Goal: Task Accomplishment & Management: Use online tool/utility

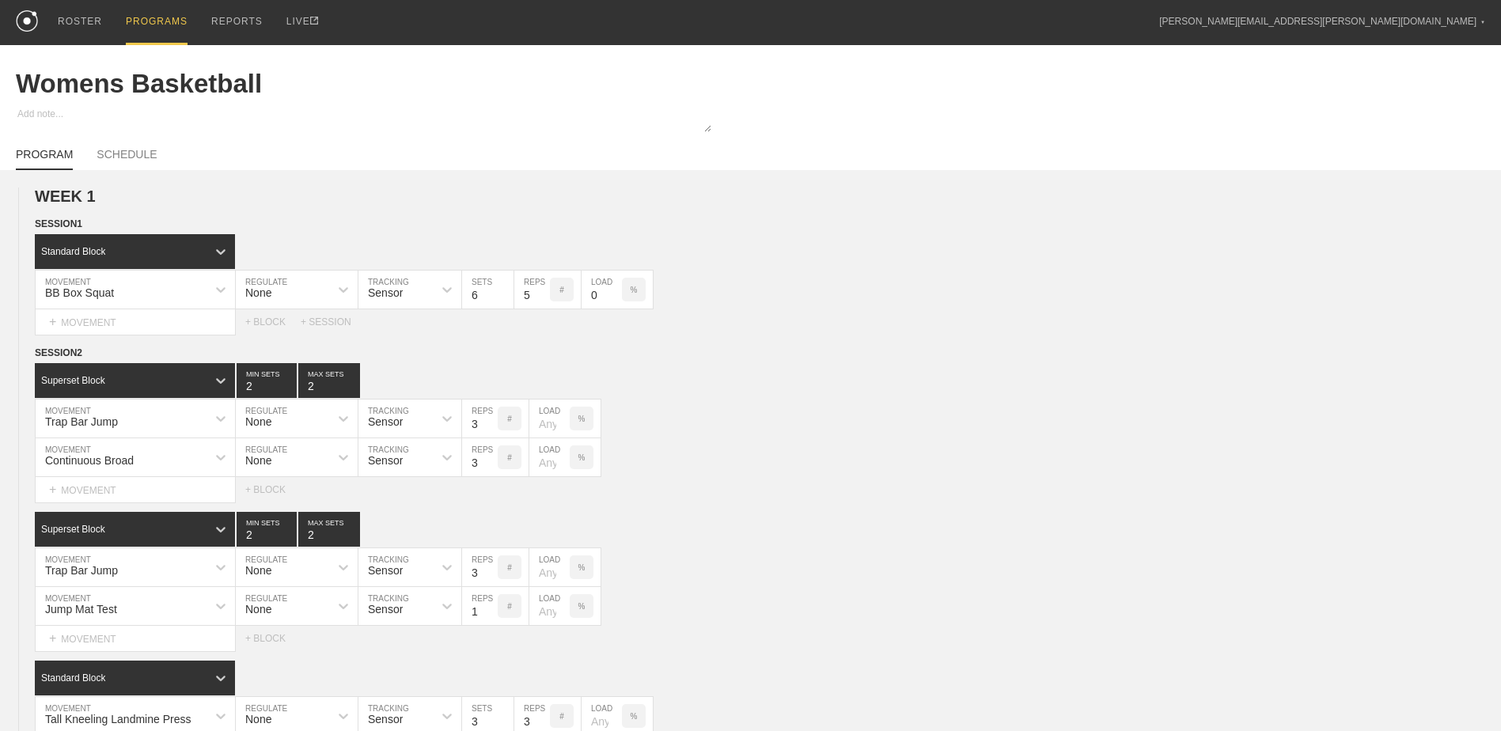
click at [143, 20] on div "PROGRAMS" at bounding box center [157, 22] width 62 height 45
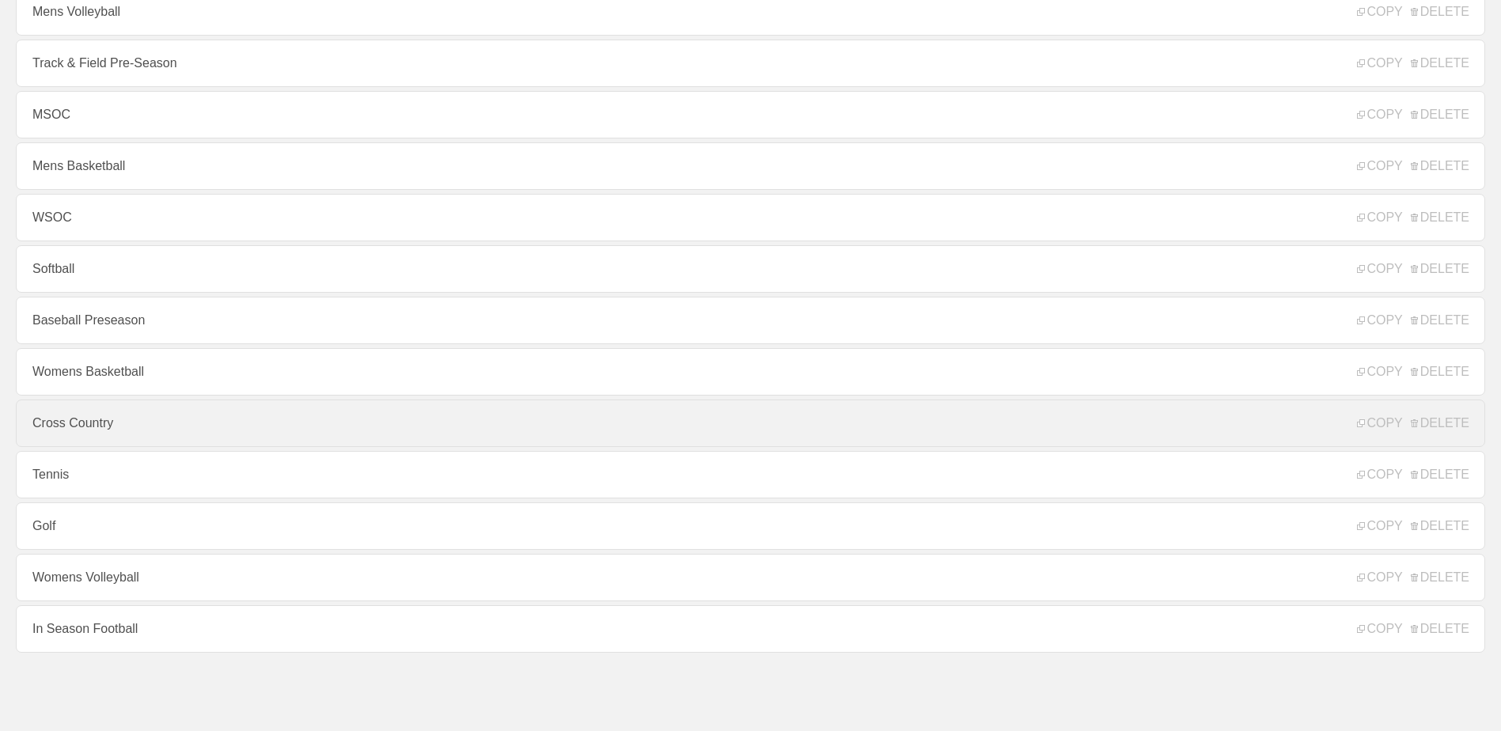
scroll to position [170, 0]
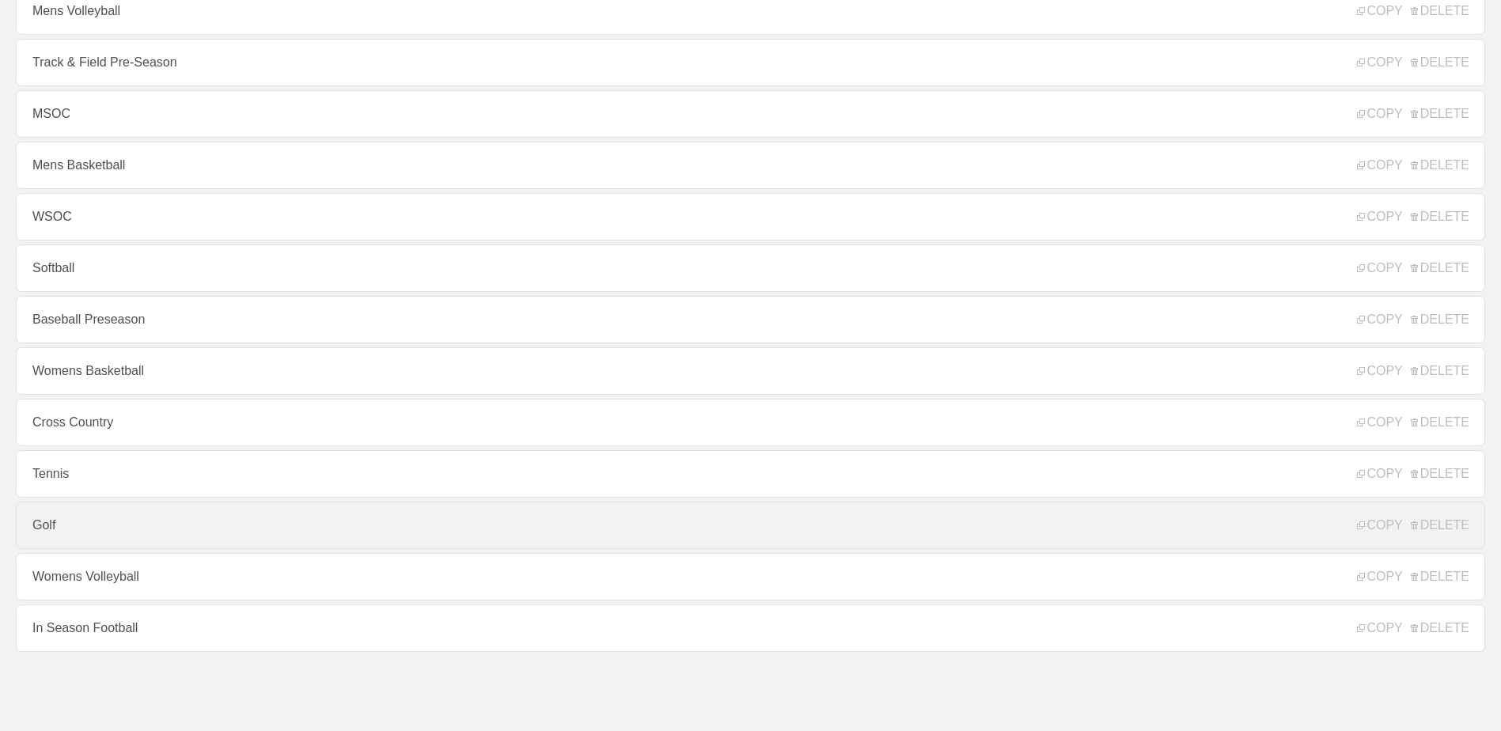
click at [226, 524] on link "Golf" at bounding box center [750, 525] width 1469 height 47
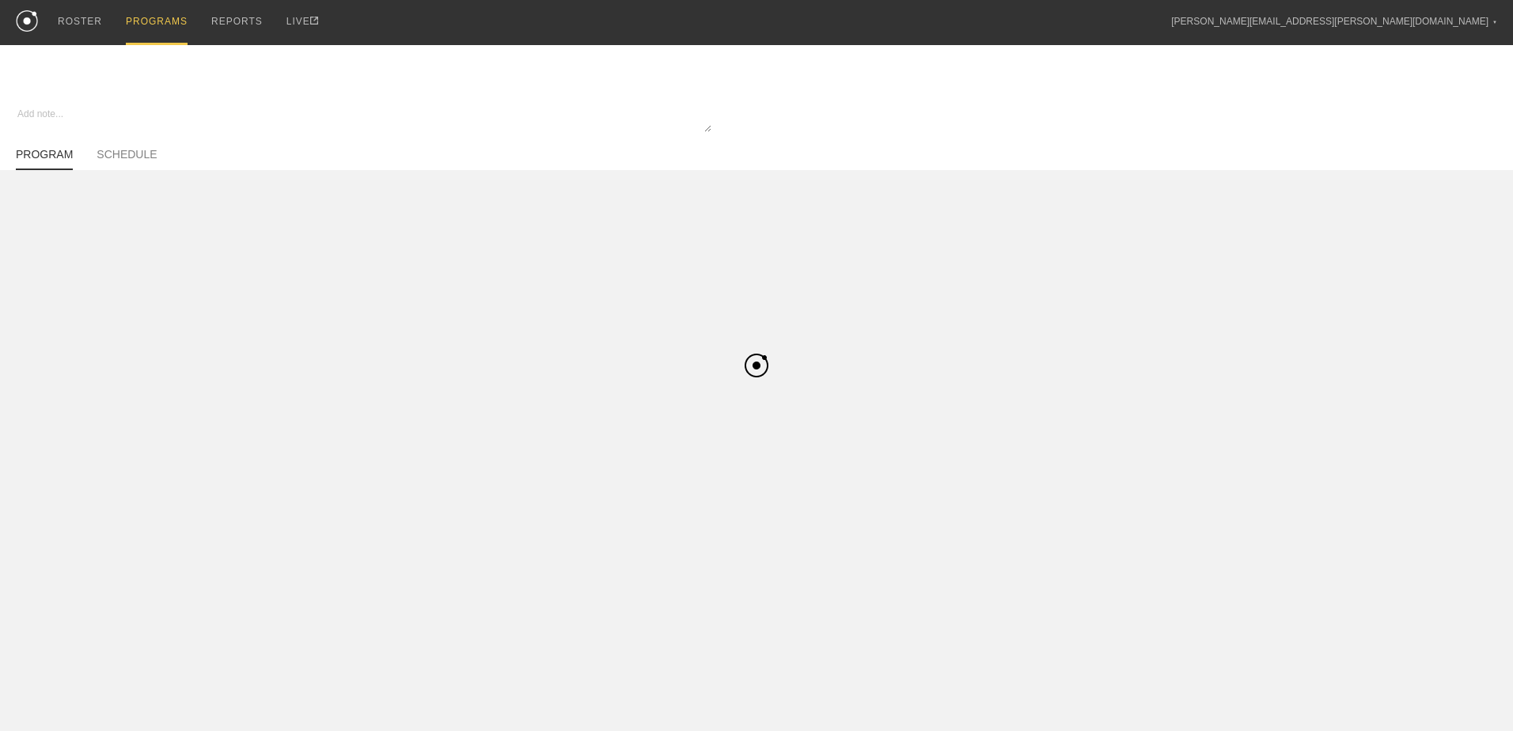
type textarea "x"
type input "Golf"
type textarea "In Season"
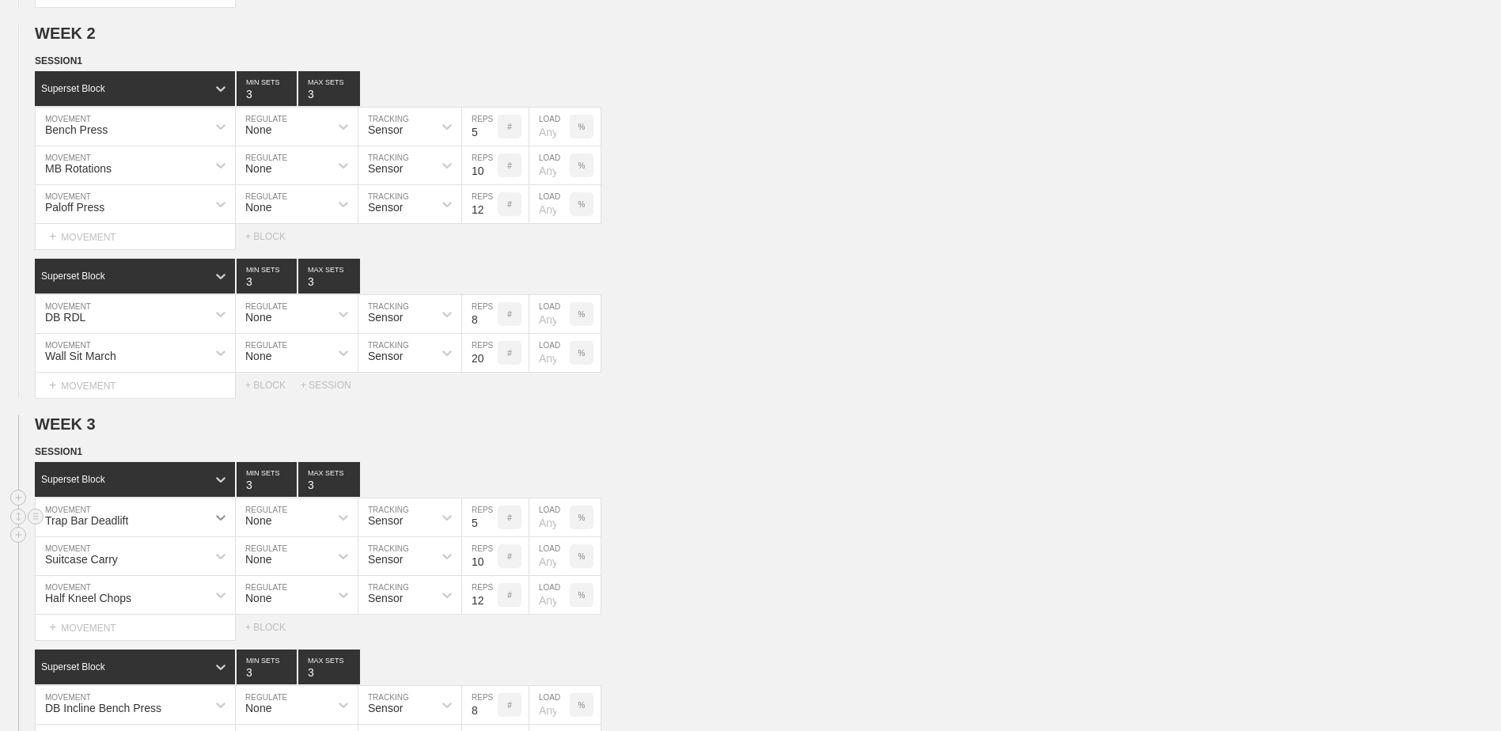
scroll to position [895, 0]
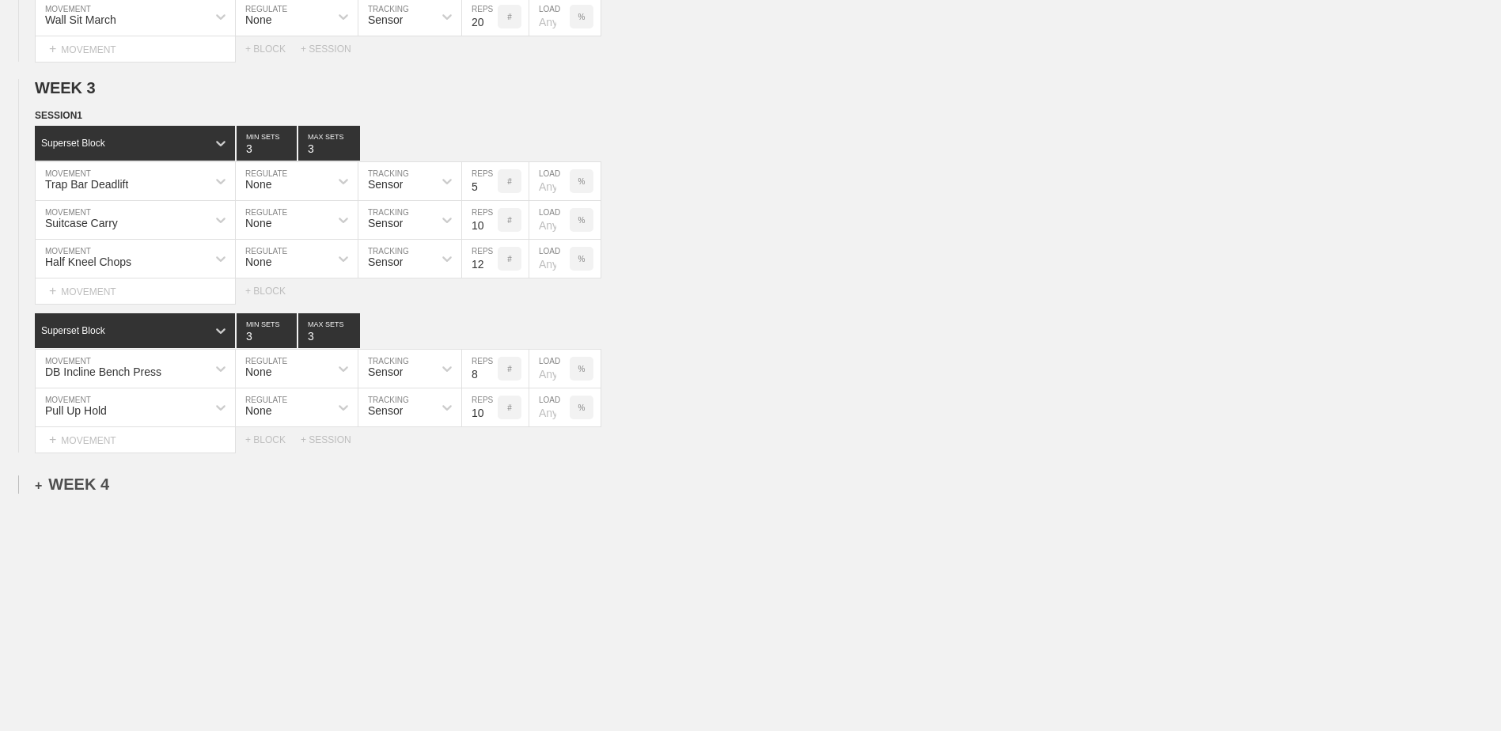
click at [98, 487] on div "+ WEEK 4" at bounding box center [72, 484] width 74 height 18
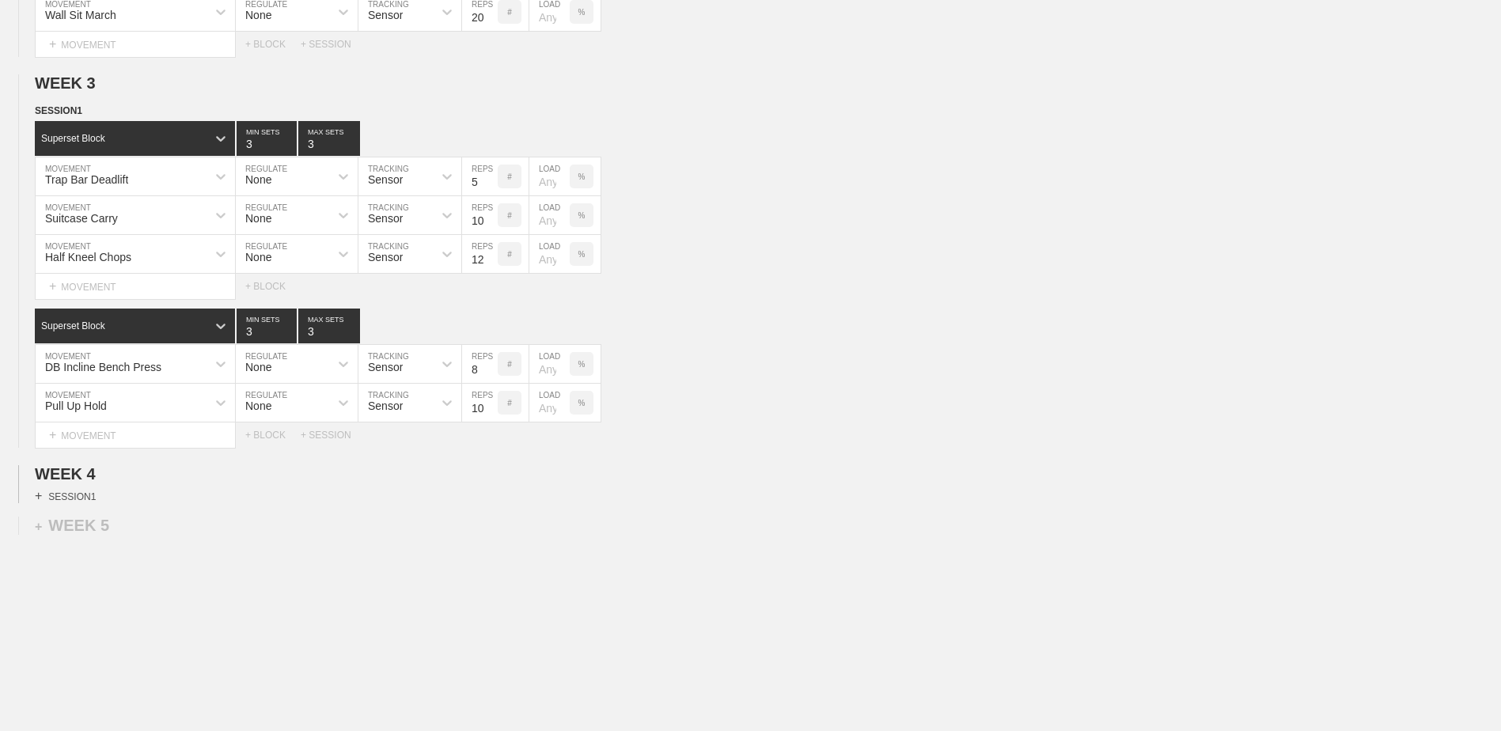
click at [80, 503] on div "+ SESSION 1" at bounding box center [65, 496] width 61 height 14
click at [158, 525] on div "+ BLOCK" at bounding box center [134, 524] width 199 height 25
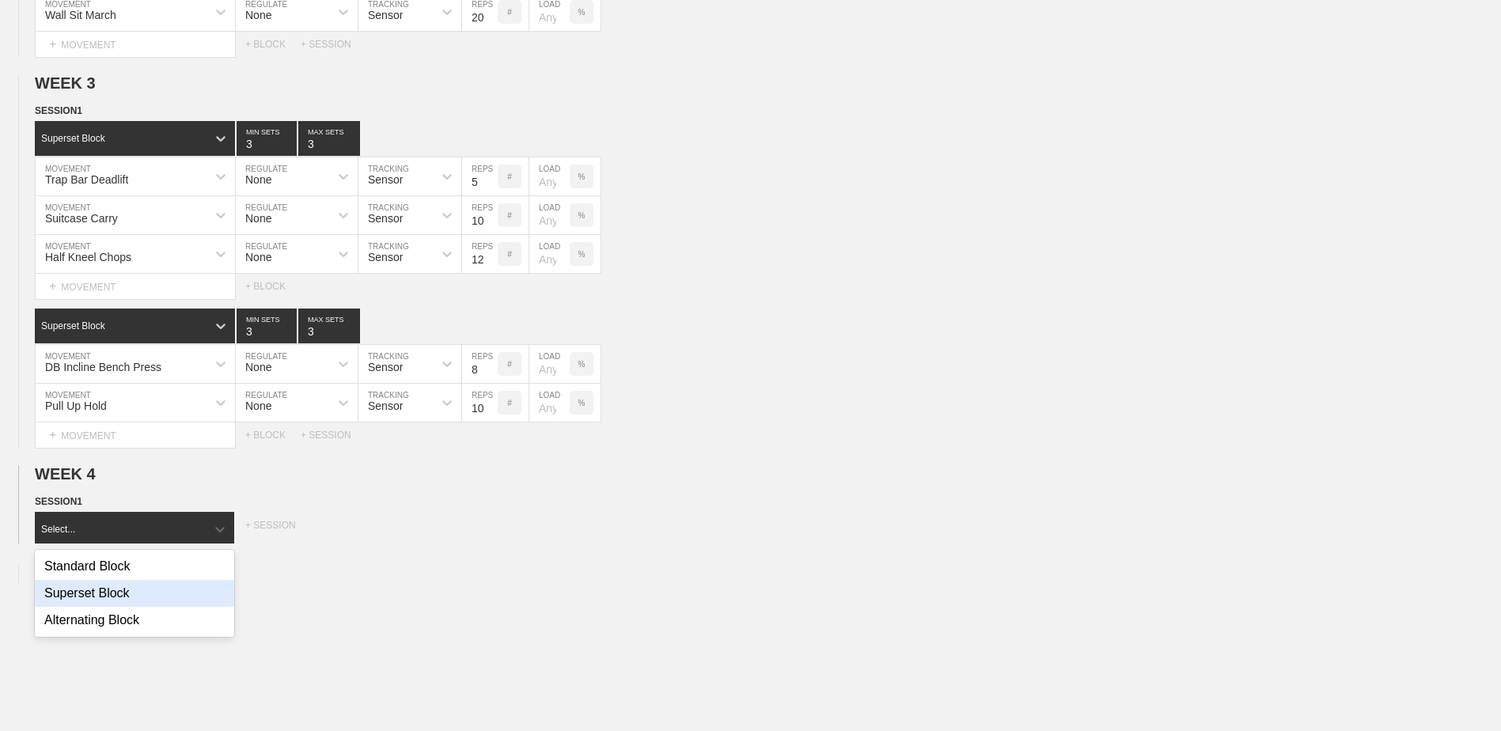
click at [162, 599] on div "Superset Block" at bounding box center [134, 593] width 199 height 27
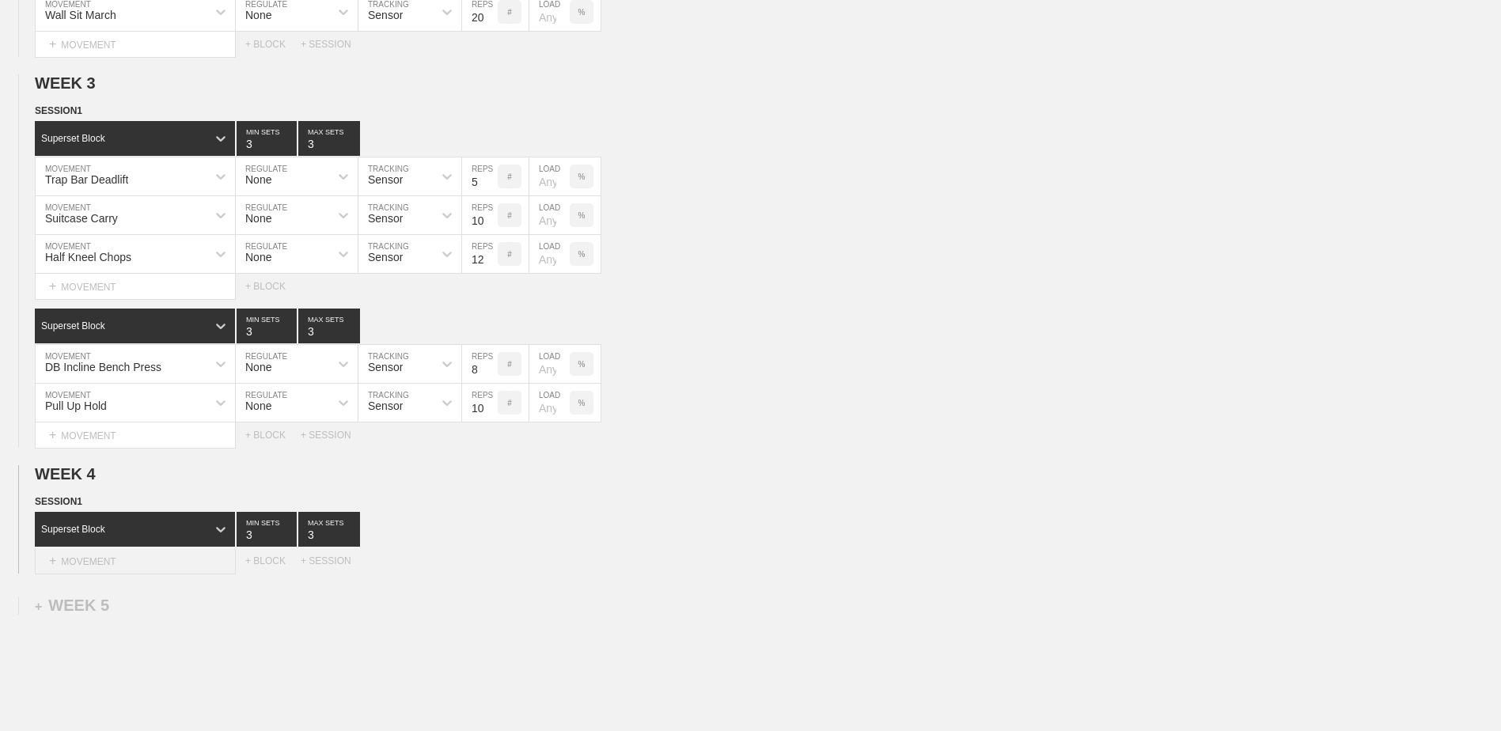
click at [152, 566] on div "+ MOVEMENT" at bounding box center [135, 561] width 201 height 26
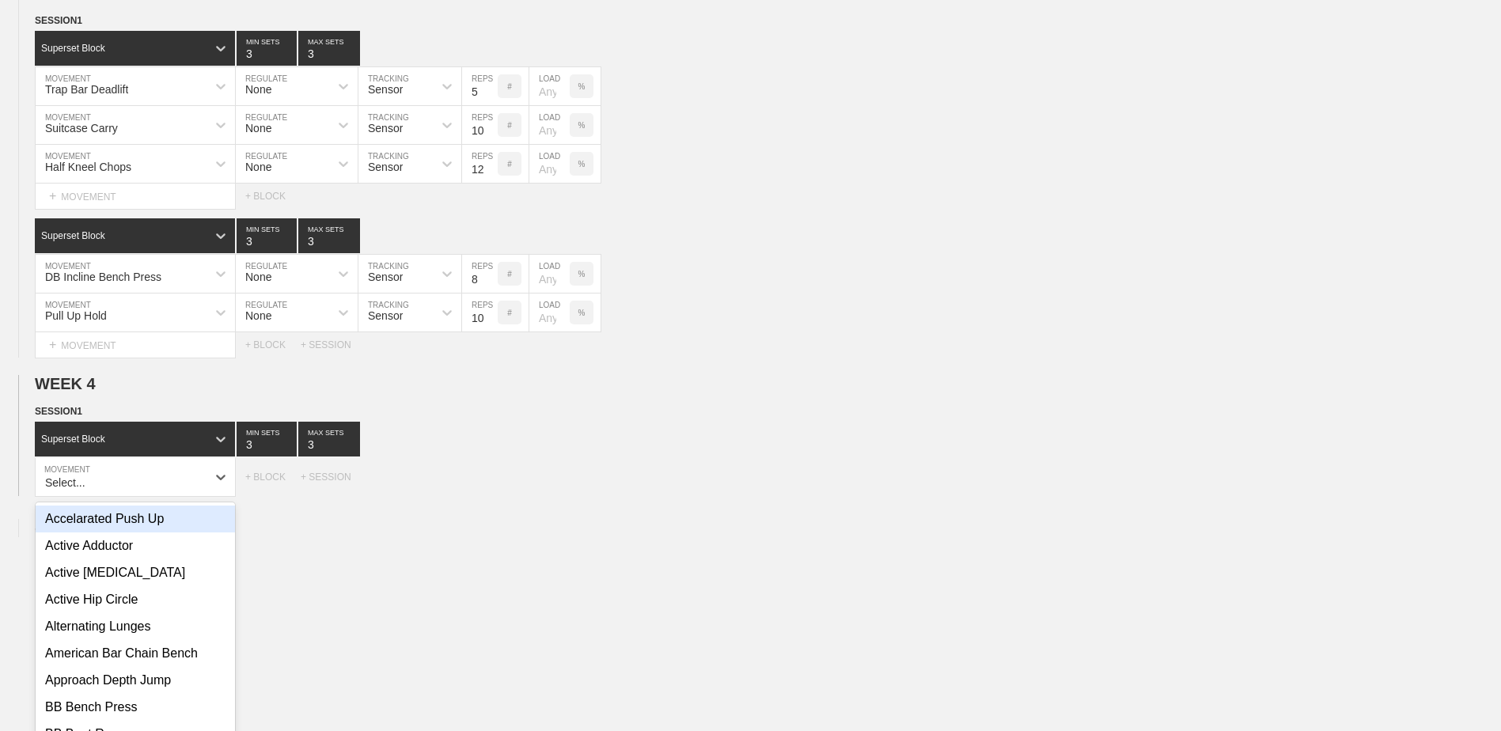
scroll to position [1005, 0]
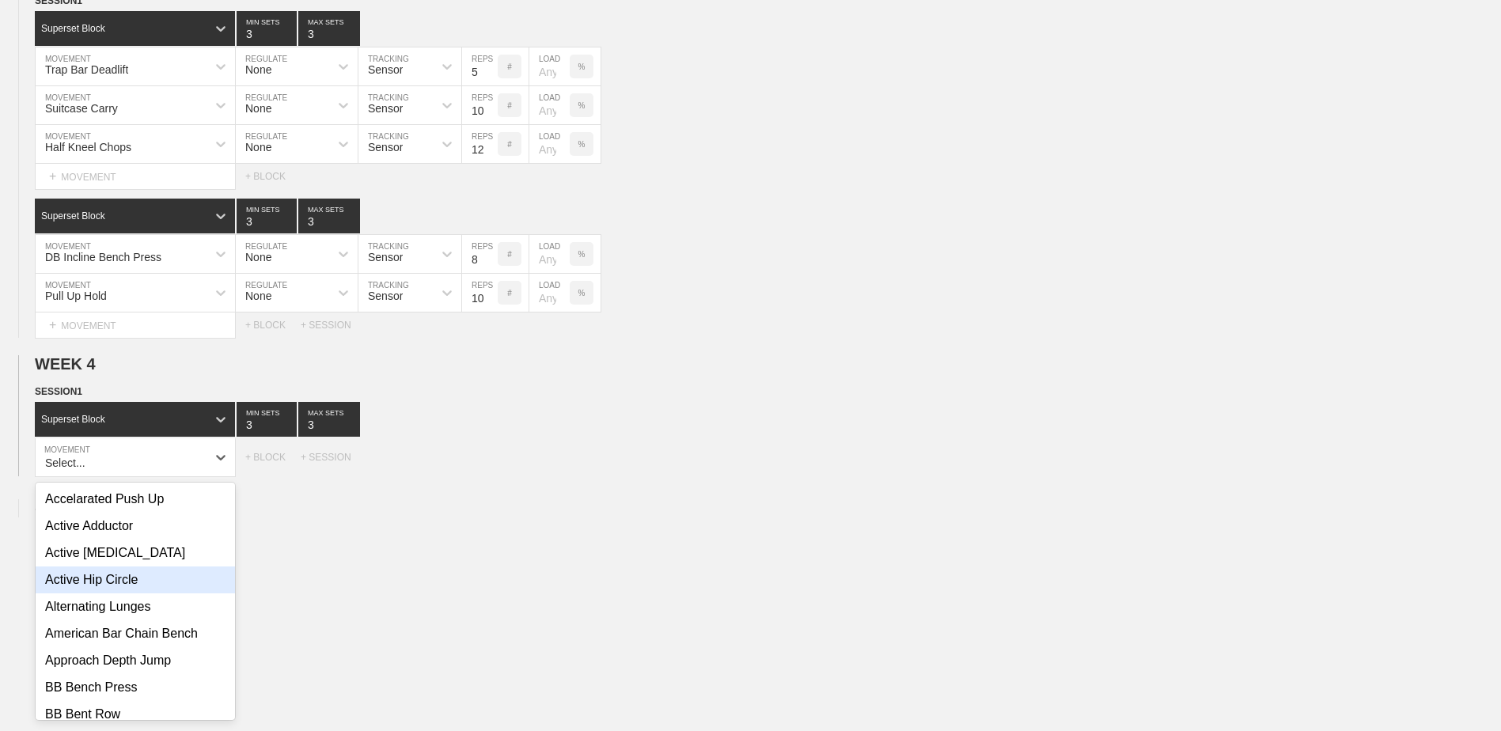
type input "h"
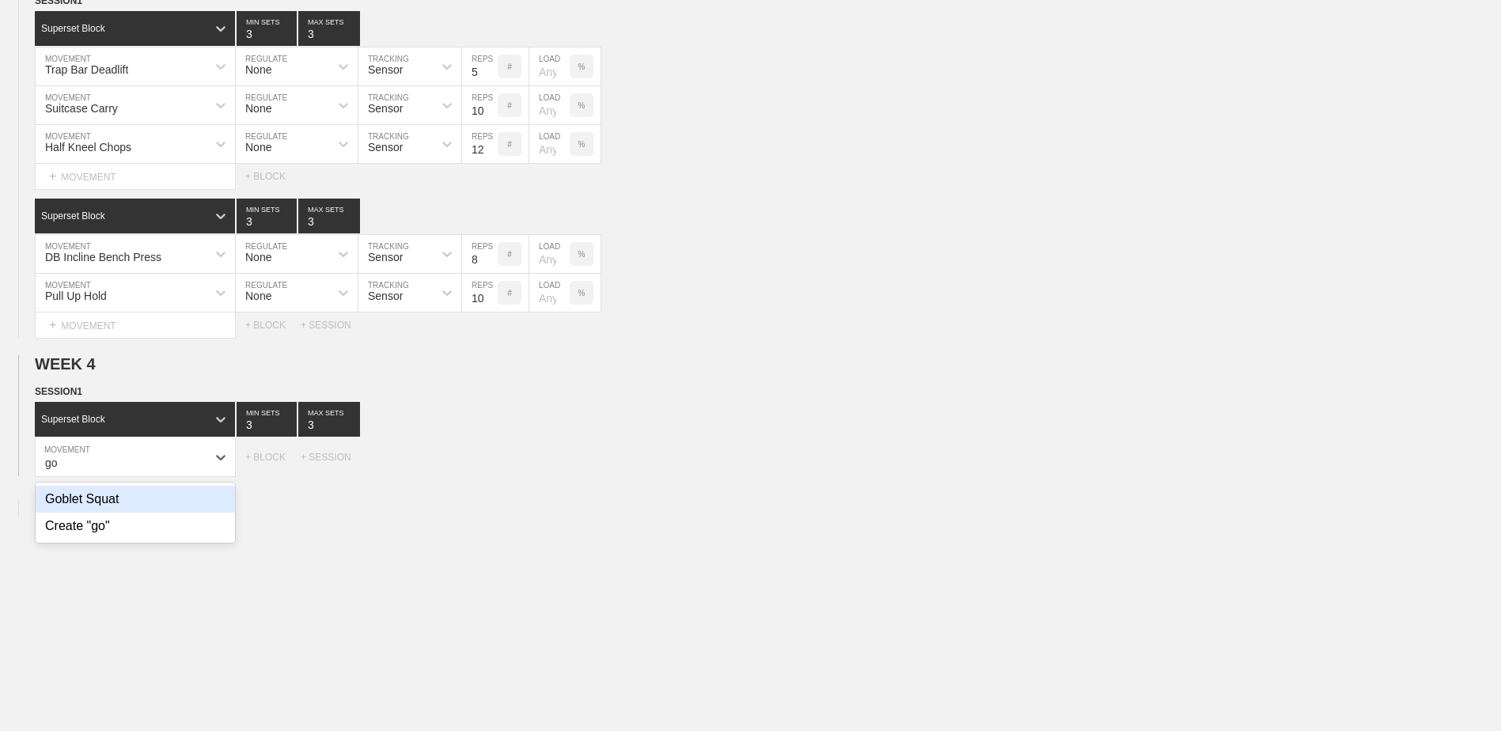
click at [149, 504] on div "Goblet Squat" at bounding box center [135, 499] width 199 height 27
type input "go"
click at [492, 470] on input "7" at bounding box center [480, 457] width 36 height 38
click at [492, 470] on input "6" at bounding box center [480, 457] width 36 height 38
click at [492, 470] on input "5" at bounding box center [480, 457] width 36 height 38
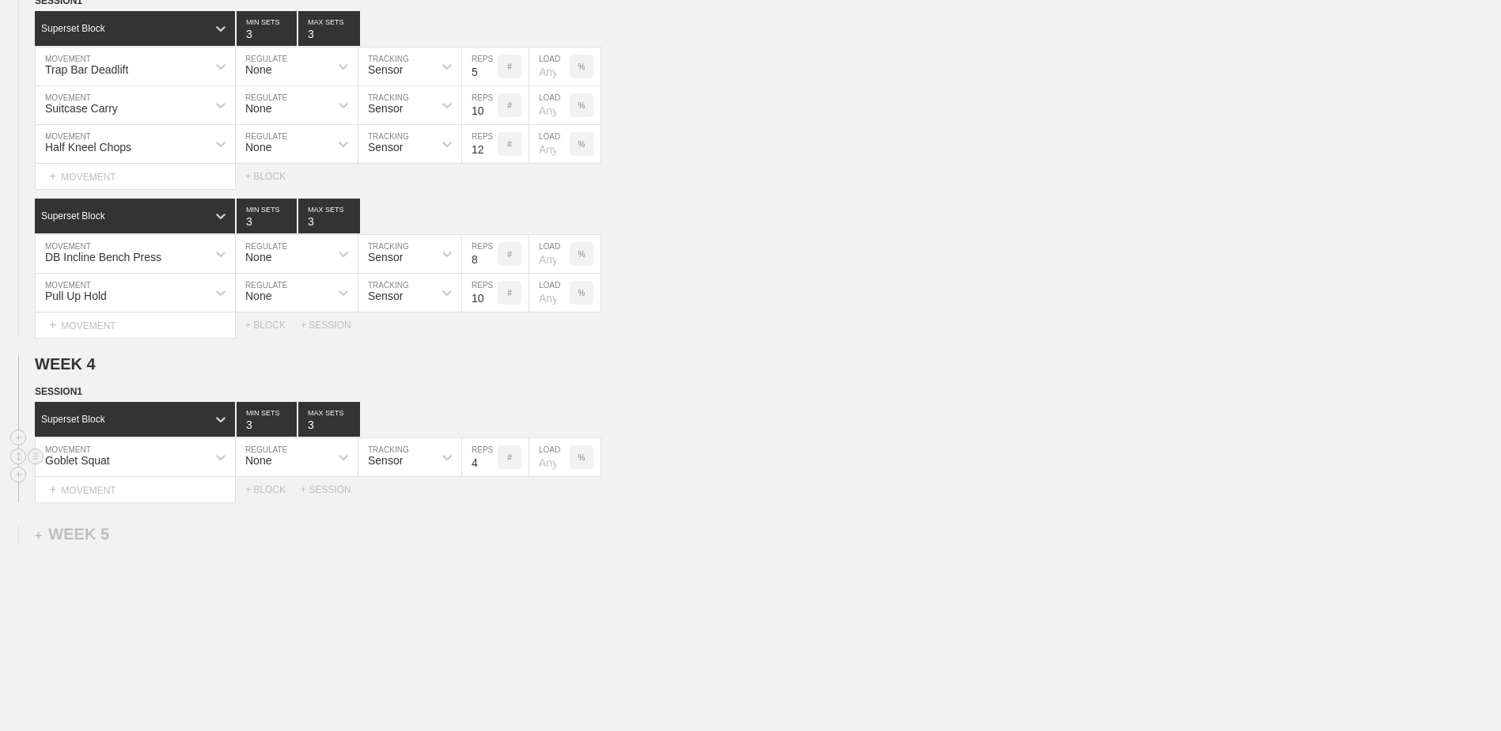
click at [492, 470] on input "4" at bounding box center [480, 457] width 36 height 38
click at [492, 462] on input "5" at bounding box center [480, 457] width 36 height 38
type input "6"
click at [492, 462] on input "6" at bounding box center [480, 457] width 36 height 38
click at [185, 482] on div "+ MOVEMENT" at bounding box center [135, 490] width 201 height 26
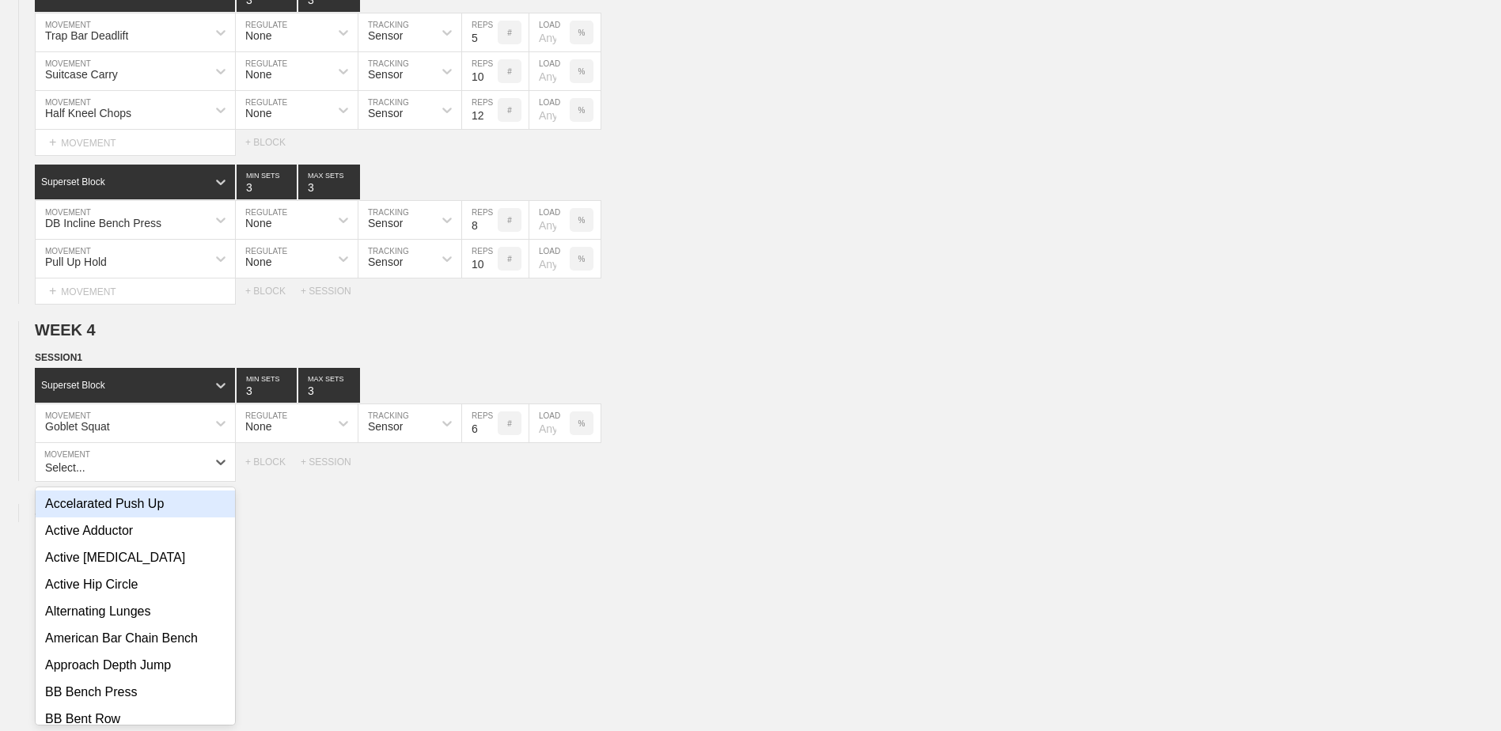
scroll to position [1044, 0]
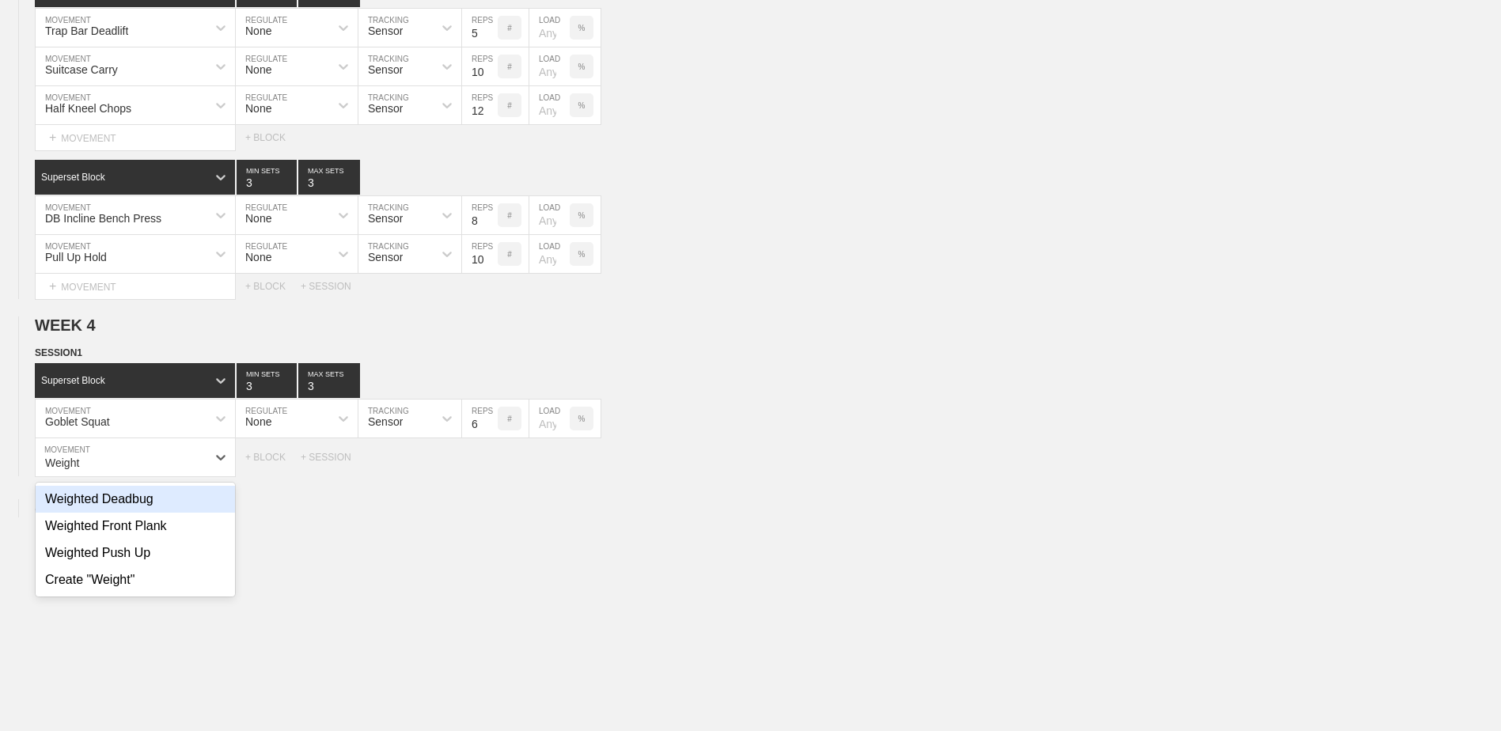
click at [173, 508] on div "Weighted Deadbug" at bounding box center [135, 499] width 199 height 27
type input "Weight"
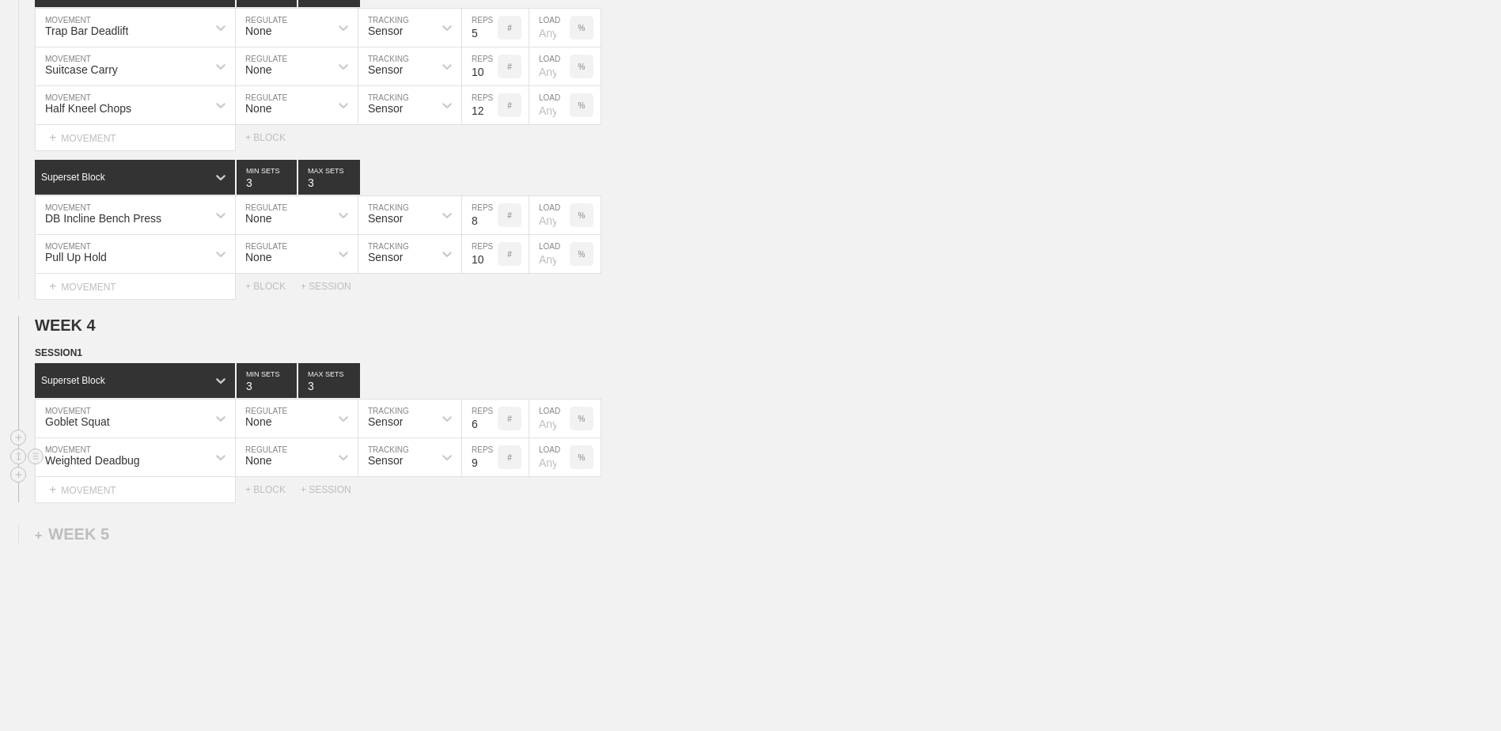
click at [490, 463] on input "9" at bounding box center [480, 457] width 36 height 38
type input "10"
click at [490, 463] on input "10" at bounding box center [480, 457] width 36 height 38
click at [273, 492] on div "+ BLOCK" at bounding box center [272, 489] width 55 height 11
click at [176, 536] on div "Standard Block" at bounding box center [121, 529] width 172 height 14
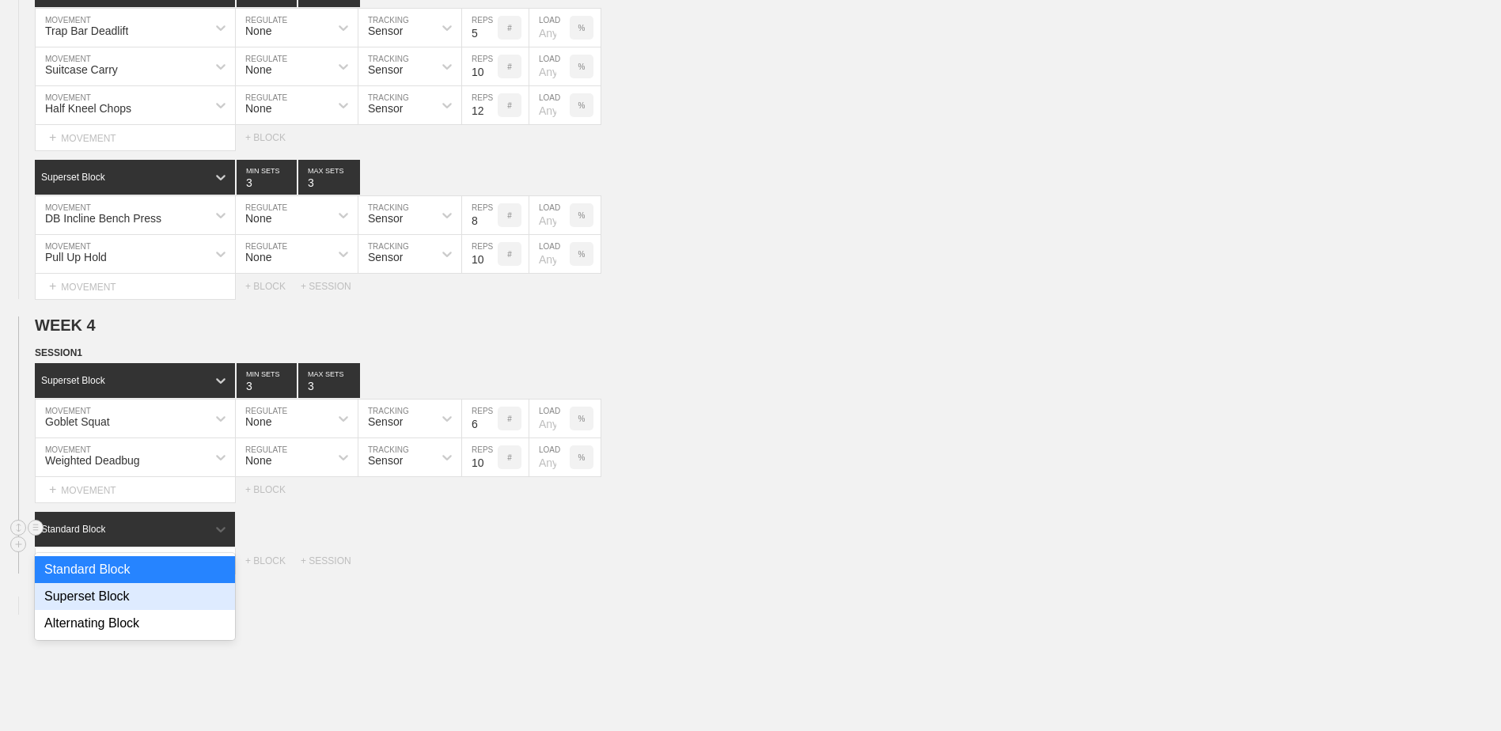
click at [135, 605] on div "Superset Block" at bounding box center [135, 596] width 200 height 27
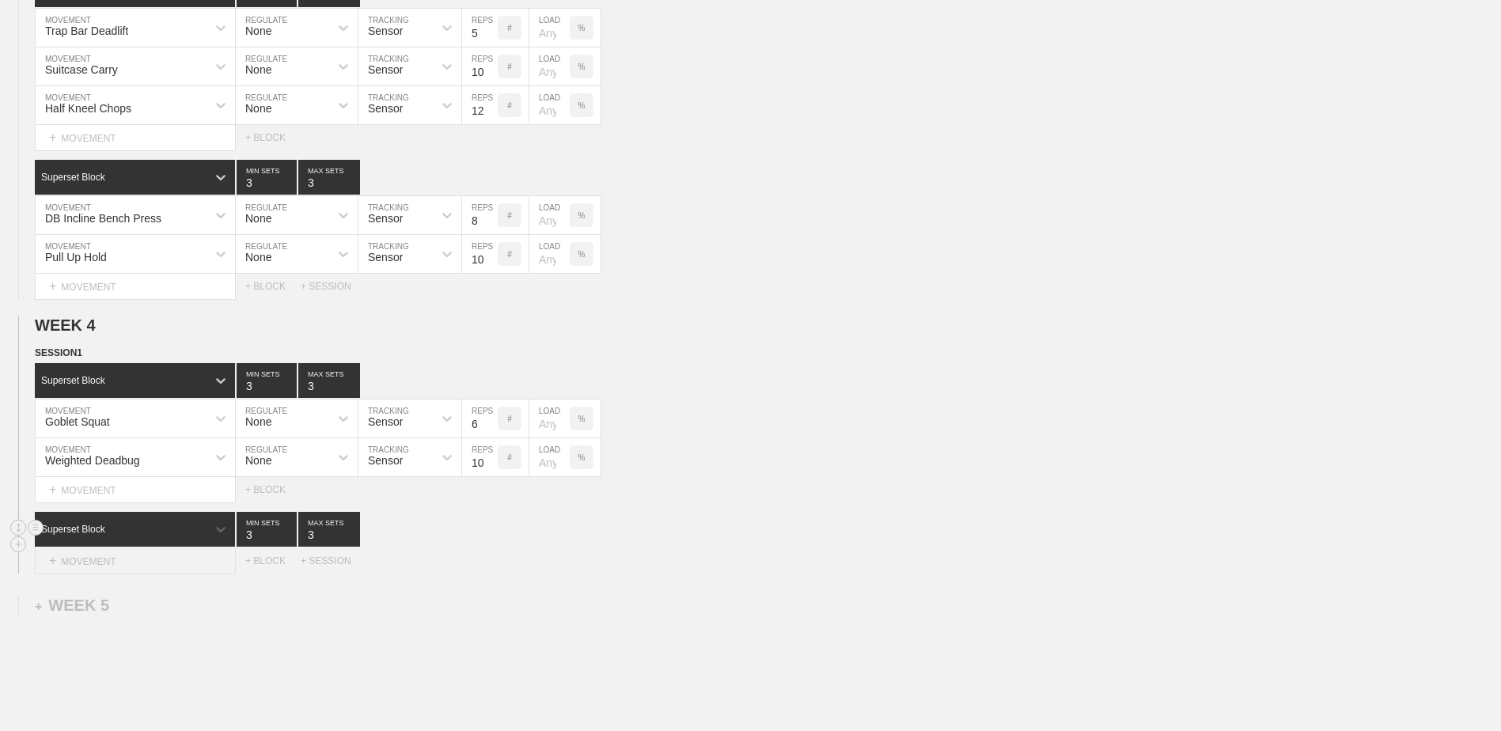
click at [121, 565] on div "+ MOVEMENT" at bounding box center [135, 561] width 201 height 26
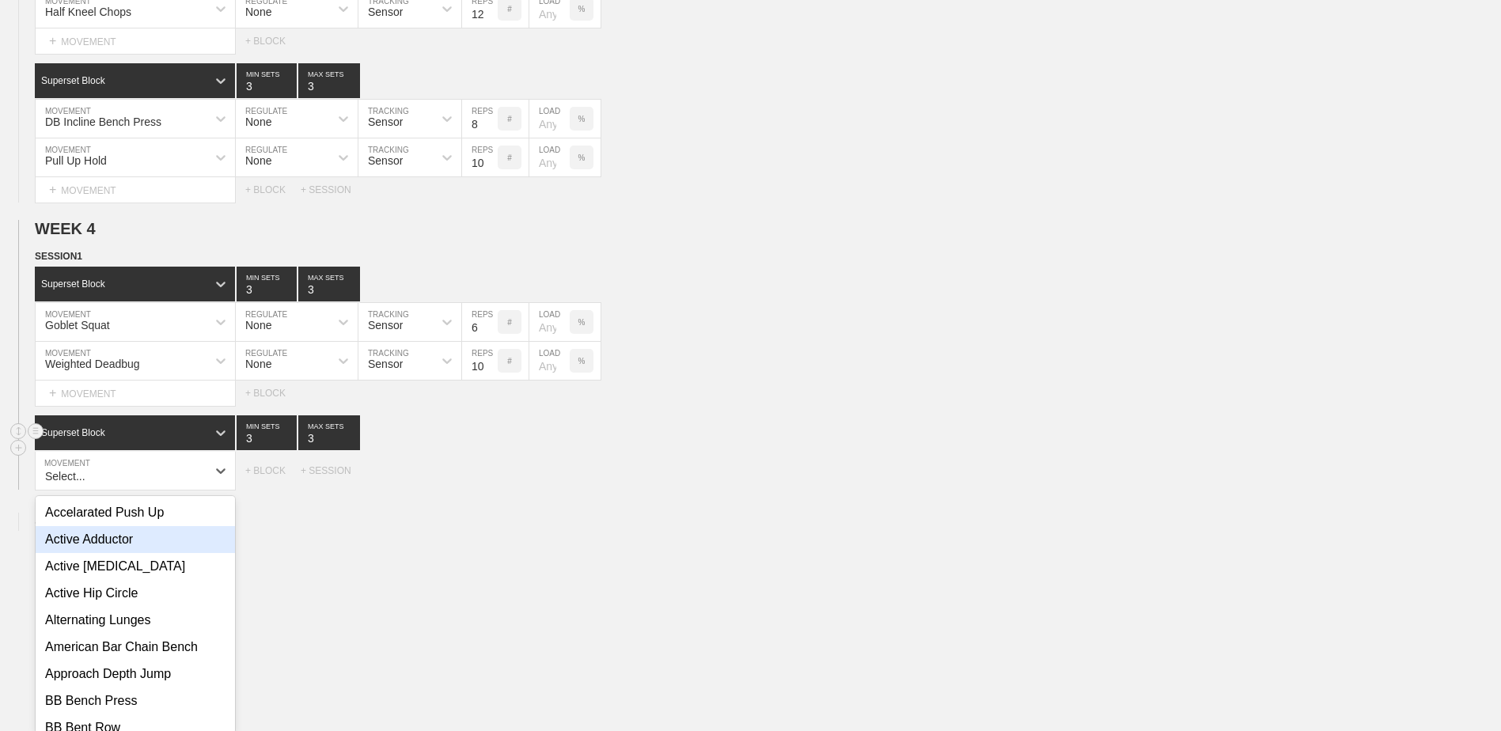
scroll to position [1154, 0]
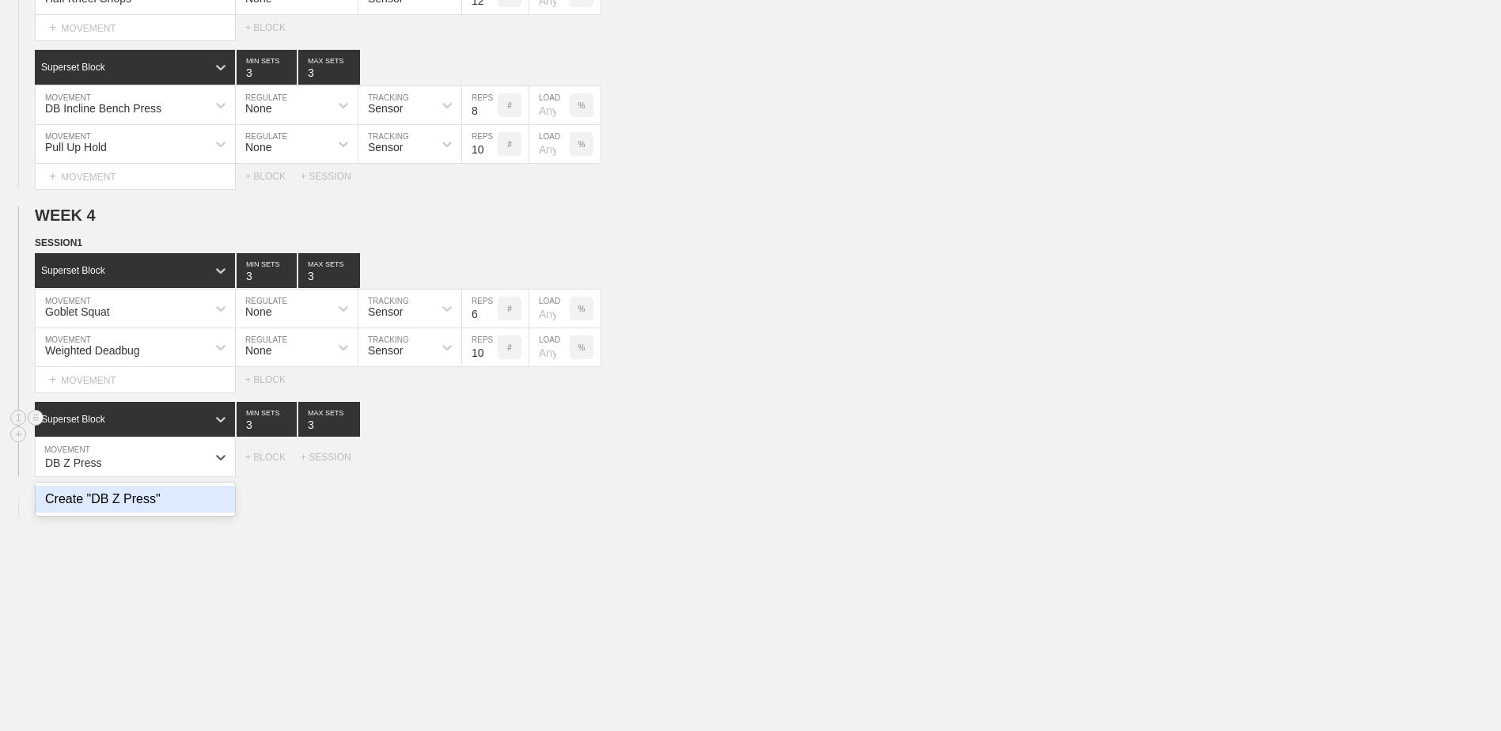
click at [115, 511] on div "Create "DB Z Press"" at bounding box center [135, 499] width 199 height 27
type input "DB Z Press"
type input "2"
click at [289, 430] on input "2" at bounding box center [267, 419] width 60 height 35
type input "2"
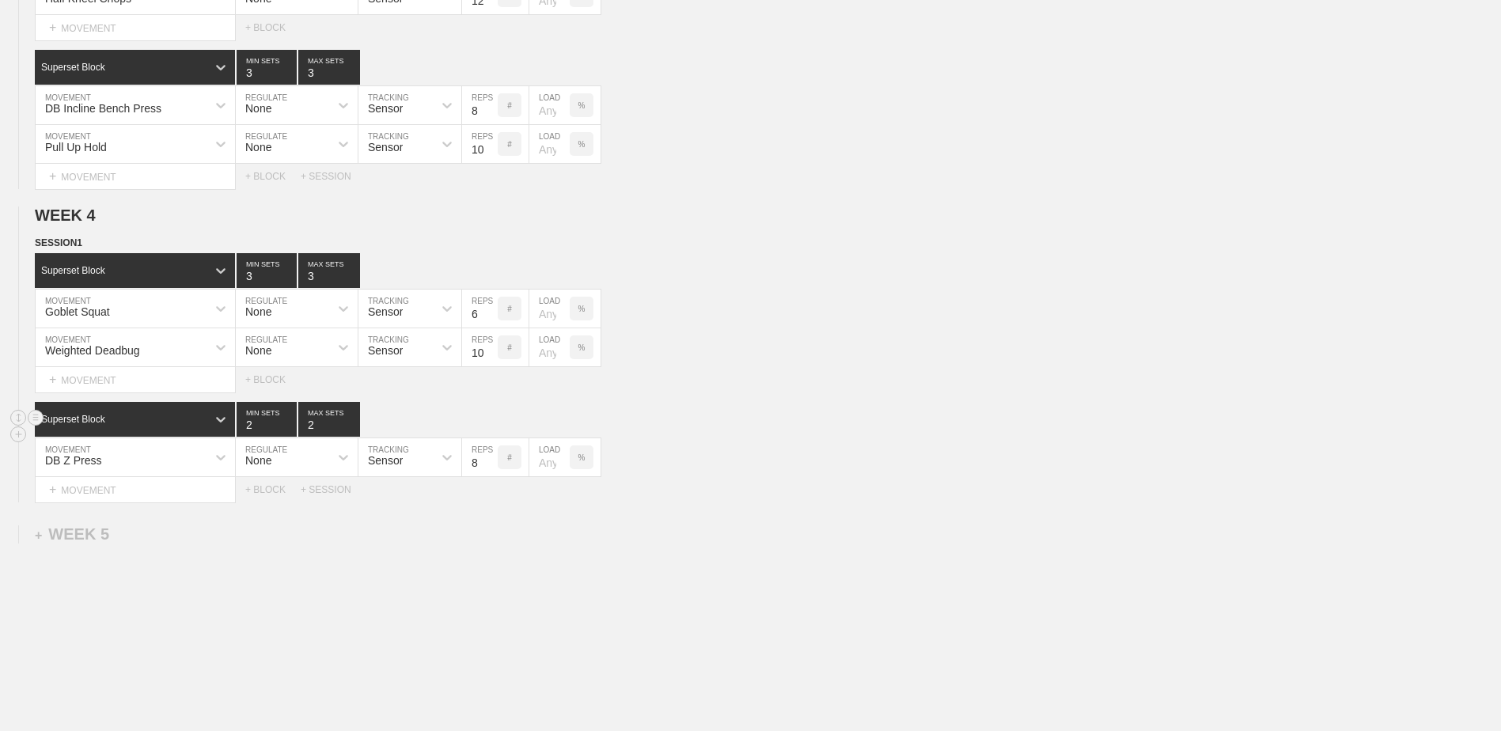
click at [351, 432] on input "2" at bounding box center [329, 419] width 62 height 35
click at [209, 487] on div "+ MOVEMENT" at bounding box center [135, 490] width 201 height 26
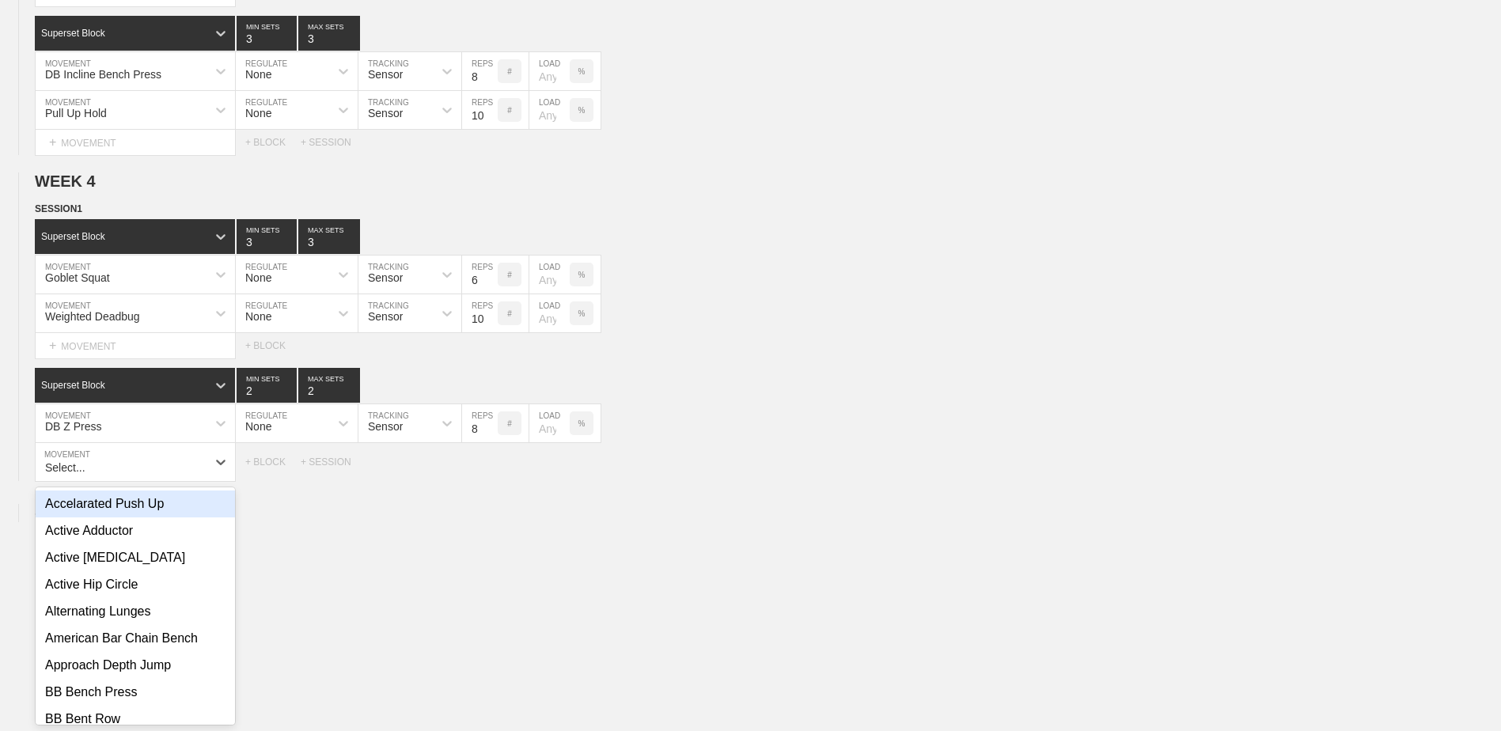
scroll to position [1192, 0]
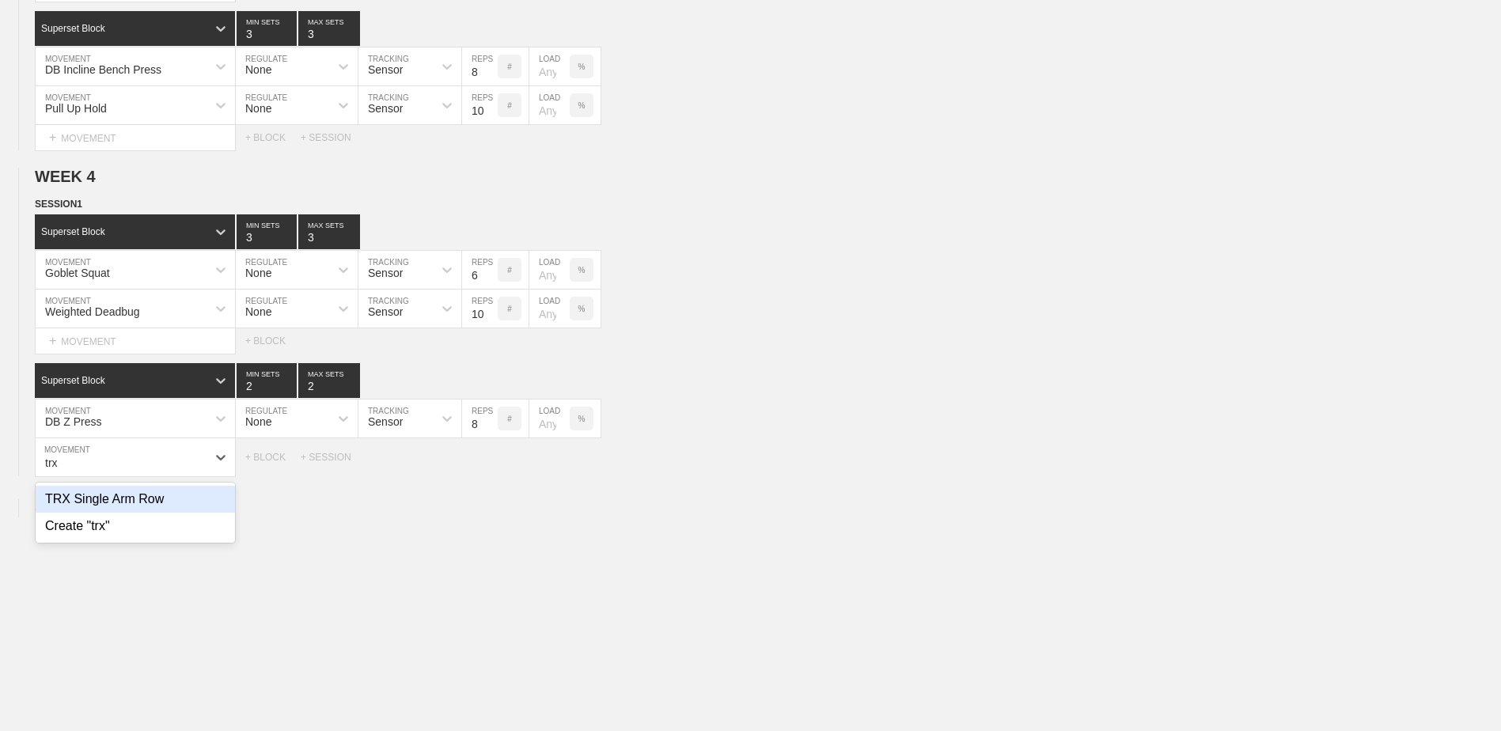
click at [194, 508] on div "TRX Single Arm Row" at bounding box center [135, 499] width 199 height 27
type input "trx"
click at [490, 465] on input "9" at bounding box center [480, 457] width 36 height 38
click at [490, 465] on input "10" at bounding box center [480, 457] width 36 height 38
click at [490, 465] on input "11" at bounding box center [480, 457] width 36 height 38
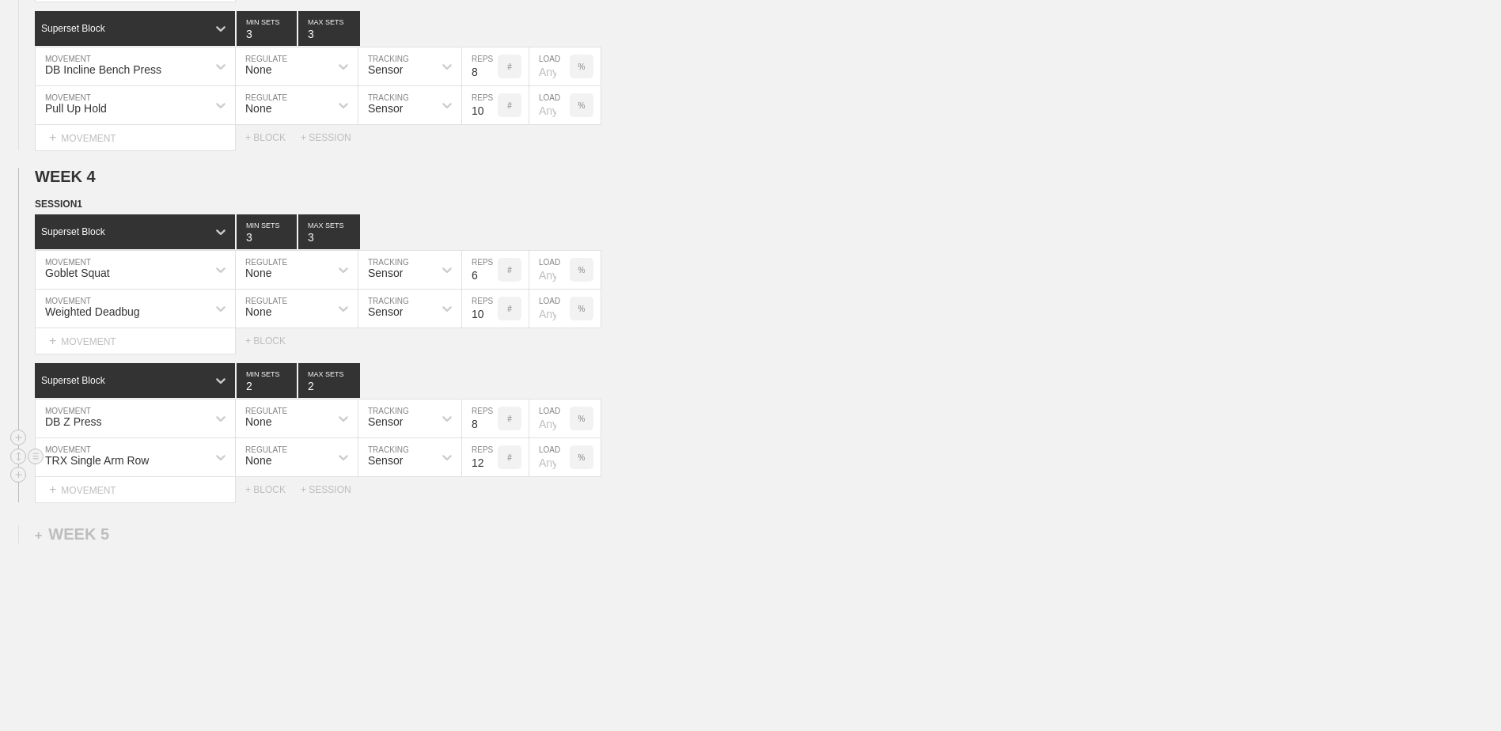
type input "12"
click at [490, 465] on input "12" at bounding box center [480, 457] width 36 height 38
click at [490, 502] on div "Select... MOVEMENT + MOVEMENT + BLOCK + SESSION" at bounding box center [750, 489] width 1501 height 25
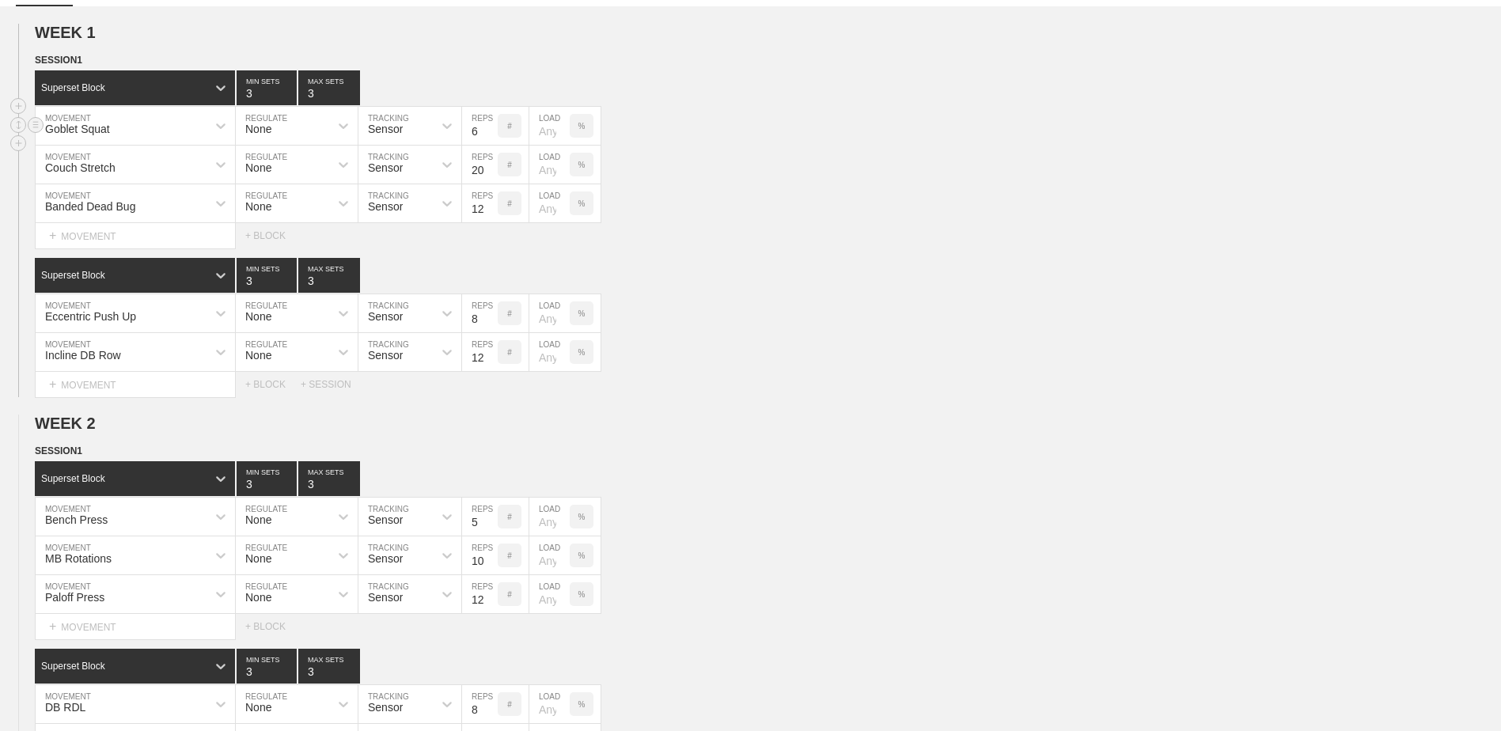
scroll to position [0, 0]
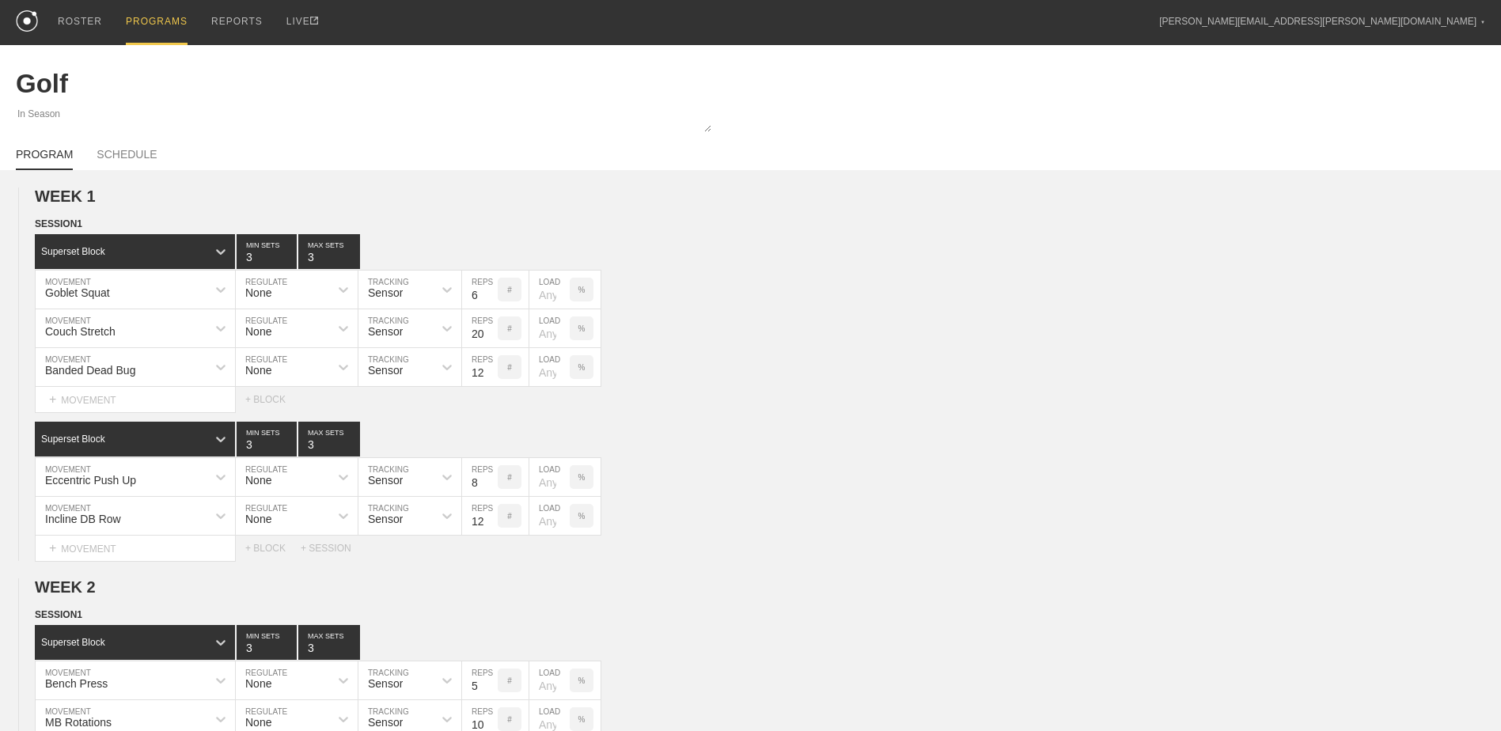
click at [156, 25] on div "PROGRAMS" at bounding box center [157, 22] width 62 height 45
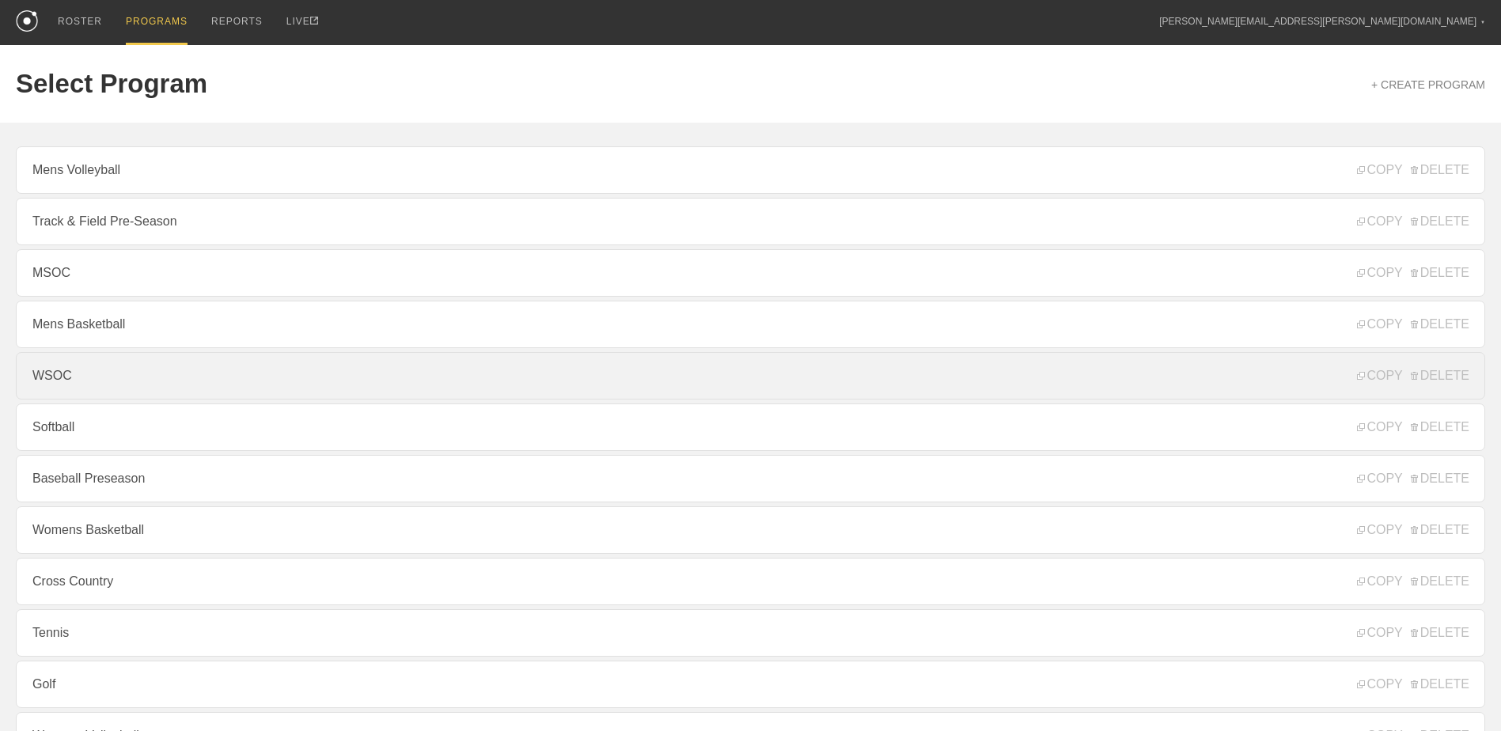
click at [225, 388] on link "WSOC" at bounding box center [750, 375] width 1469 height 47
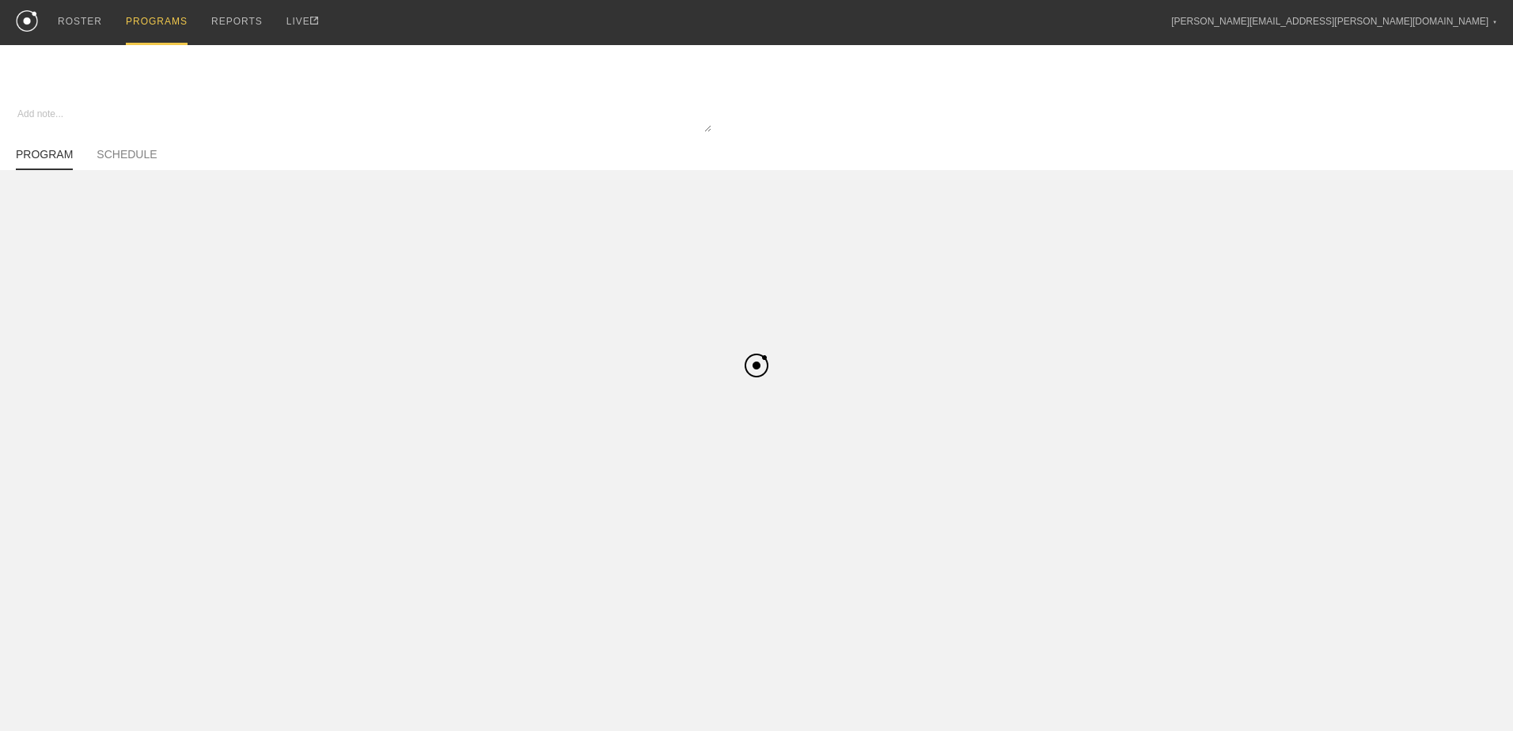
type textarea "x"
type input "WSOC"
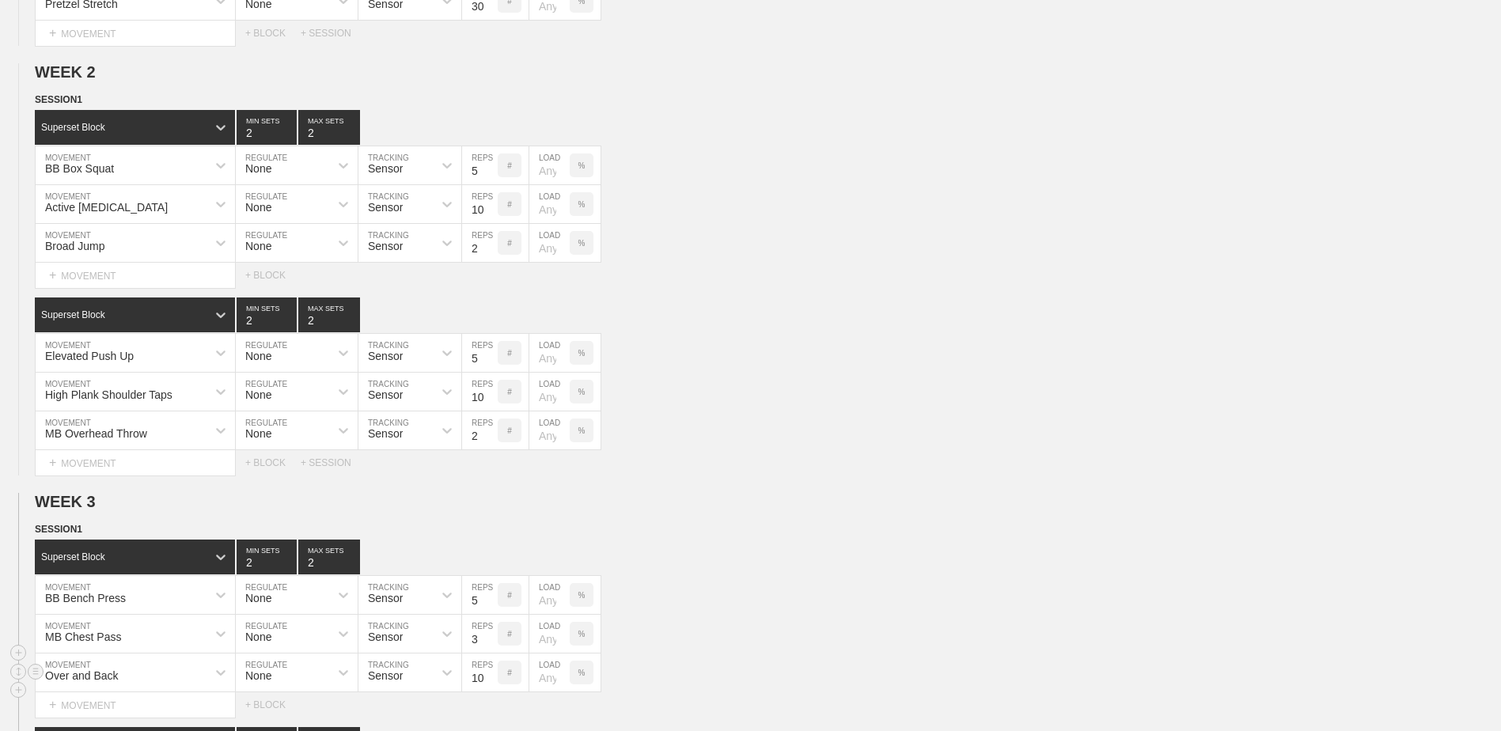
scroll to position [1778, 0]
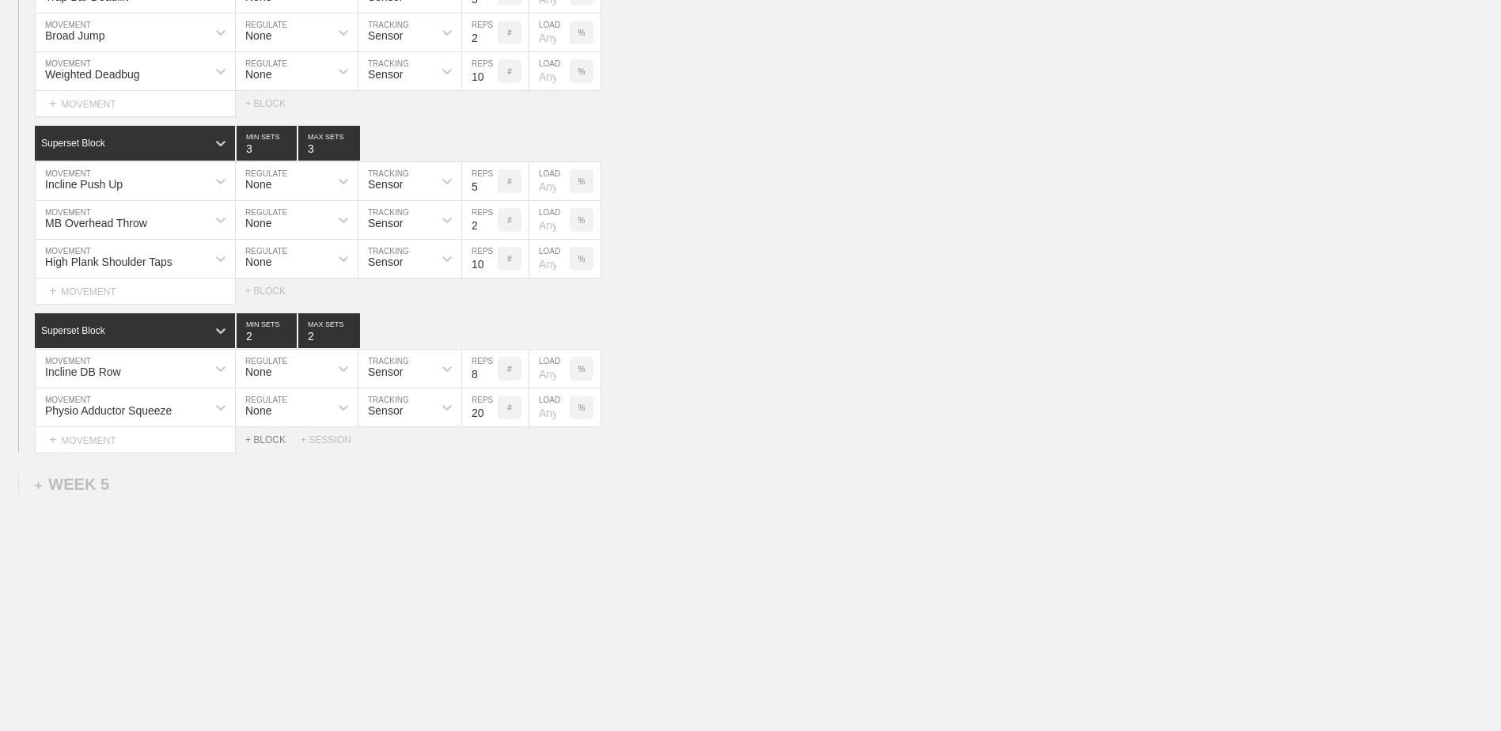
click at [271, 440] on div "+ BLOCK" at bounding box center [272, 439] width 55 height 11
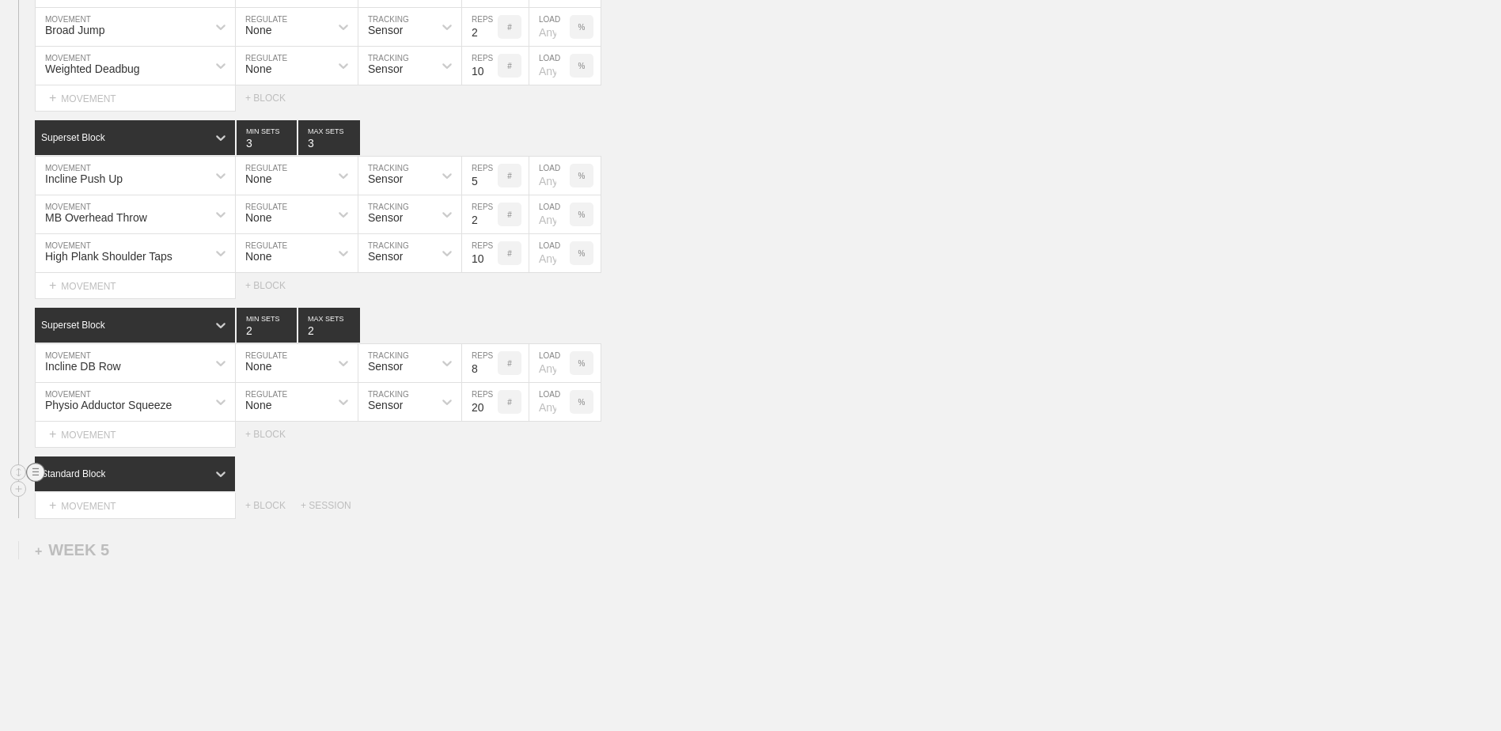
click at [28, 477] on circle at bounding box center [36, 473] width 18 height 18
click at [94, 507] on div "DELETE" at bounding box center [110, 511] width 127 height 24
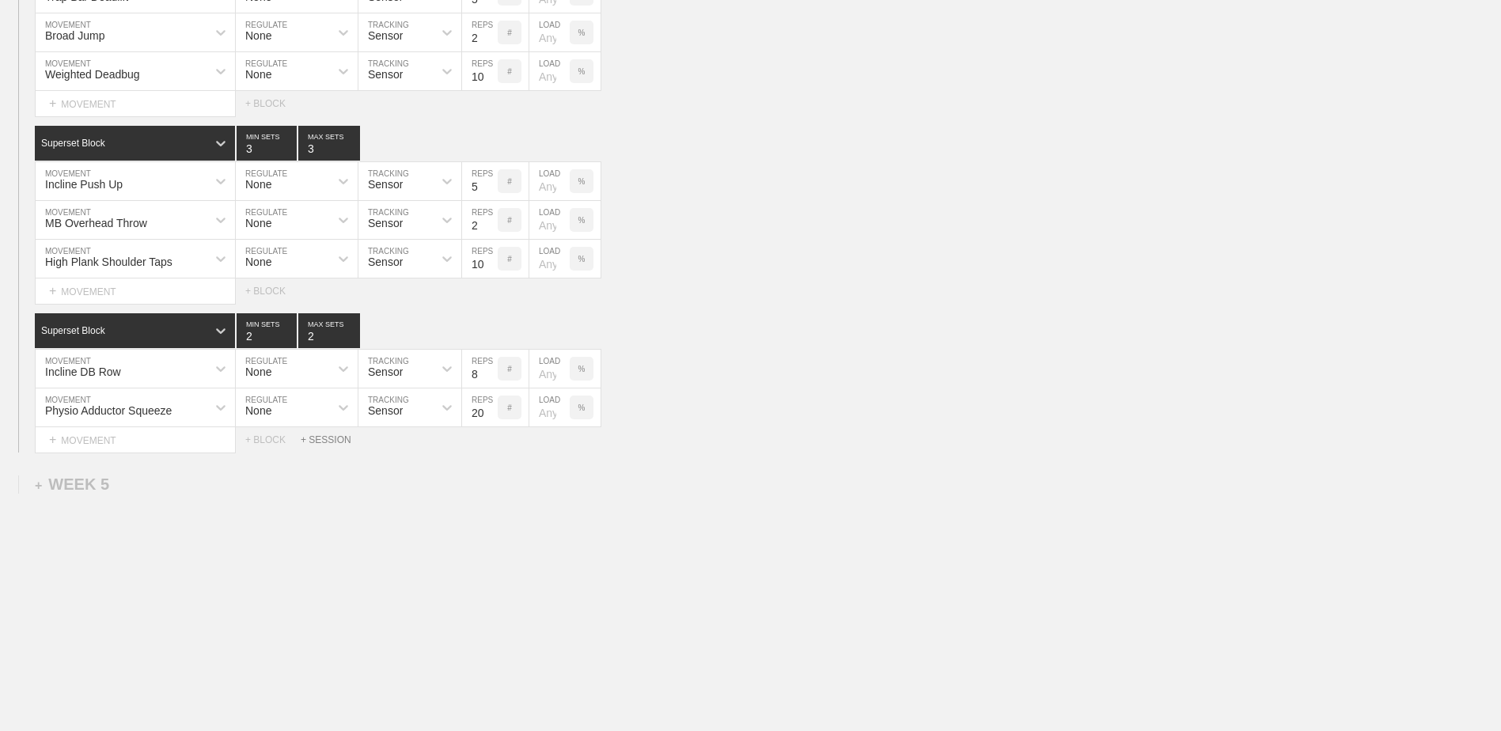
click at [335, 439] on div "+ SESSION" at bounding box center [332, 439] width 63 height 11
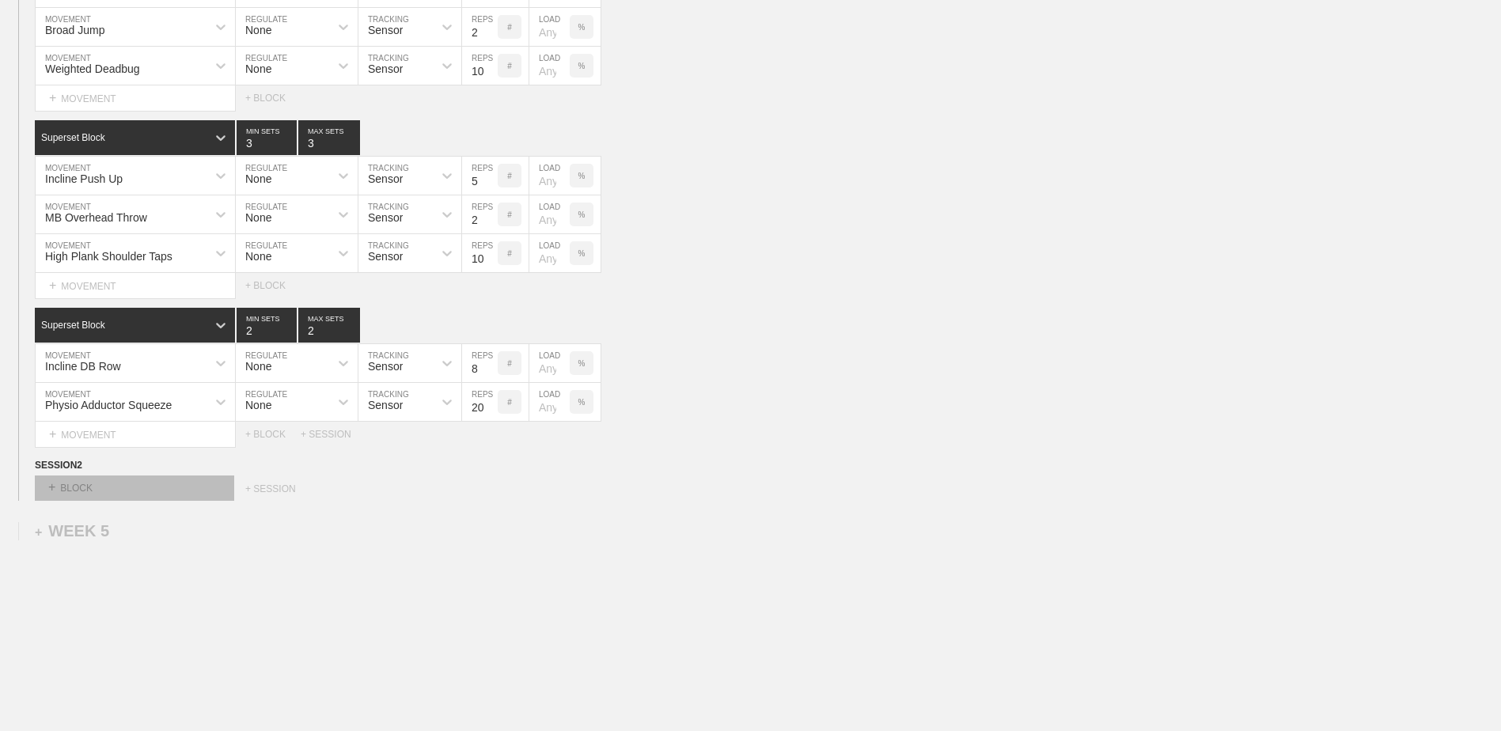
click at [106, 495] on div "+ BLOCK" at bounding box center [134, 487] width 199 height 25
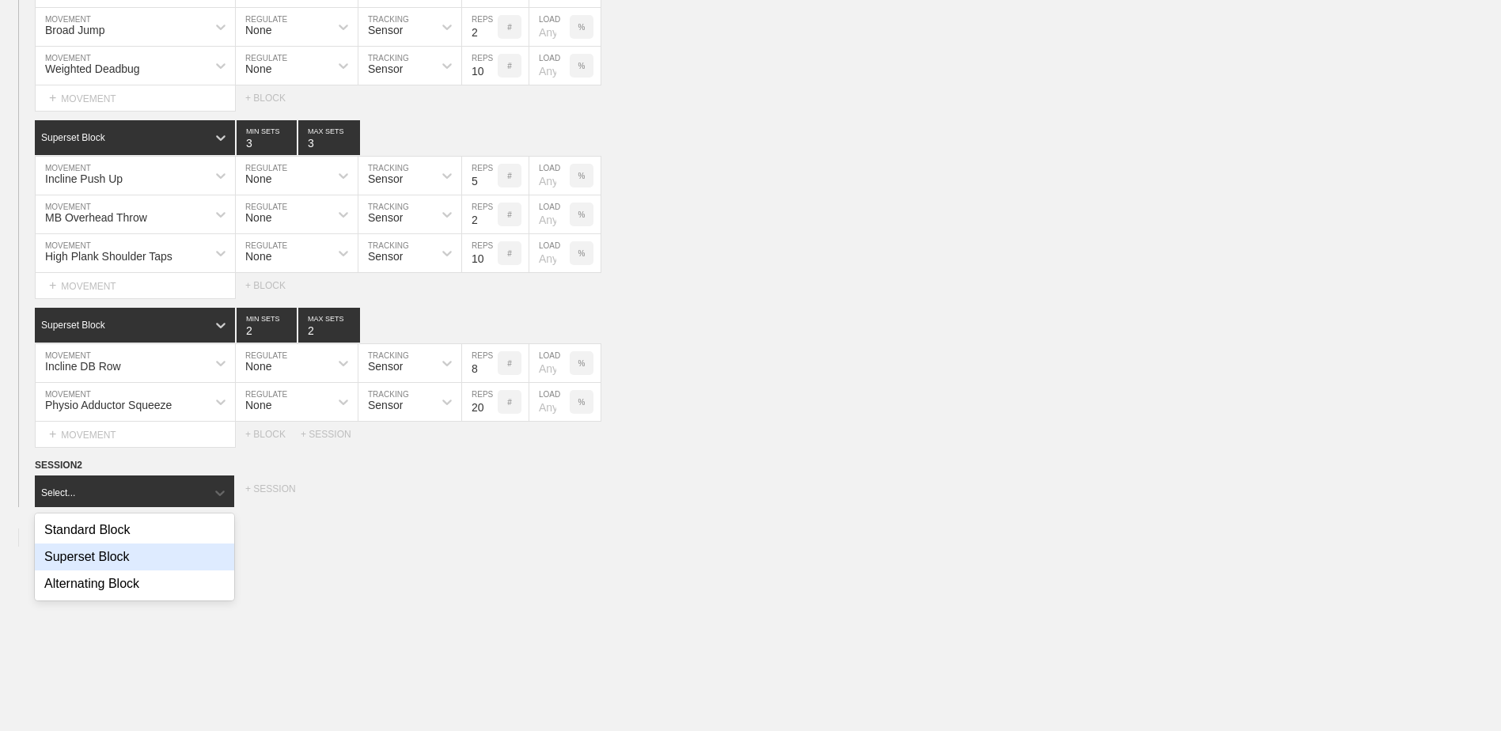
click at [108, 554] on div "Superset Block" at bounding box center [134, 557] width 199 height 27
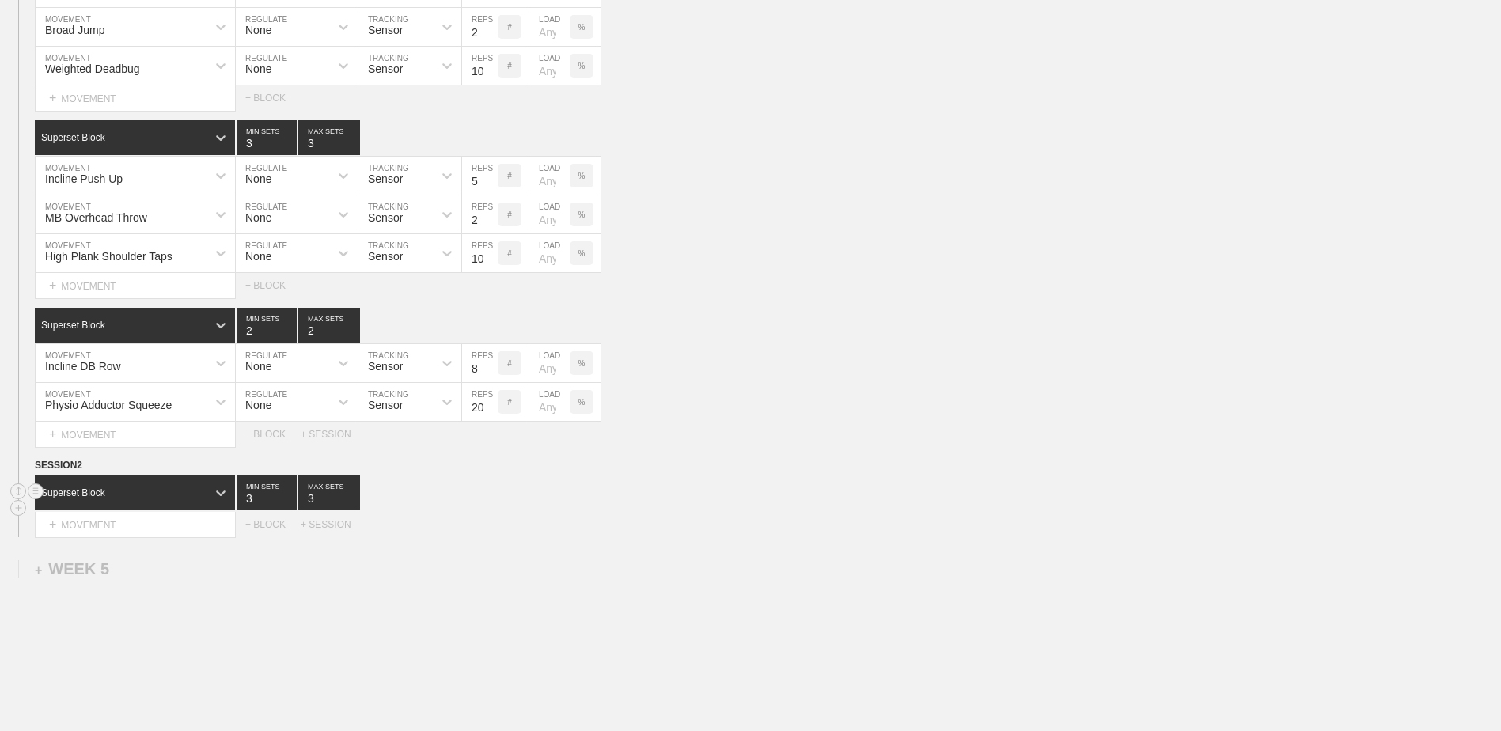
click at [119, 529] on div "+ MOVEMENT" at bounding box center [135, 525] width 201 height 26
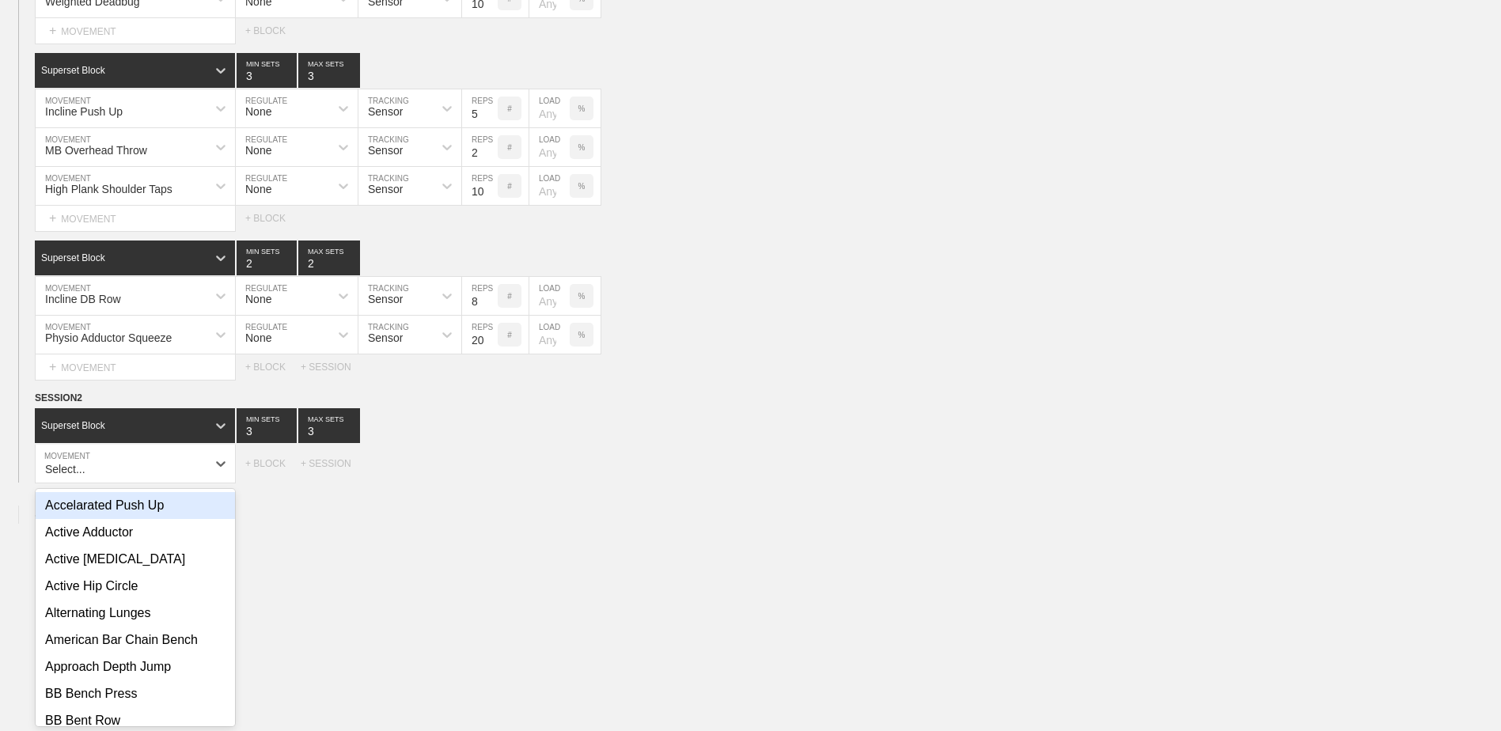
scroll to position [1851, 0]
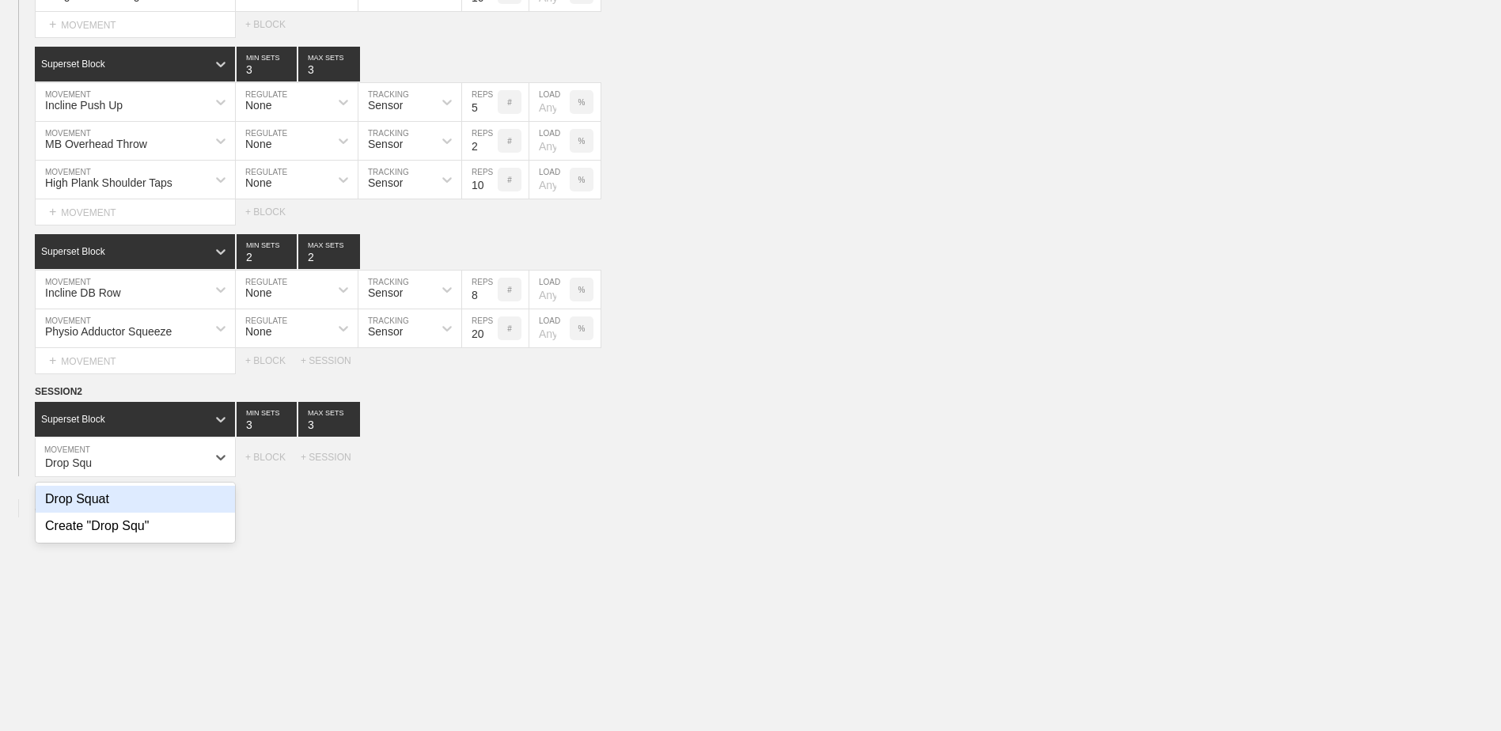
click at [65, 506] on div "Drop Squat" at bounding box center [135, 499] width 199 height 27
type input "Drop Squ"
click at [492, 468] on input "7" at bounding box center [480, 457] width 36 height 38
click at [492, 468] on input "6" at bounding box center [480, 457] width 36 height 38
click at [492, 468] on input "5" at bounding box center [480, 457] width 36 height 38
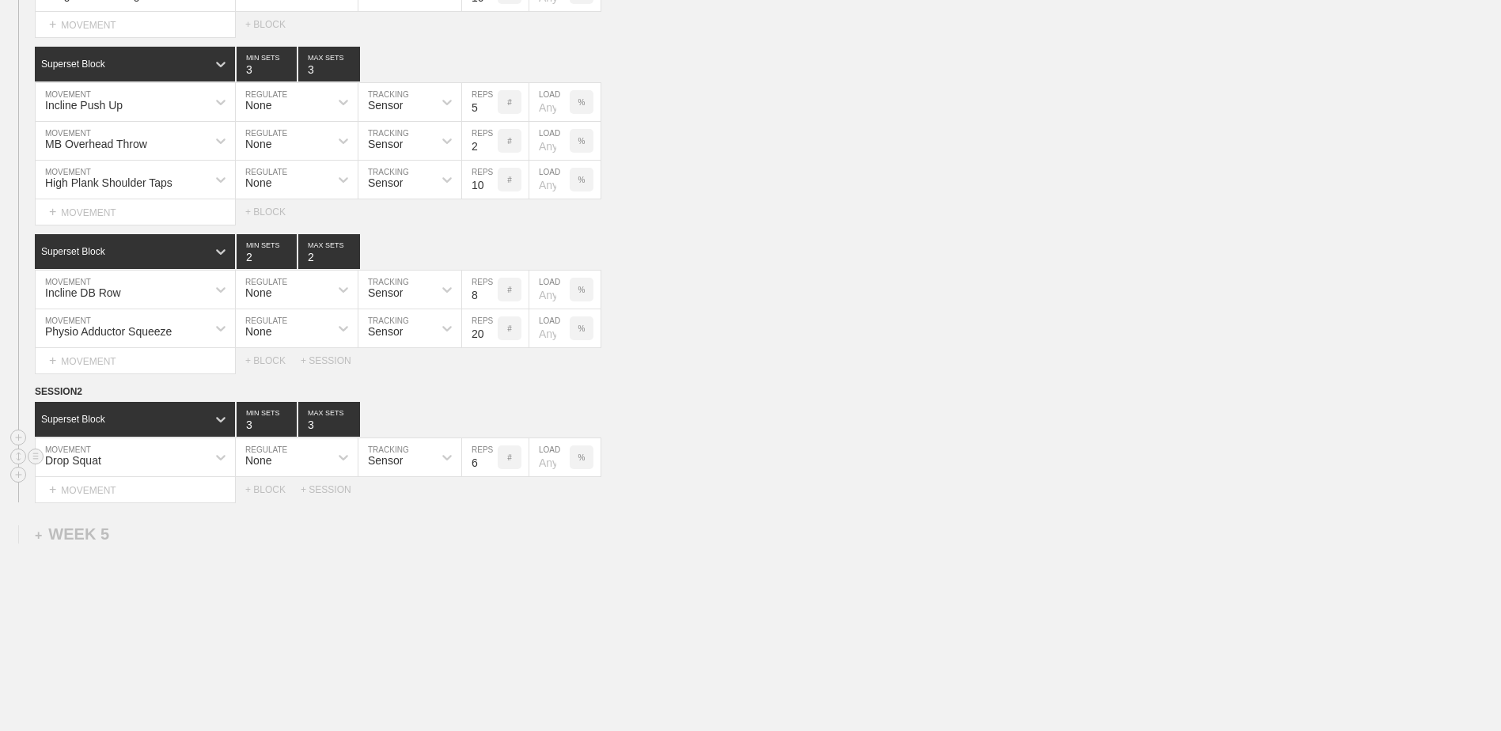
type input "6"
click at [488, 463] on input "6" at bounding box center [480, 457] width 36 height 38
click at [189, 485] on div "+ MOVEMENT" at bounding box center [135, 490] width 201 height 26
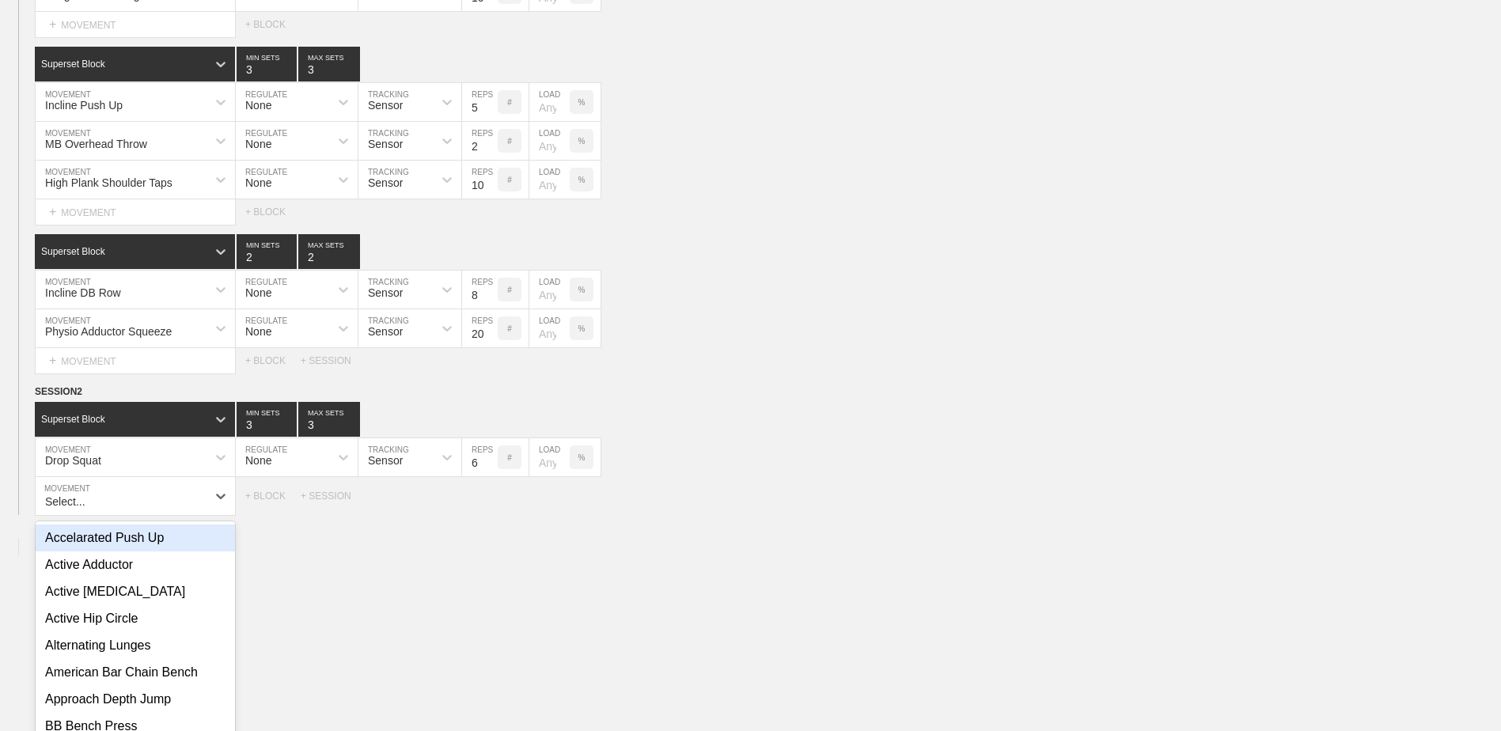
scroll to position [1890, 0]
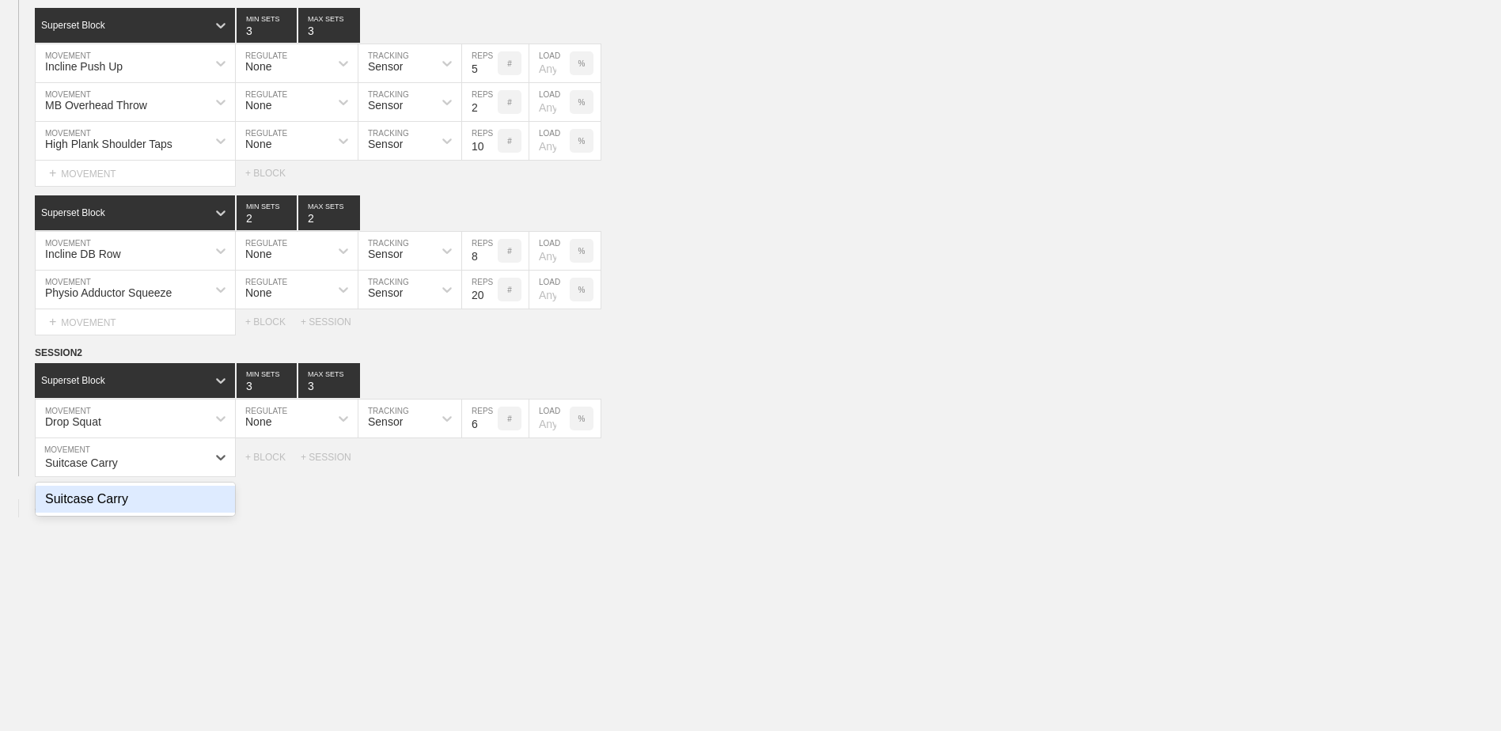
click at [166, 506] on div "Suitcase Carry" at bounding box center [135, 499] width 199 height 27
type input "Suitcase Carry"
click at [487, 468] on input "7" at bounding box center [480, 457] width 36 height 38
click at [492, 471] on input "6" at bounding box center [480, 457] width 36 height 38
click at [492, 471] on input "5" at bounding box center [480, 457] width 36 height 38
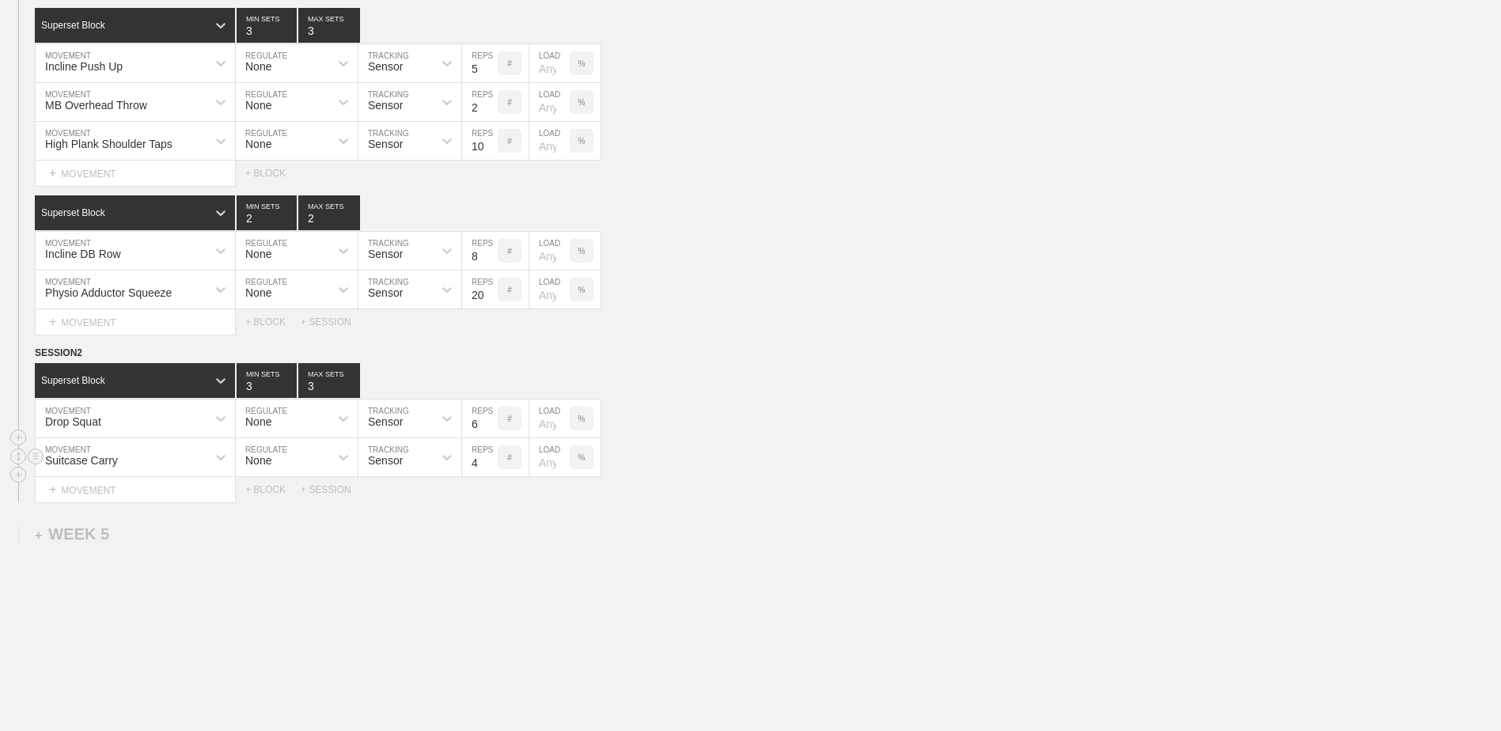
click at [492, 471] on input "4" at bounding box center [480, 457] width 36 height 38
click at [492, 471] on input "3" at bounding box center [480, 457] width 36 height 38
click at [492, 471] on input "2" at bounding box center [480, 457] width 36 height 38
click at [492, 471] on input "1" at bounding box center [480, 457] width 36 height 38
type input "1"
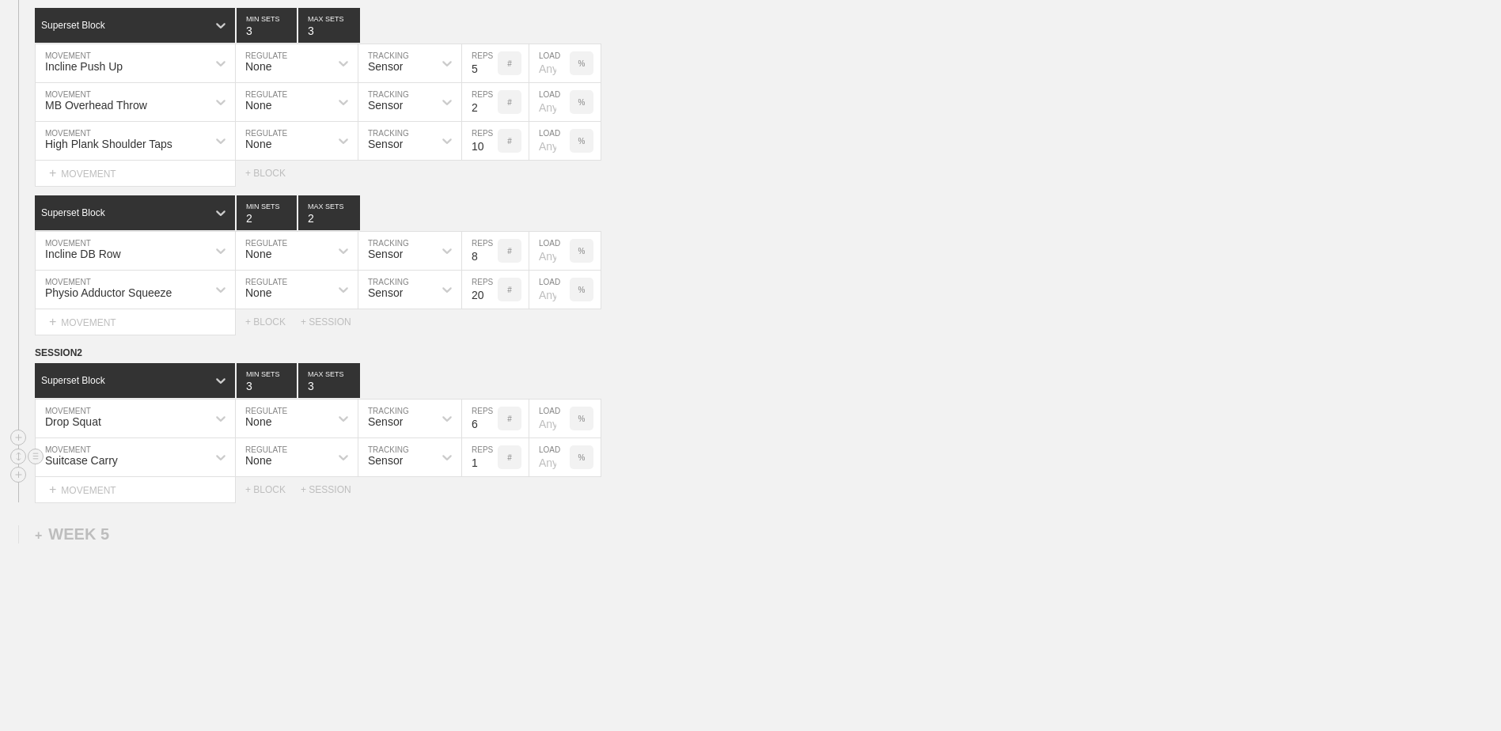
click at [492, 471] on input "1" at bounding box center [480, 457] width 36 height 38
click at [263, 489] on div "+ BLOCK" at bounding box center [272, 489] width 55 height 11
click at [153, 536] on div "Standard Block" at bounding box center [121, 529] width 172 height 14
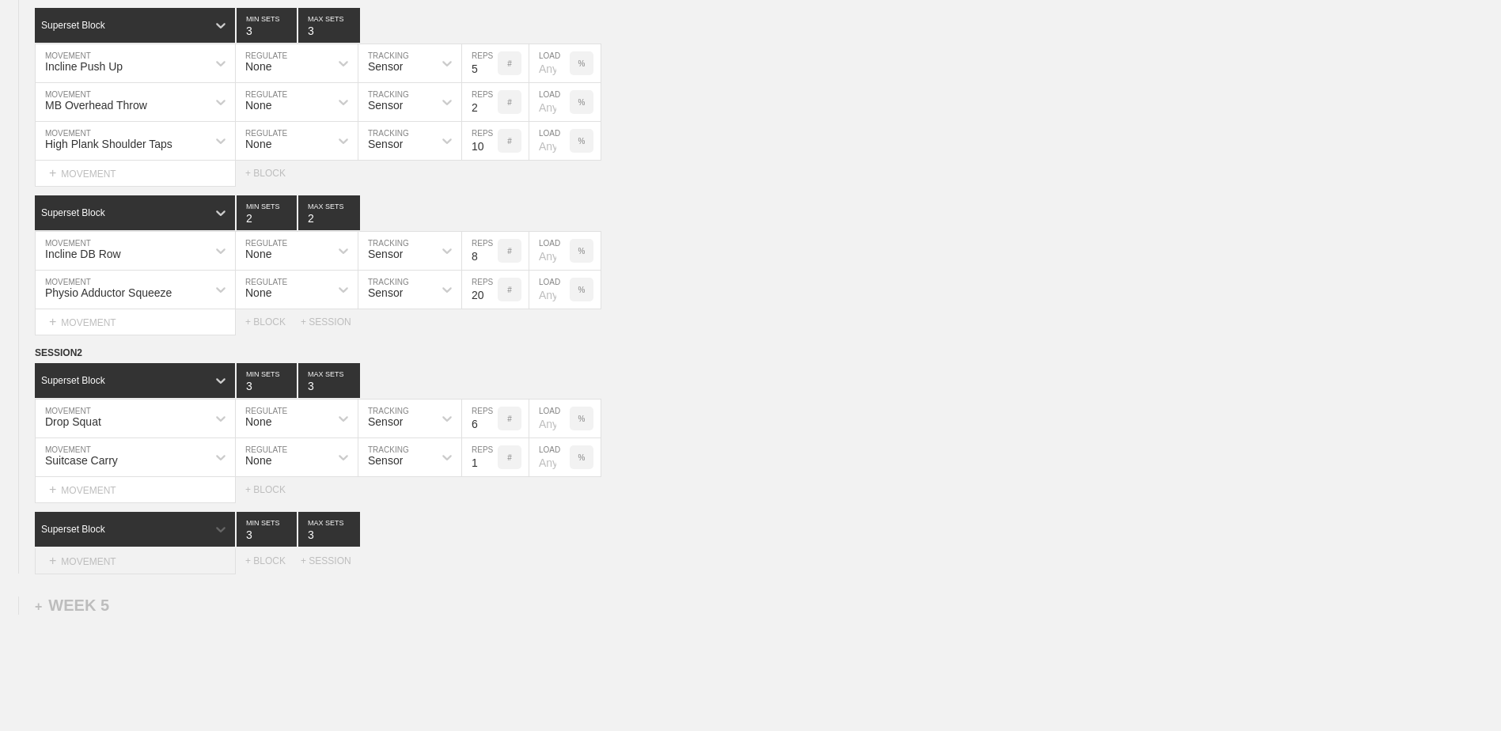
click at [146, 565] on div "+ MOVEMENT" at bounding box center [135, 561] width 201 height 26
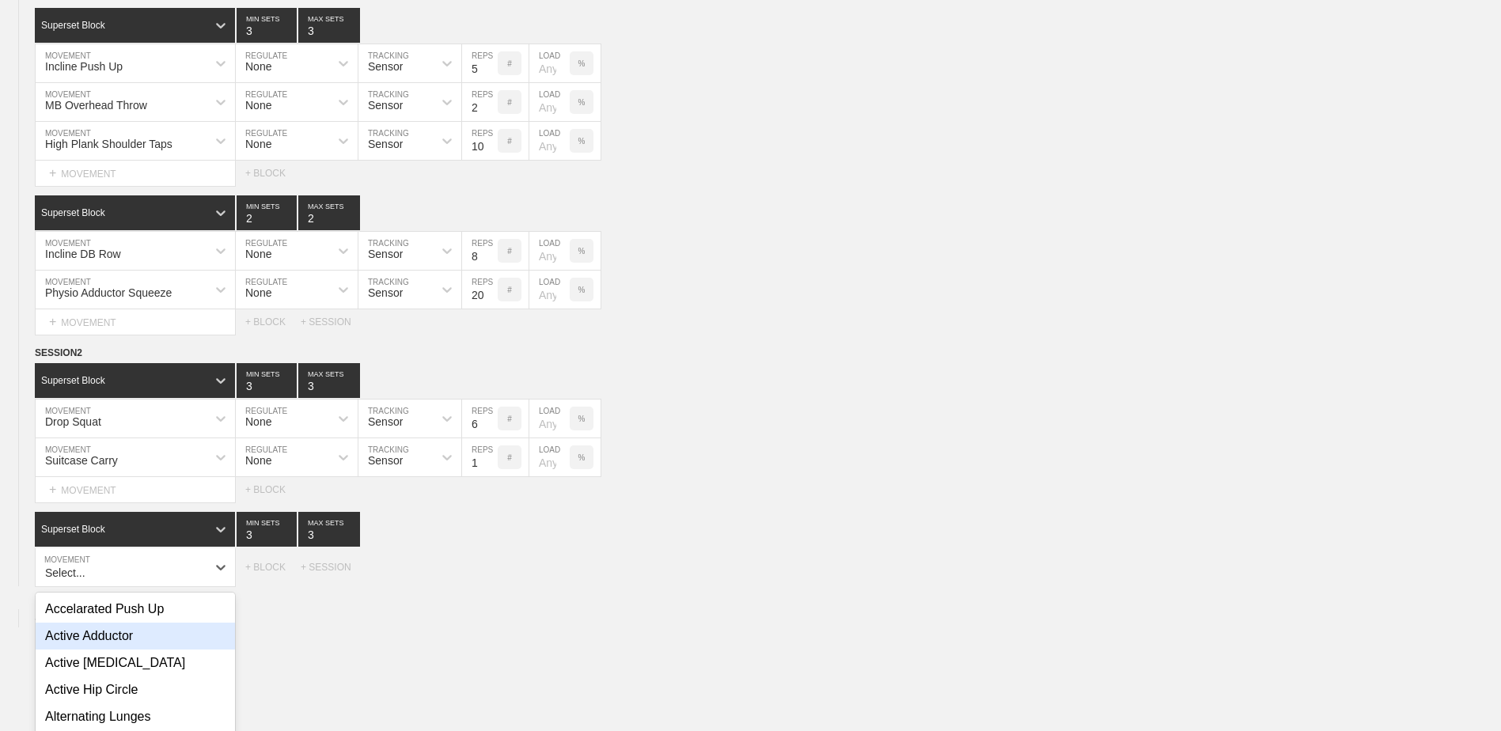
scroll to position [2000, 0]
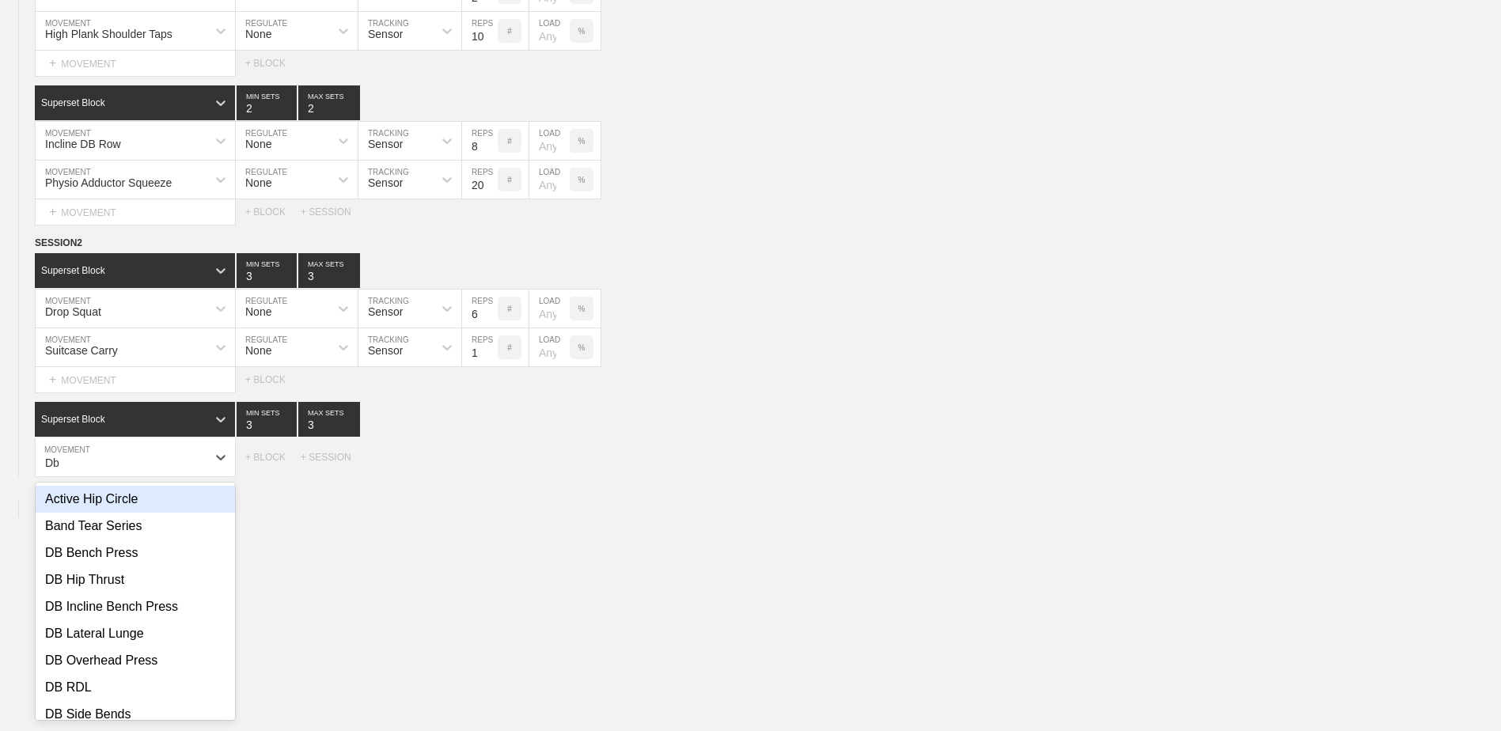
type input "D"
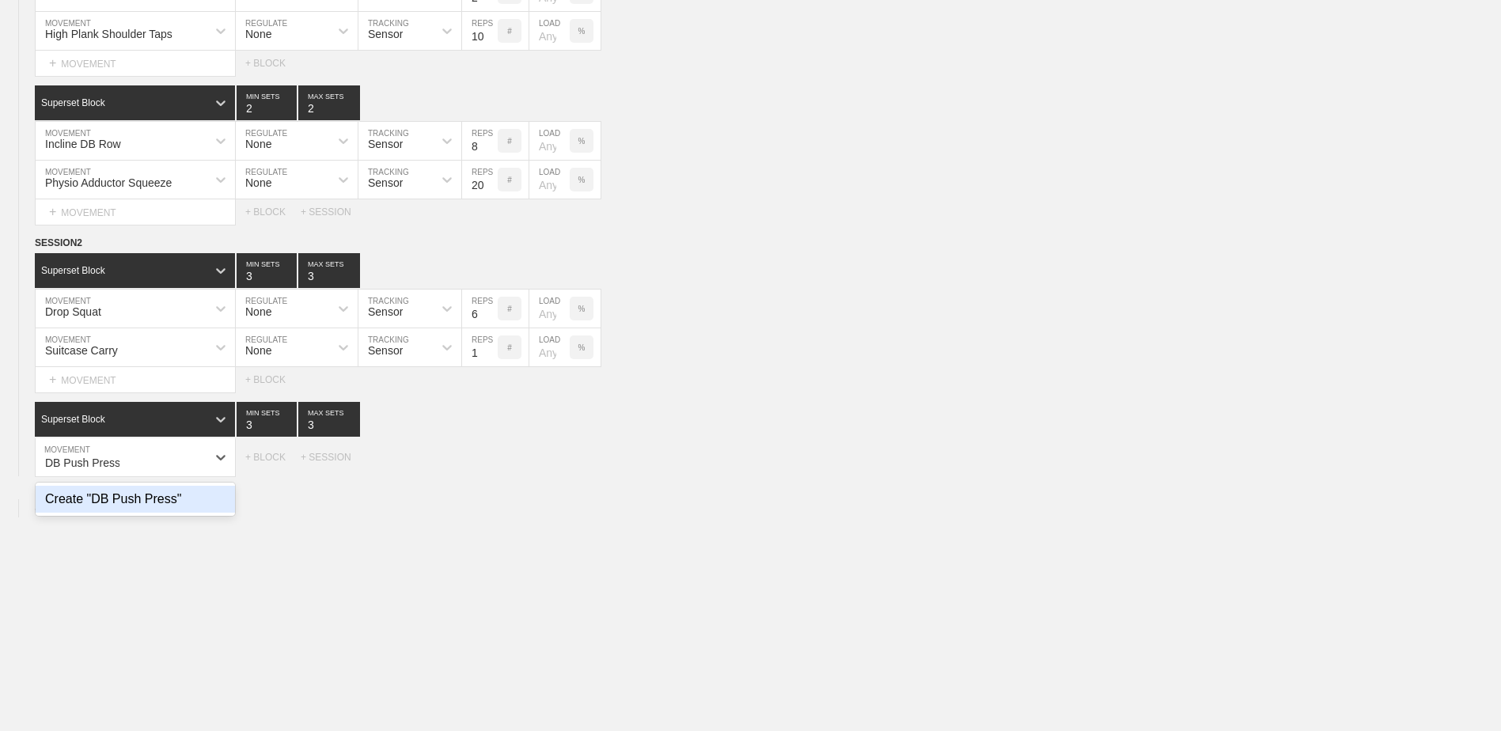
click at [148, 506] on div "Create "DB Push Press"" at bounding box center [135, 499] width 199 height 27
type input "DB Push Press"
click at [490, 470] on input "7" at bounding box center [480, 457] width 36 height 38
click at [490, 470] on input "6" at bounding box center [480, 457] width 36 height 38
click at [490, 470] on input "5" at bounding box center [480, 457] width 36 height 38
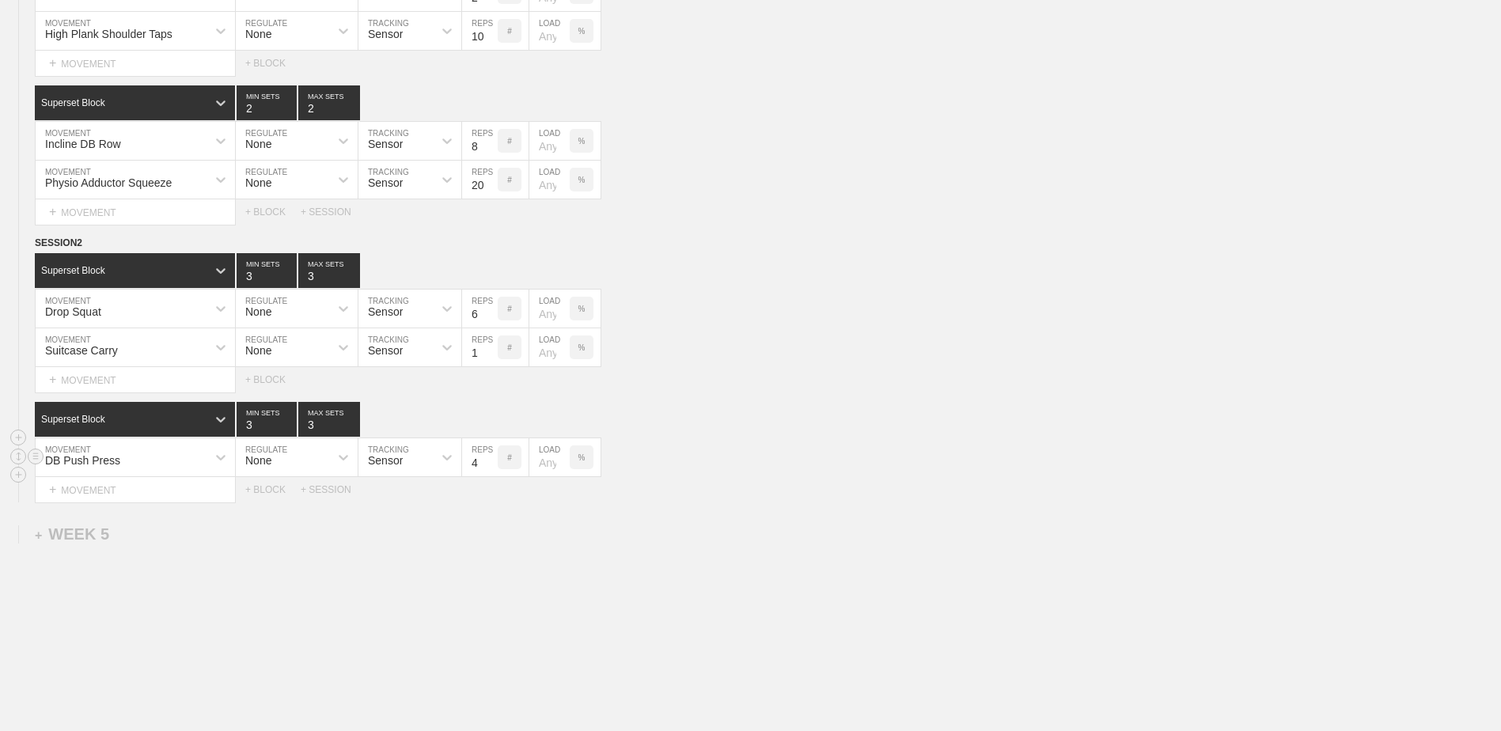
click at [490, 470] on input "4" at bounding box center [480, 457] width 36 height 38
click at [491, 466] on input "5" at bounding box center [480, 457] width 36 height 38
click at [491, 463] on input "6" at bounding box center [480, 457] width 36 height 38
click at [491, 463] on input "7" at bounding box center [480, 457] width 36 height 38
click at [491, 468] on input "6" at bounding box center [480, 457] width 36 height 38
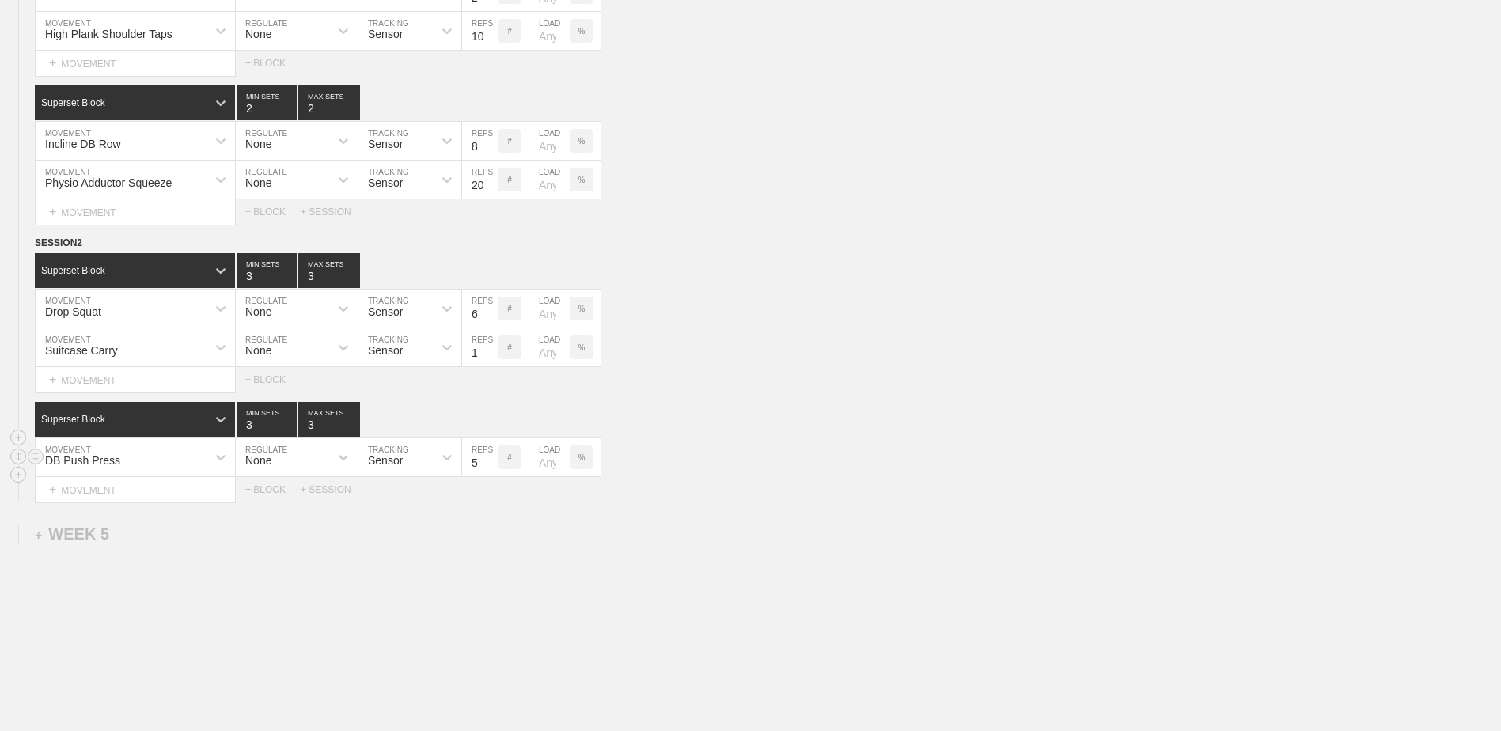
type input "5"
click at [491, 468] on input "5" at bounding box center [480, 457] width 36 height 38
click at [155, 495] on div "+ MOVEMENT" at bounding box center [135, 490] width 201 height 26
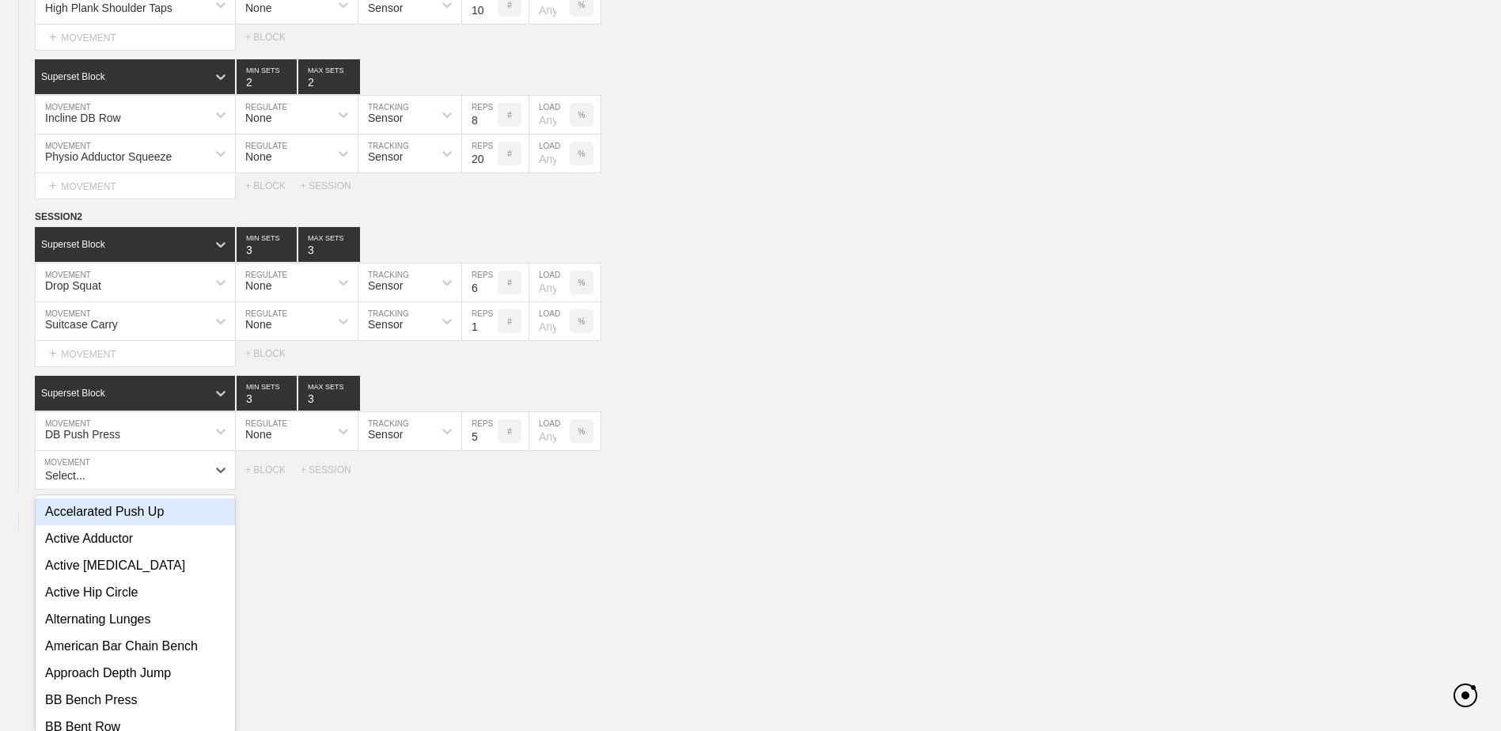
scroll to position [2039, 0]
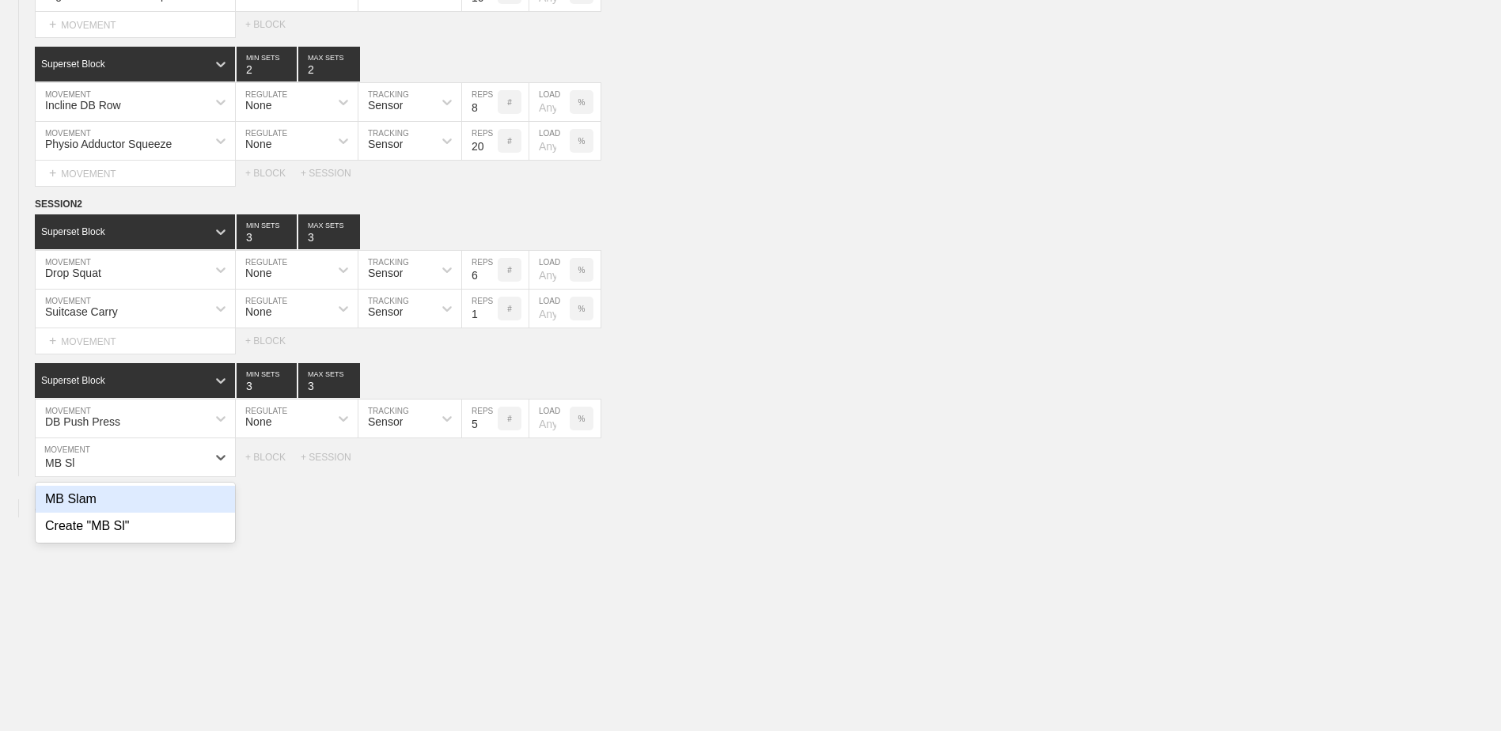
click at [155, 495] on div "MB Slam" at bounding box center [135, 499] width 199 height 27
type input "MB Sl"
click at [491, 470] on input "7" at bounding box center [480, 457] width 36 height 38
click at [491, 469] on input "6" at bounding box center [480, 457] width 36 height 38
type input "5"
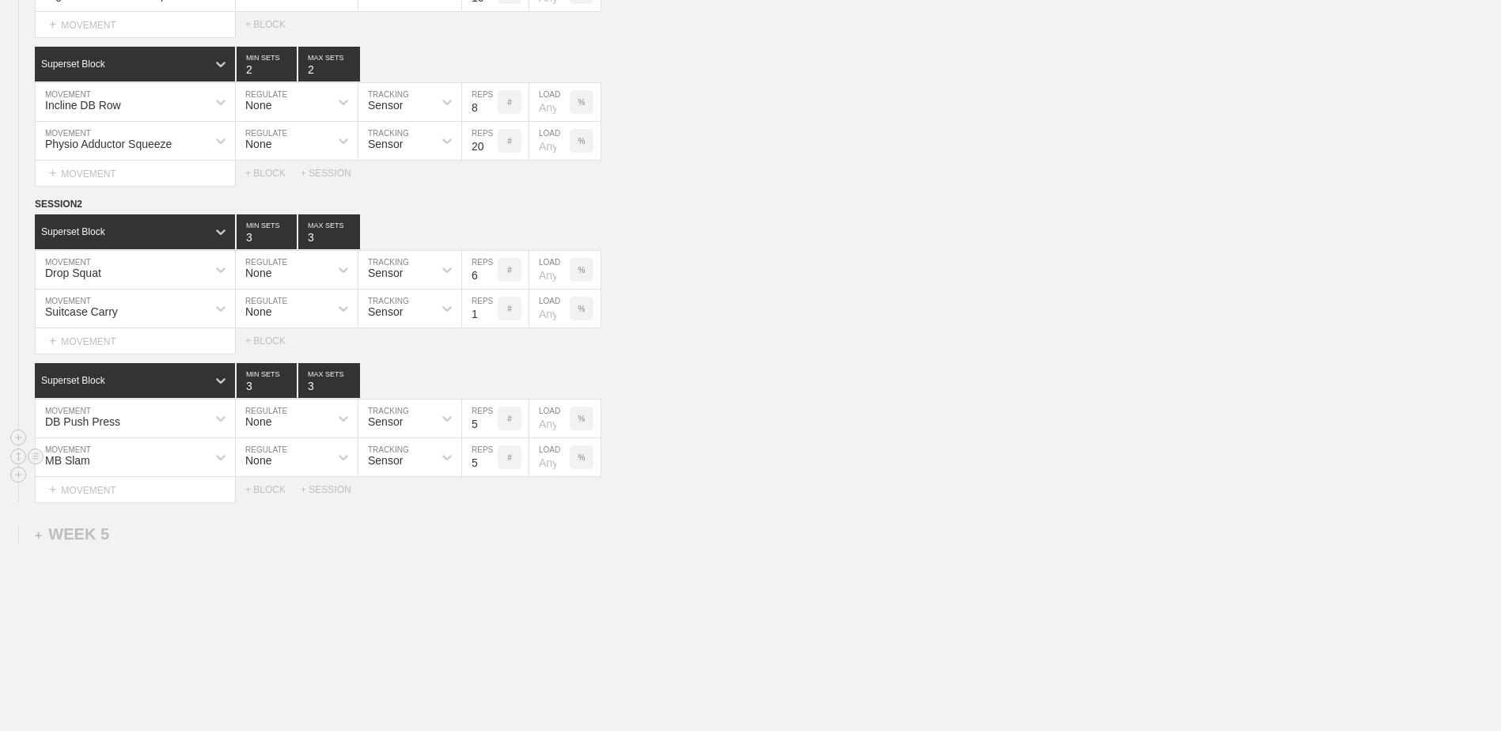
click at [491, 469] on input "5" at bounding box center [480, 457] width 36 height 38
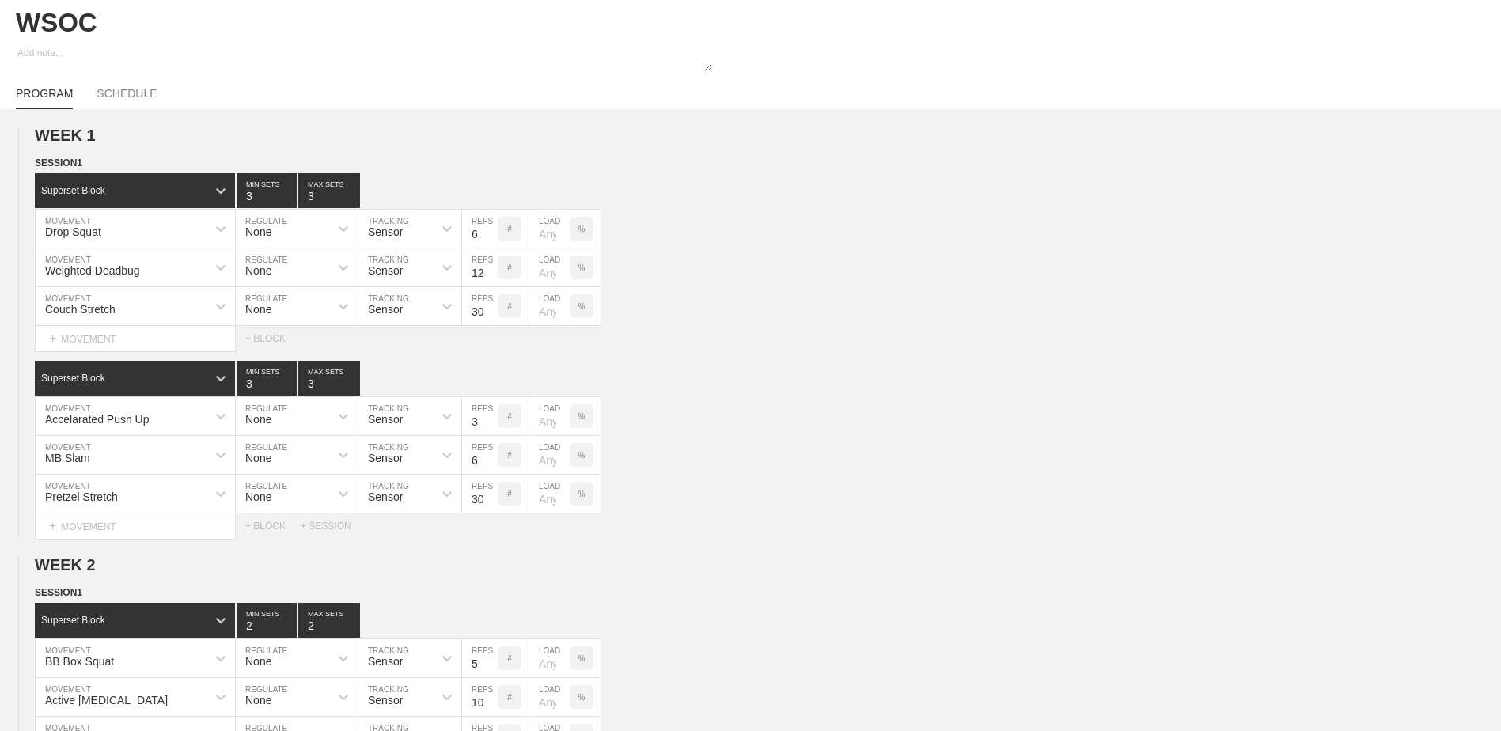
scroll to position [0, 0]
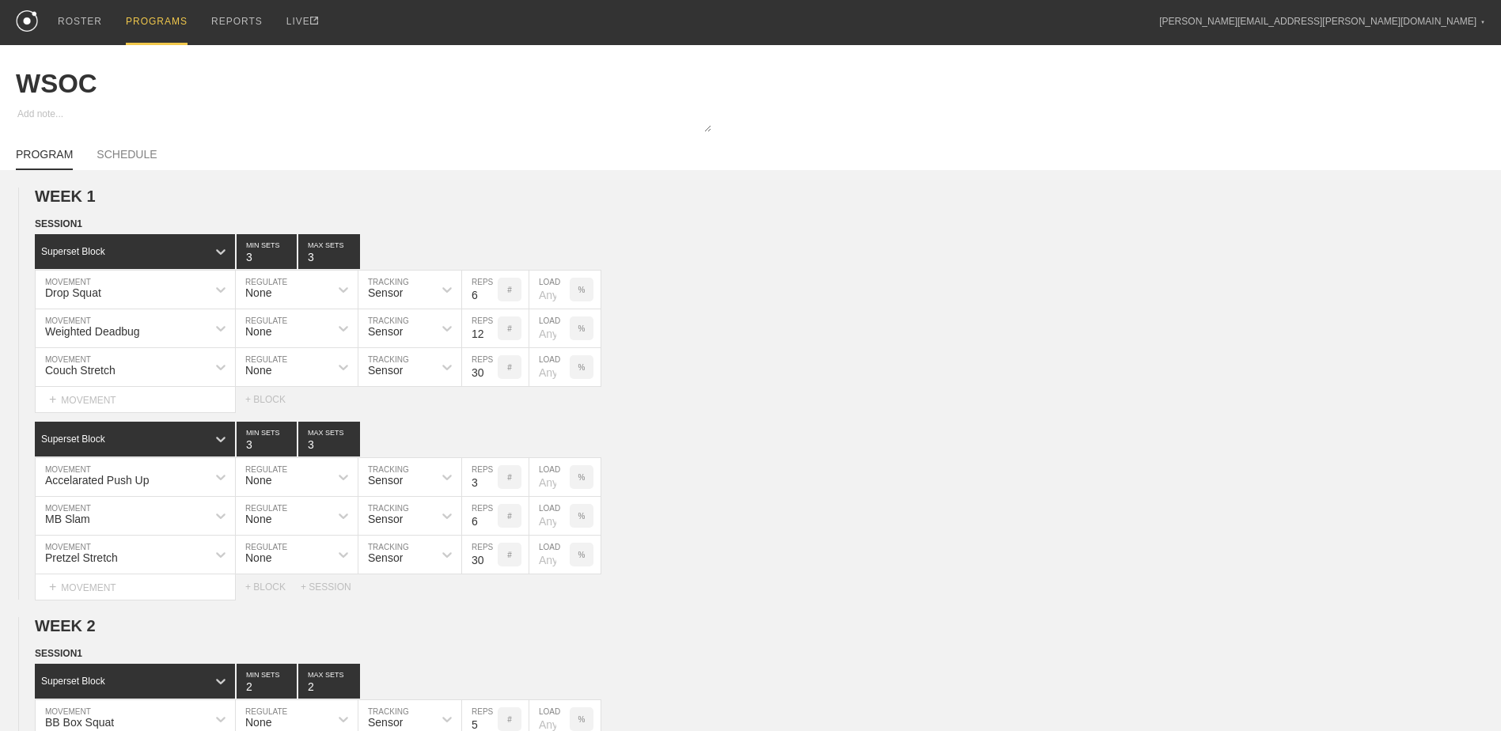
click at [161, 19] on div "PROGRAMS" at bounding box center [157, 22] width 62 height 45
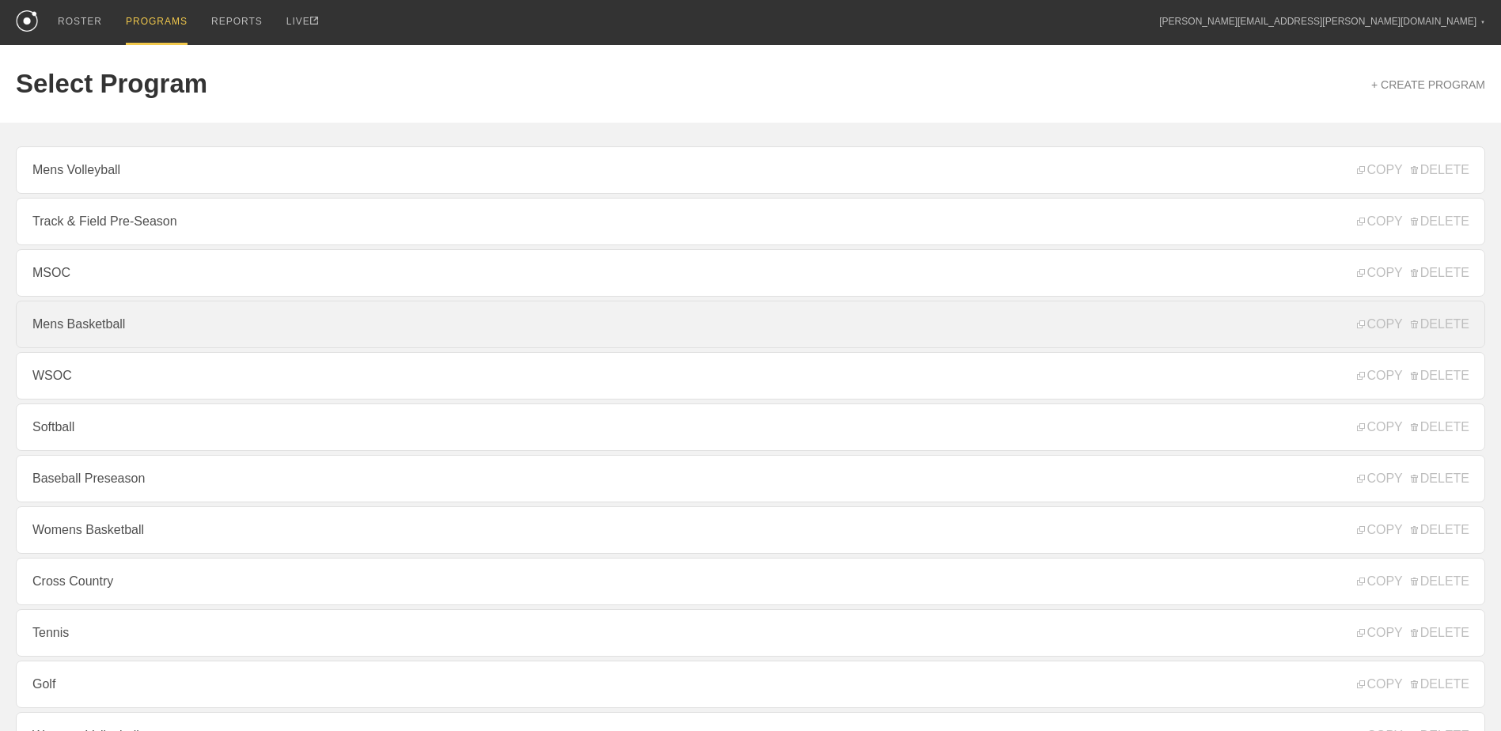
click at [161, 324] on link "Mens Basketball" at bounding box center [750, 324] width 1469 height 47
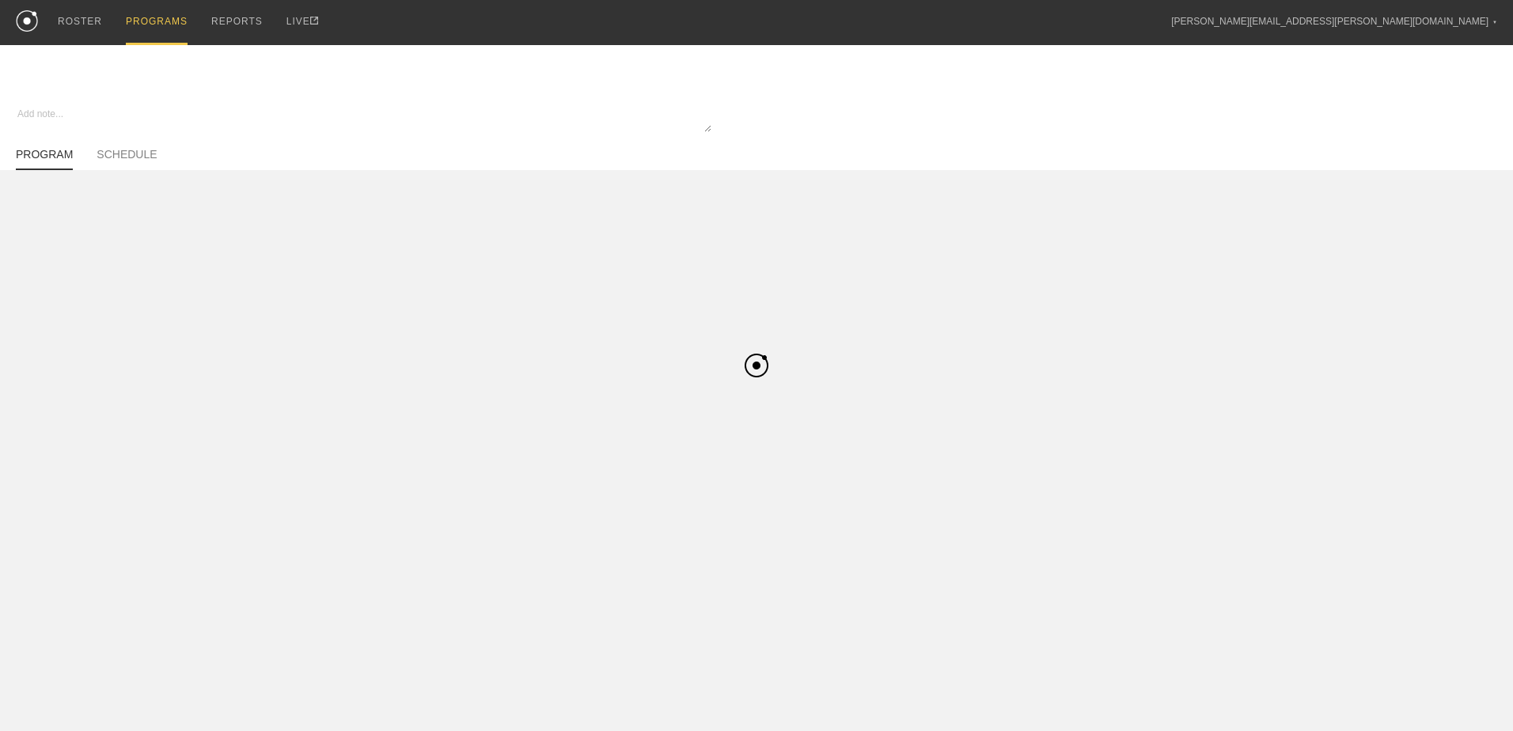
type textarea "x"
type input "Mens Basketball"
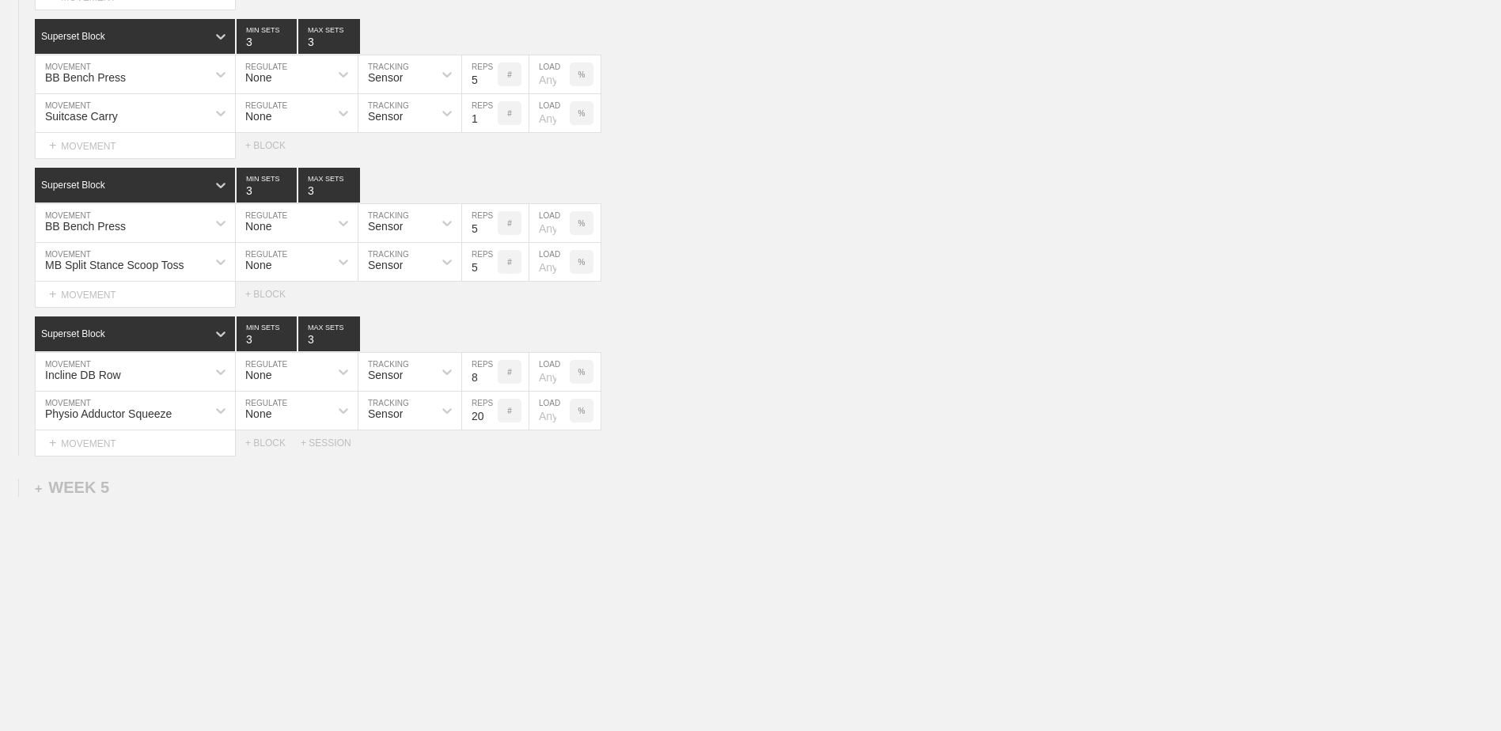
scroll to position [2857, 0]
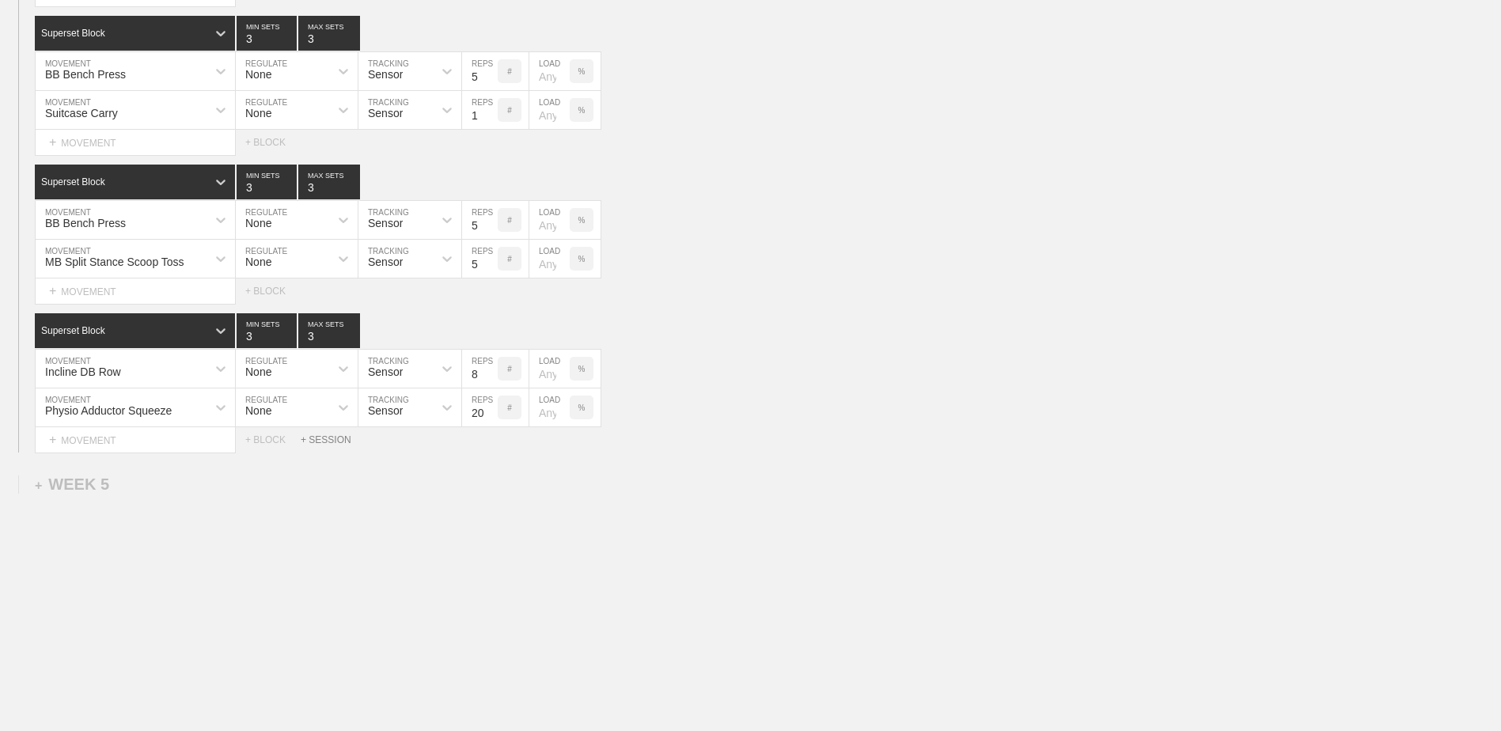
click at [320, 437] on div "+ SESSION" at bounding box center [332, 439] width 63 height 11
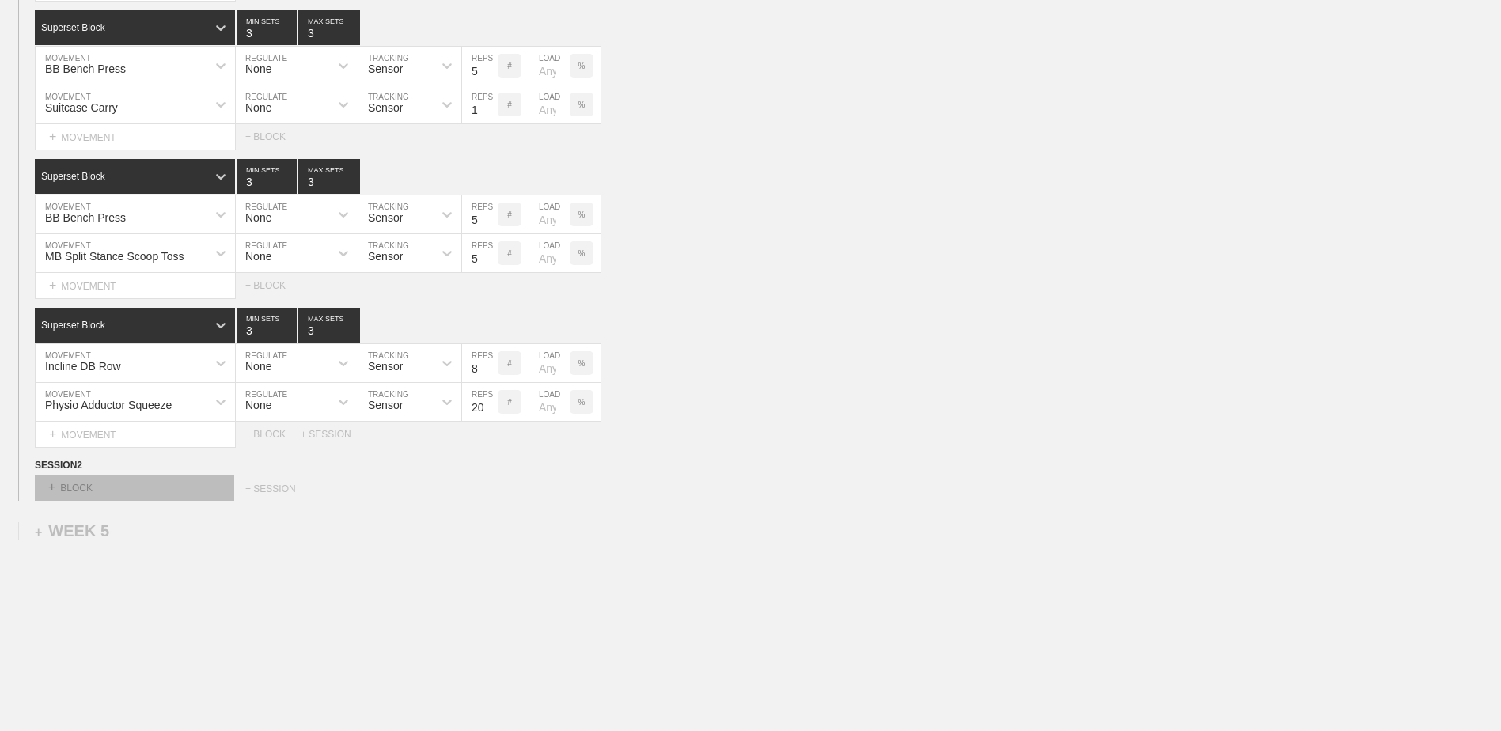
click at [157, 501] on div "+ BLOCK" at bounding box center [134, 487] width 199 height 25
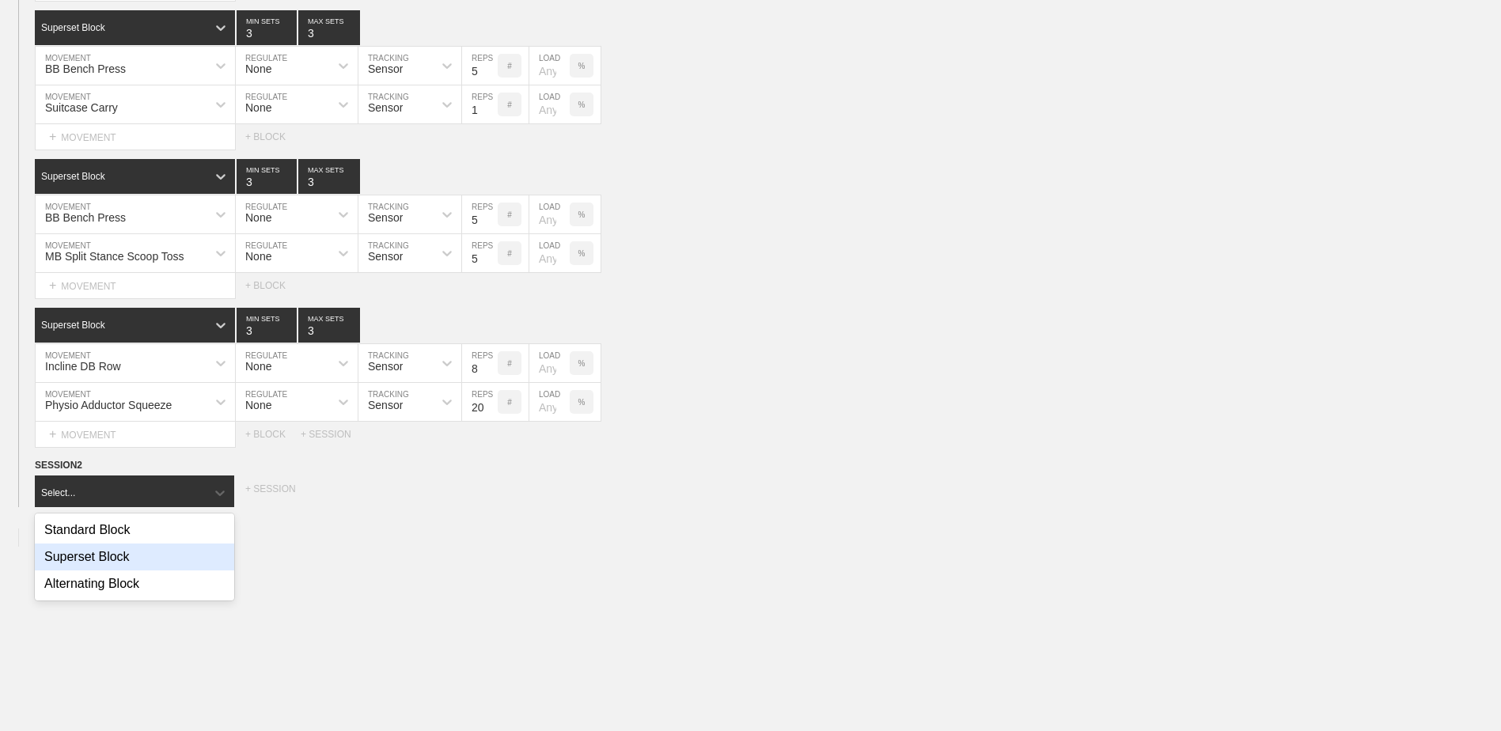
click at [154, 559] on div "Superset Block" at bounding box center [134, 557] width 199 height 27
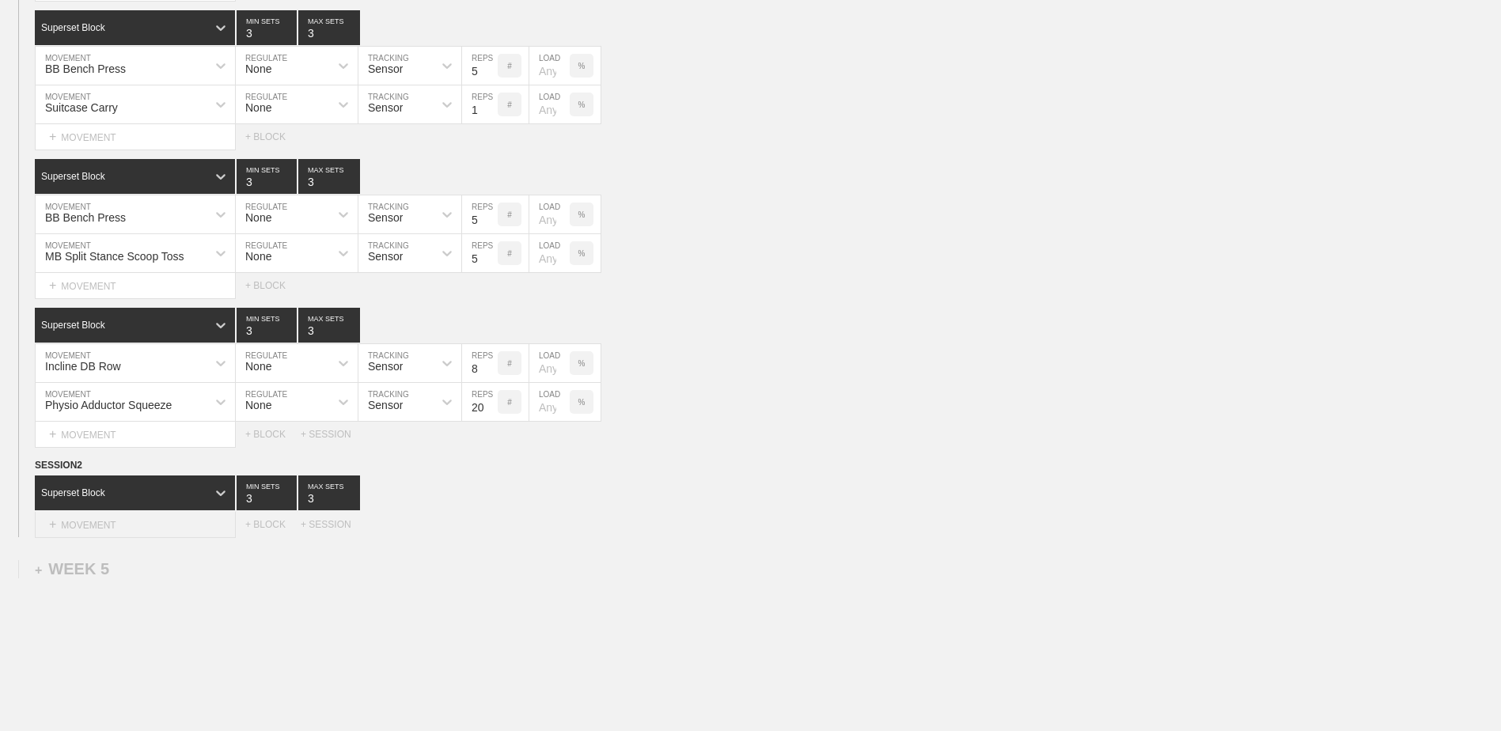
click at [149, 526] on div "+ MOVEMENT" at bounding box center [135, 525] width 201 height 26
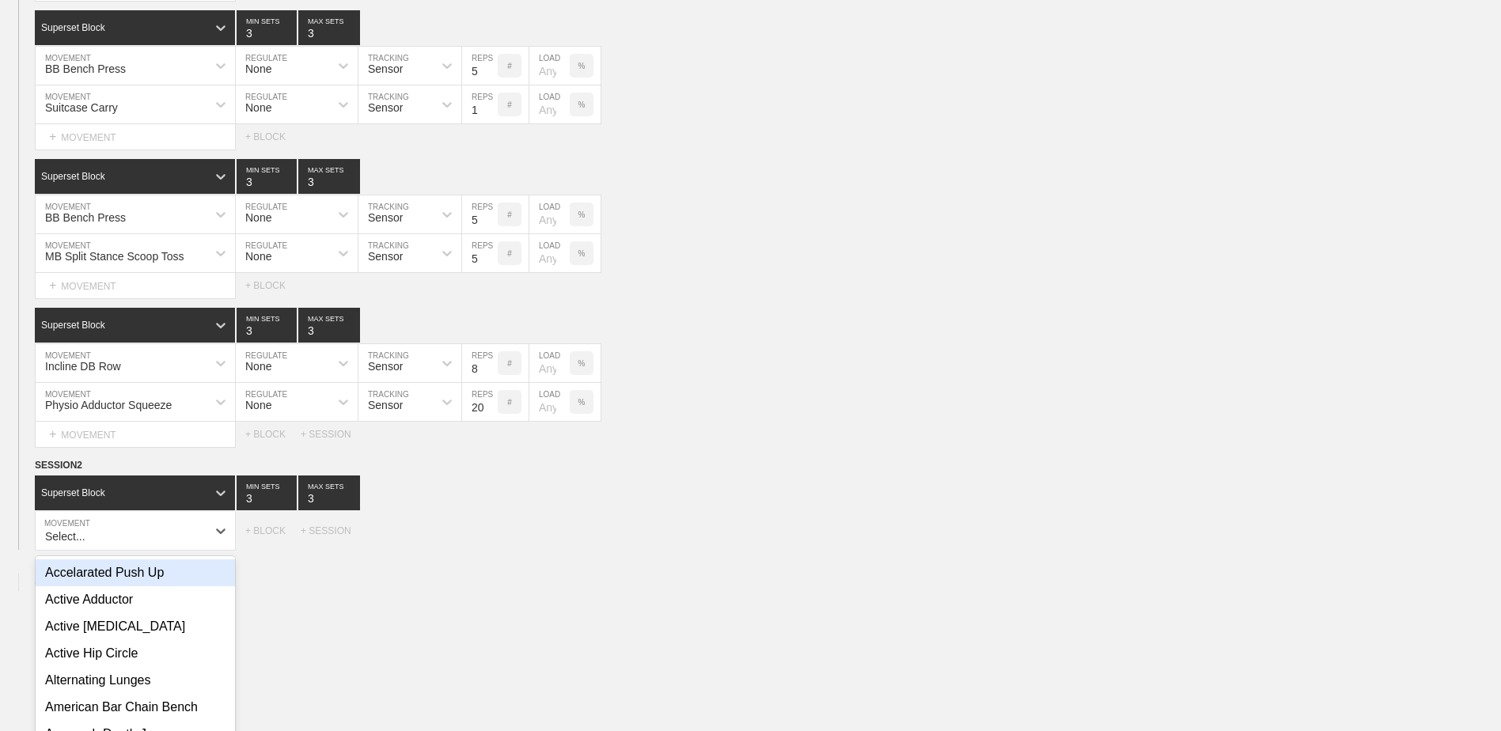
scroll to position [2930, 0]
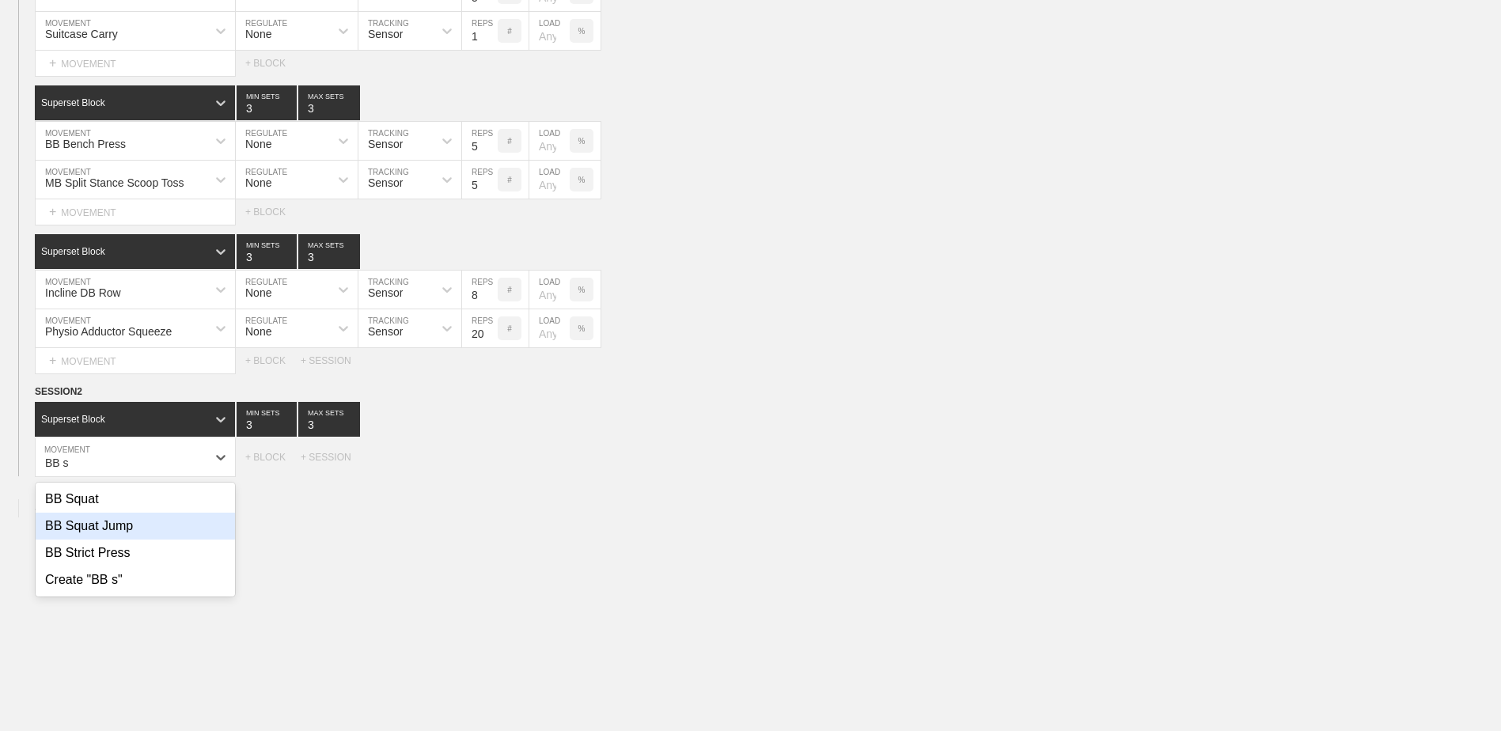
click at [159, 532] on div "BB Squat Jump" at bounding box center [135, 526] width 199 height 27
type input "BB s"
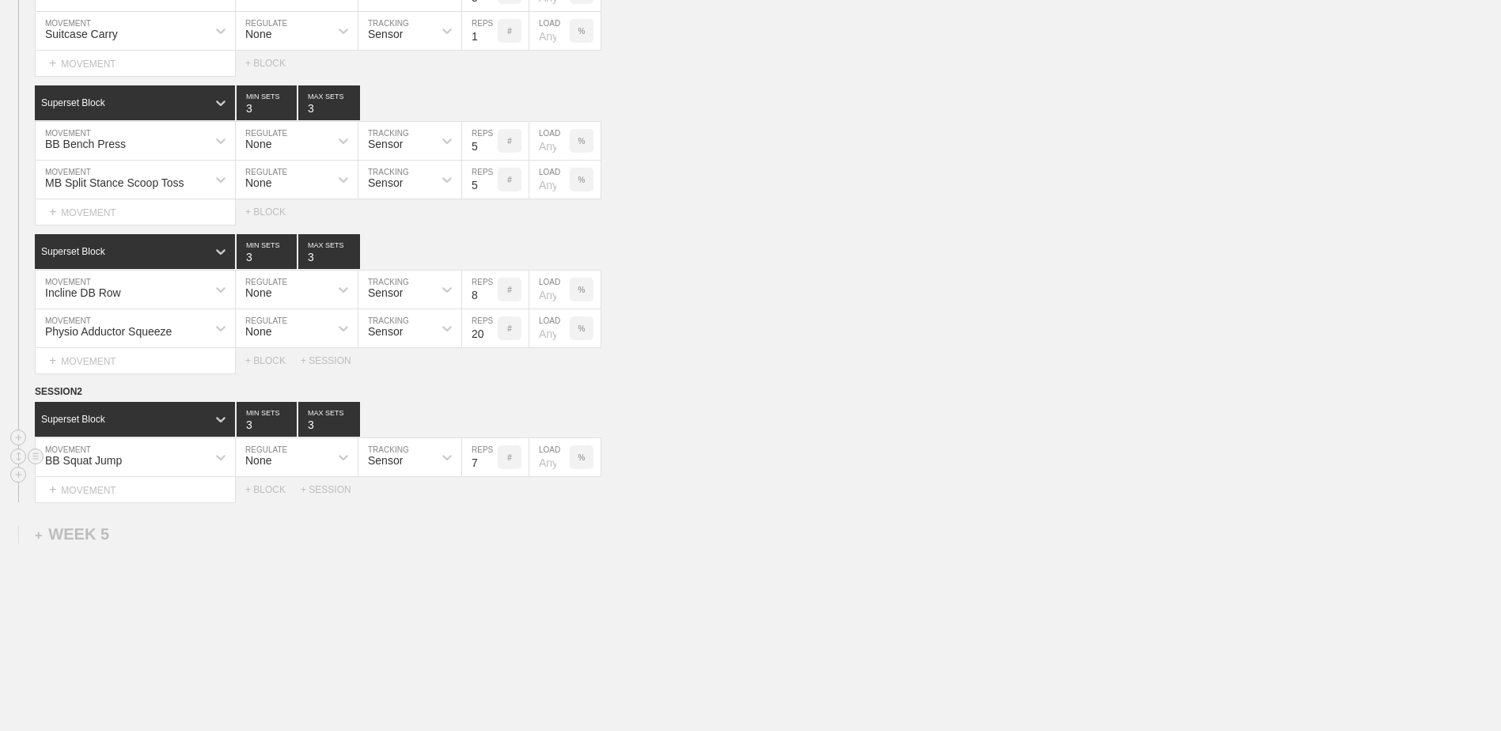
click at [491, 469] on input "7" at bounding box center [480, 457] width 36 height 38
click at [491, 469] on input "6" at bounding box center [480, 457] width 36 height 38
click at [491, 469] on input "5" at bounding box center [480, 457] width 36 height 38
click at [491, 469] on input "4" at bounding box center [480, 457] width 36 height 38
type input "3"
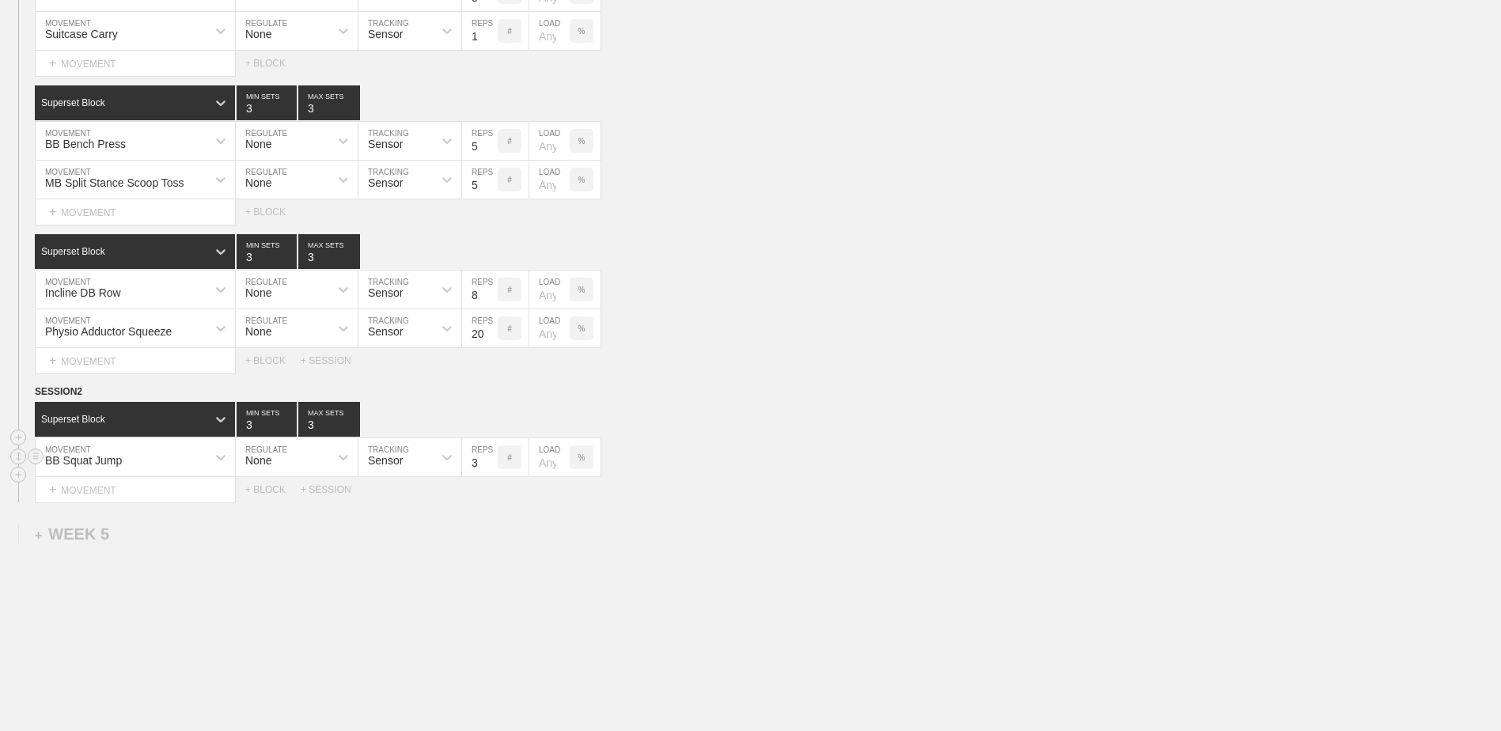
click at [491, 469] on input "3" at bounding box center [480, 457] width 36 height 38
click at [173, 491] on div "+ MOVEMENT" at bounding box center [135, 490] width 201 height 26
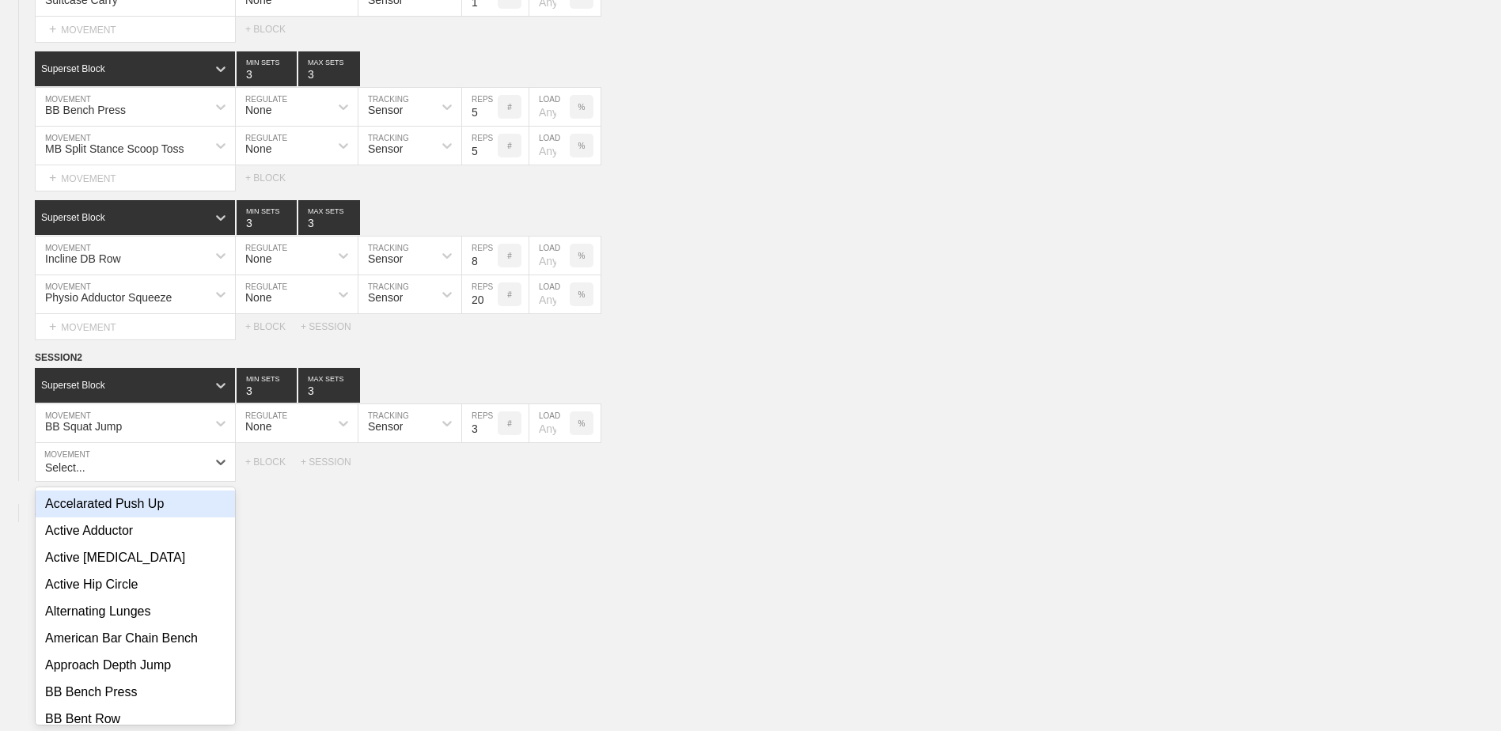
scroll to position [2969, 0]
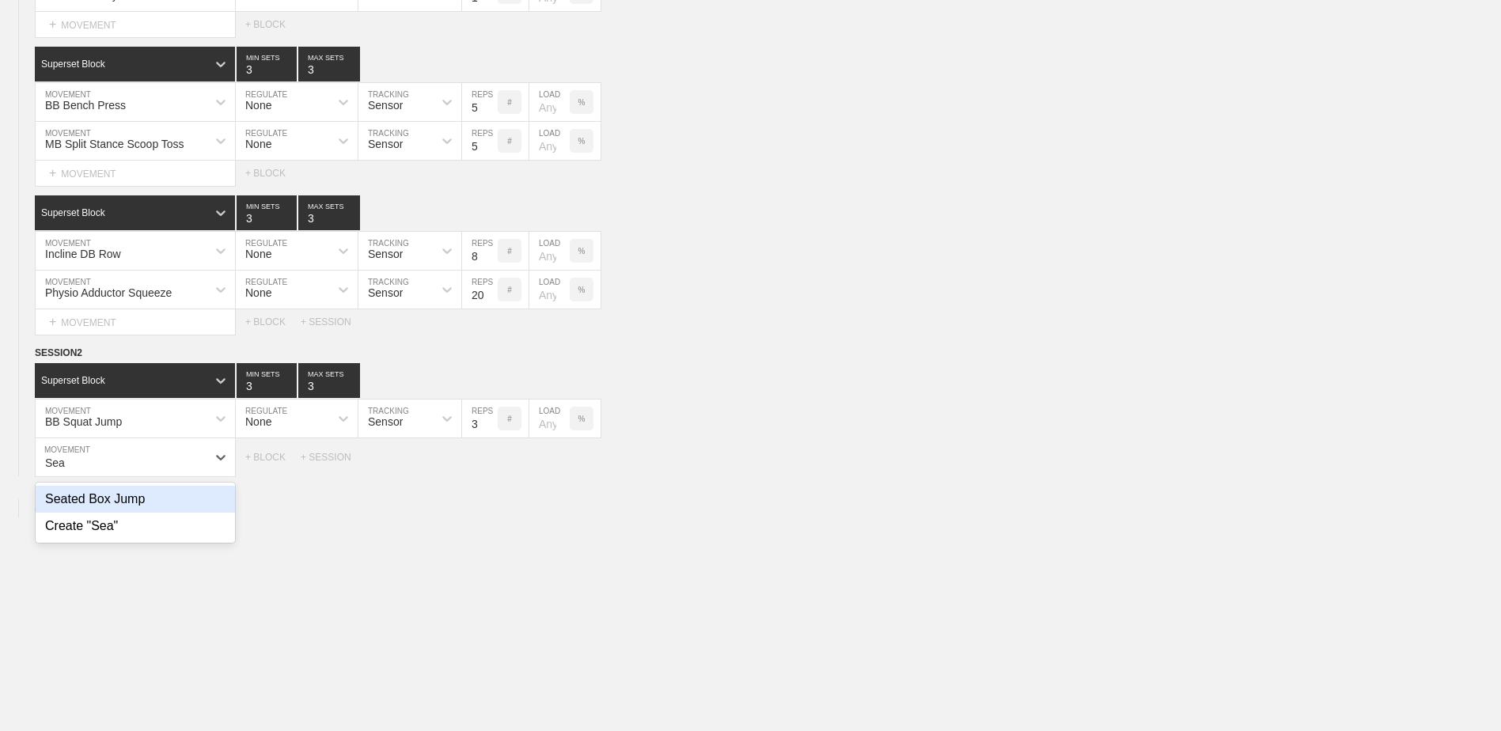
click at [173, 498] on div "Seated Box Jump" at bounding box center [135, 499] width 199 height 27
type input "Sea"
click at [491, 472] on input "7" at bounding box center [480, 457] width 36 height 38
click at [491, 472] on input "6" at bounding box center [480, 457] width 36 height 38
click at [491, 472] on input "5" at bounding box center [480, 457] width 36 height 38
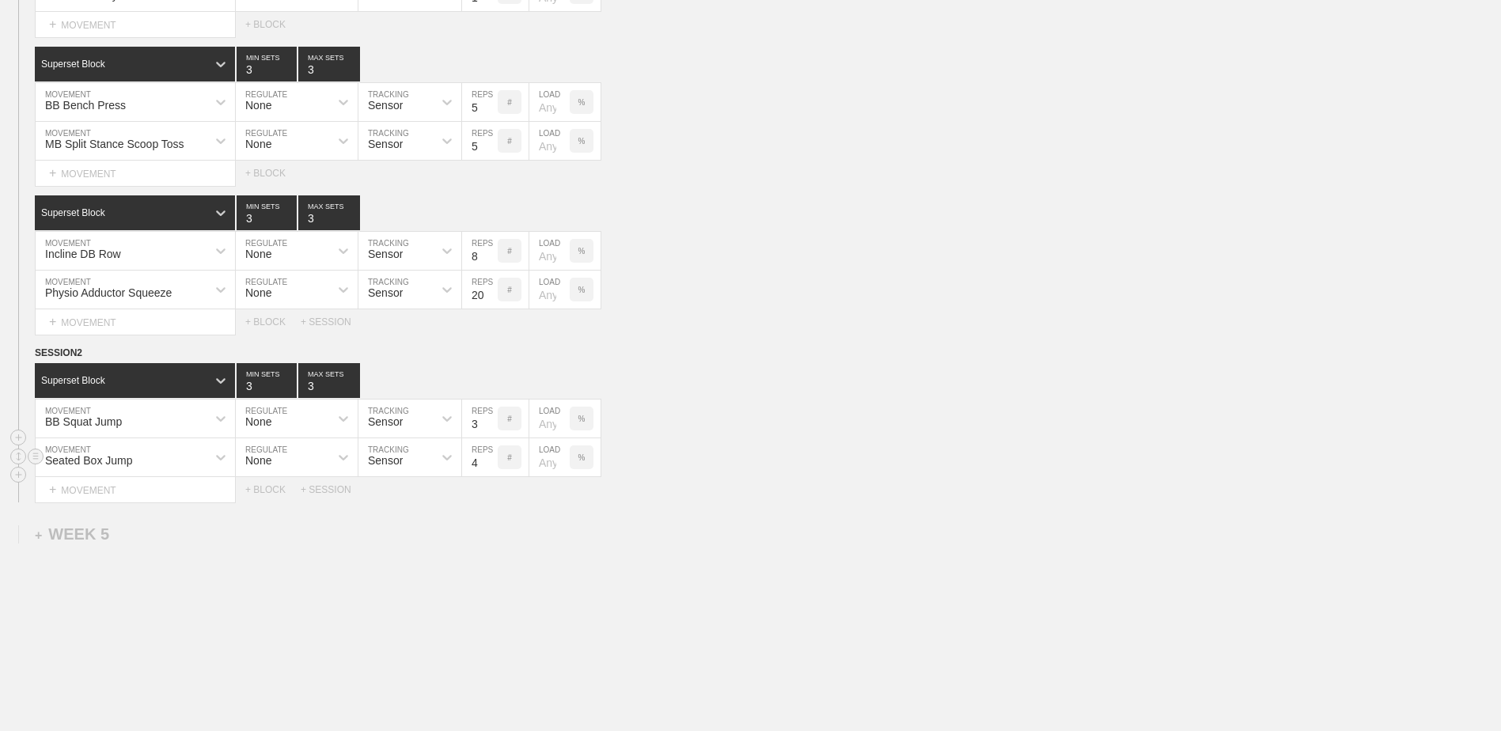
click at [491, 472] on input "4" at bounding box center [480, 457] width 36 height 38
click at [491, 472] on input "3" at bounding box center [480, 457] width 36 height 38
type input "2"
click at [491, 472] on input "2" at bounding box center [480, 457] width 36 height 38
click at [185, 486] on div "+ MOVEMENT" at bounding box center [135, 490] width 201 height 26
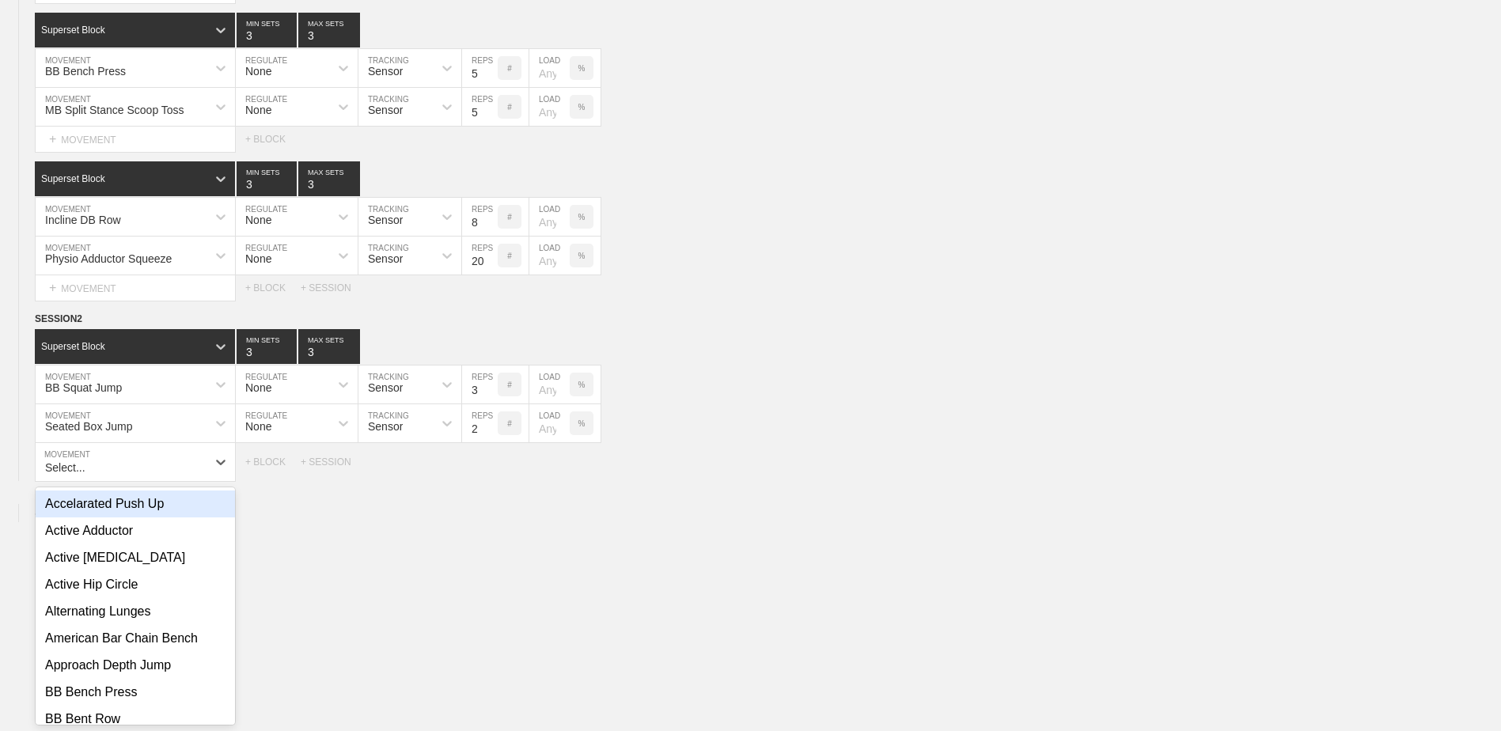
scroll to position [3008, 0]
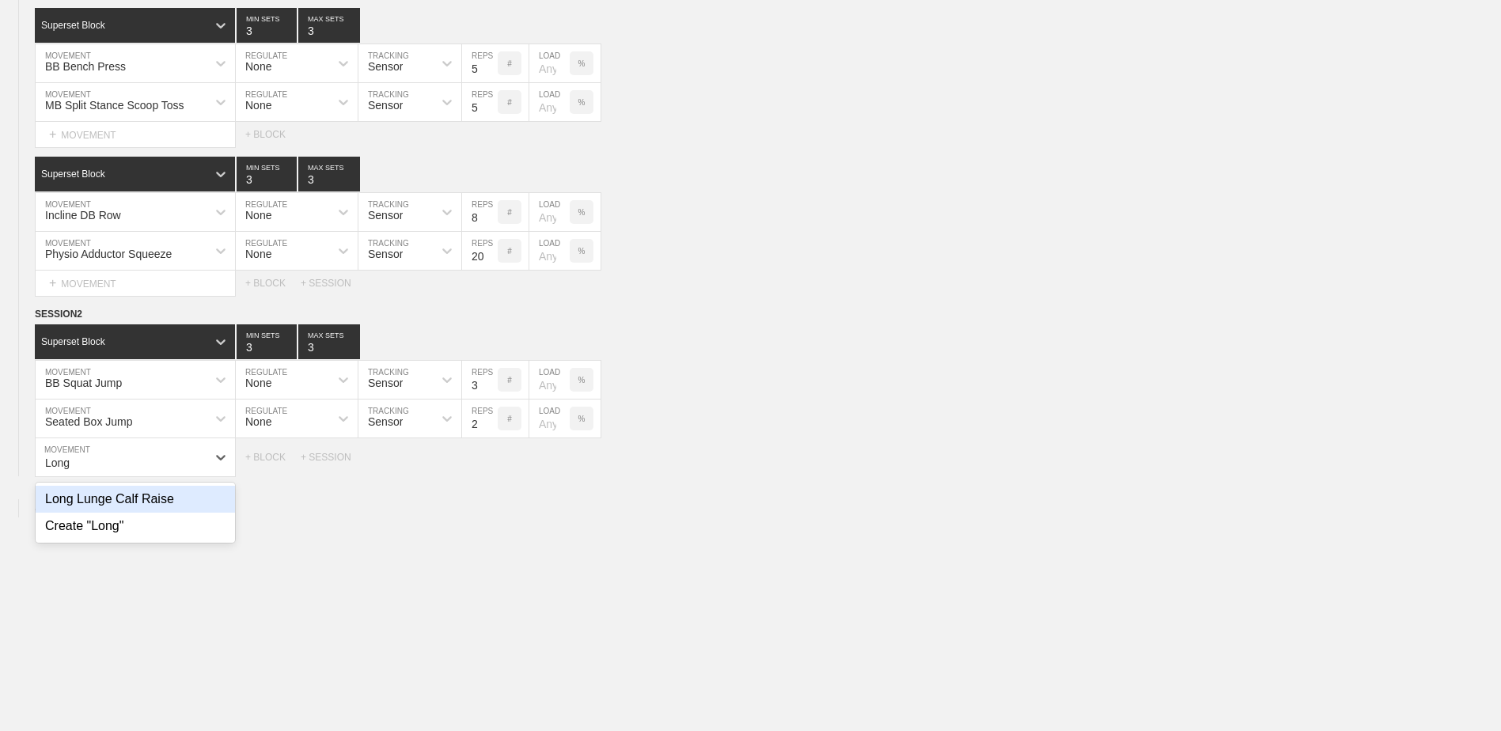
click at [176, 510] on div "Long Lunge Calf Raise" at bounding box center [135, 499] width 199 height 27
type input "Long"
click at [487, 461] on input "9" at bounding box center [480, 457] width 36 height 38
click at [487, 461] on input "10" at bounding box center [480, 457] width 36 height 38
click at [487, 461] on input "11" at bounding box center [480, 457] width 36 height 38
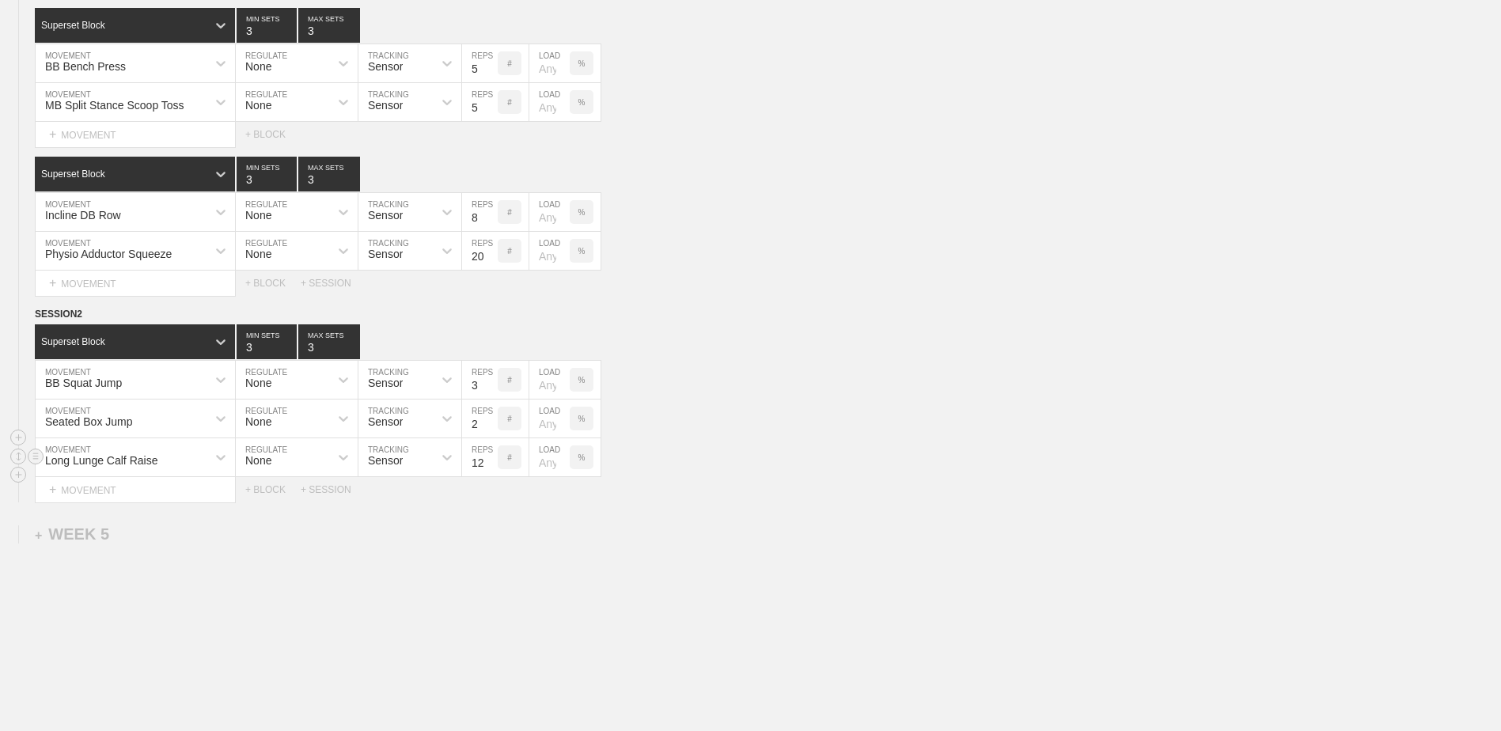
click at [487, 461] on input "12" at bounding box center [480, 457] width 36 height 38
click at [487, 461] on input "13" at bounding box center [480, 457] width 36 height 38
click at [487, 461] on input "14" at bounding box center [480, 457] width 36 height 38
click at [487, 461] on input "15" at bounding box center [480, 457] width 36 height 38
click at [487, 461] on input "16" at bounding box center [480, 457] width 36 height 38
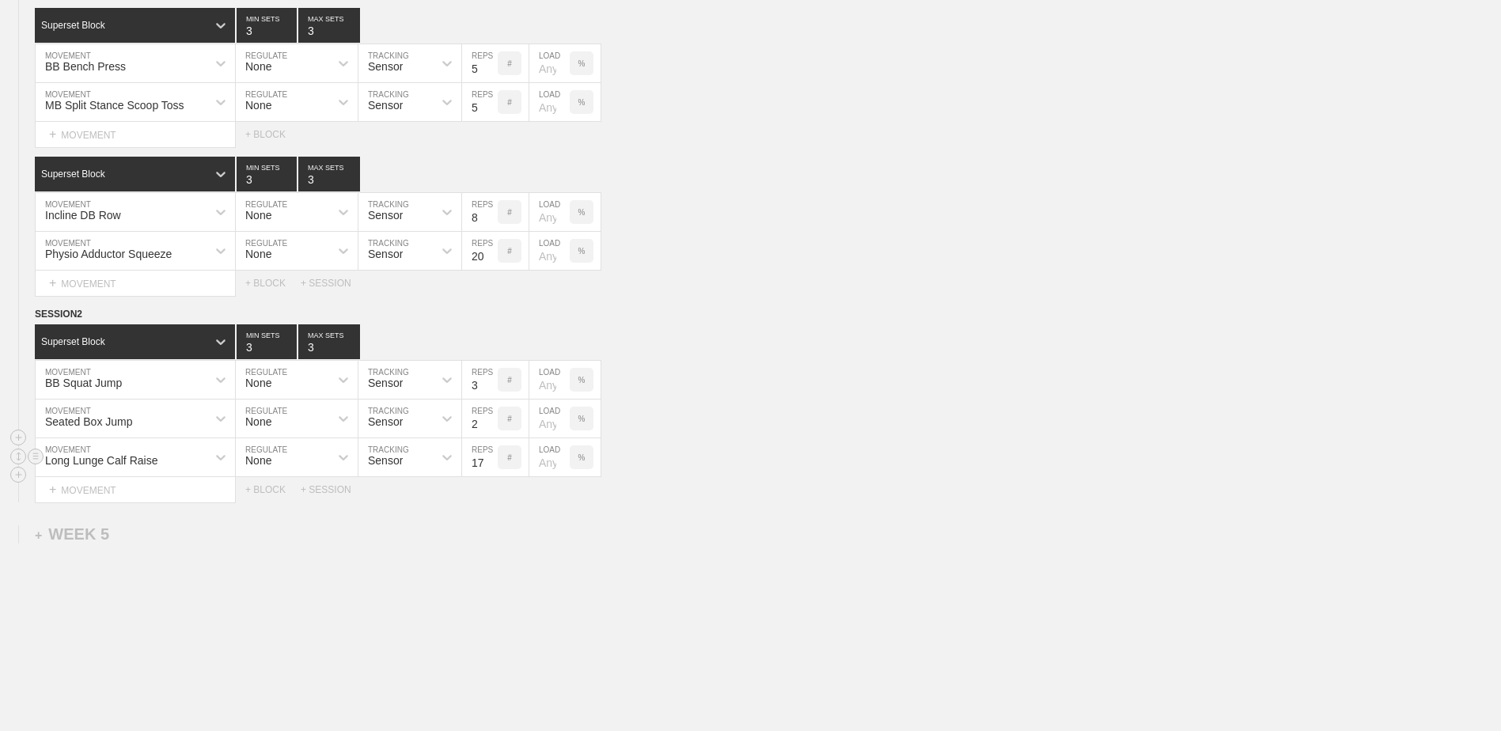
click at [487, 461] on input "17" at bounding box center [480, 457] width 36 height 38
click at [487, 461] on input "18" at bounding box center [480, 457] width 36 height 38
click at [487, 461] on input "19" at bounding box center [480, 457] width 36 height 38
type input "20"
click at [487, 461] on input "20" at bounding box center [480, 457] width 36 height 38
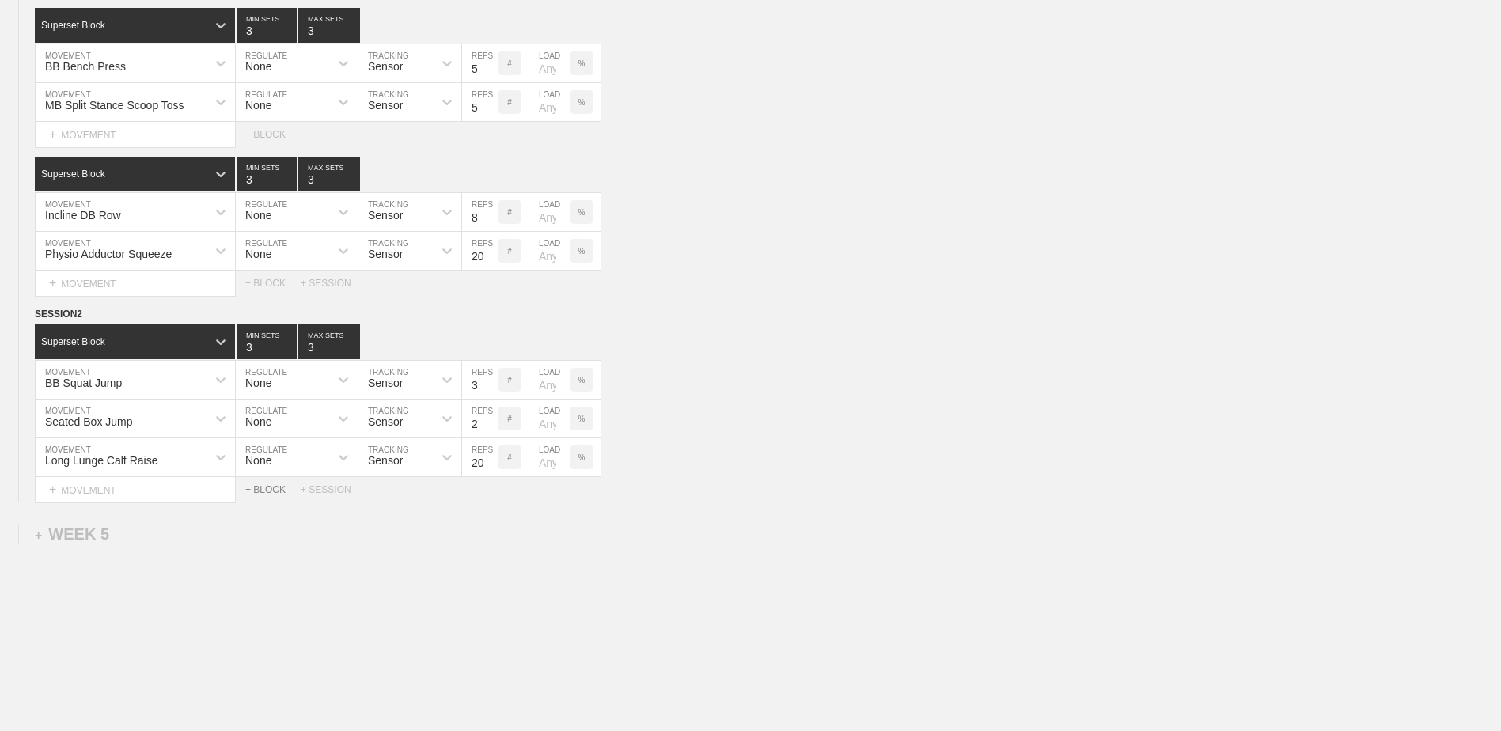
click at [265, 494] on div "+ BLOCK" at bounding box center [272, 489] width 55 height 11
click at [176, 535] on div "Standard Block" at bounding box center [121, 529] width 172 height 14
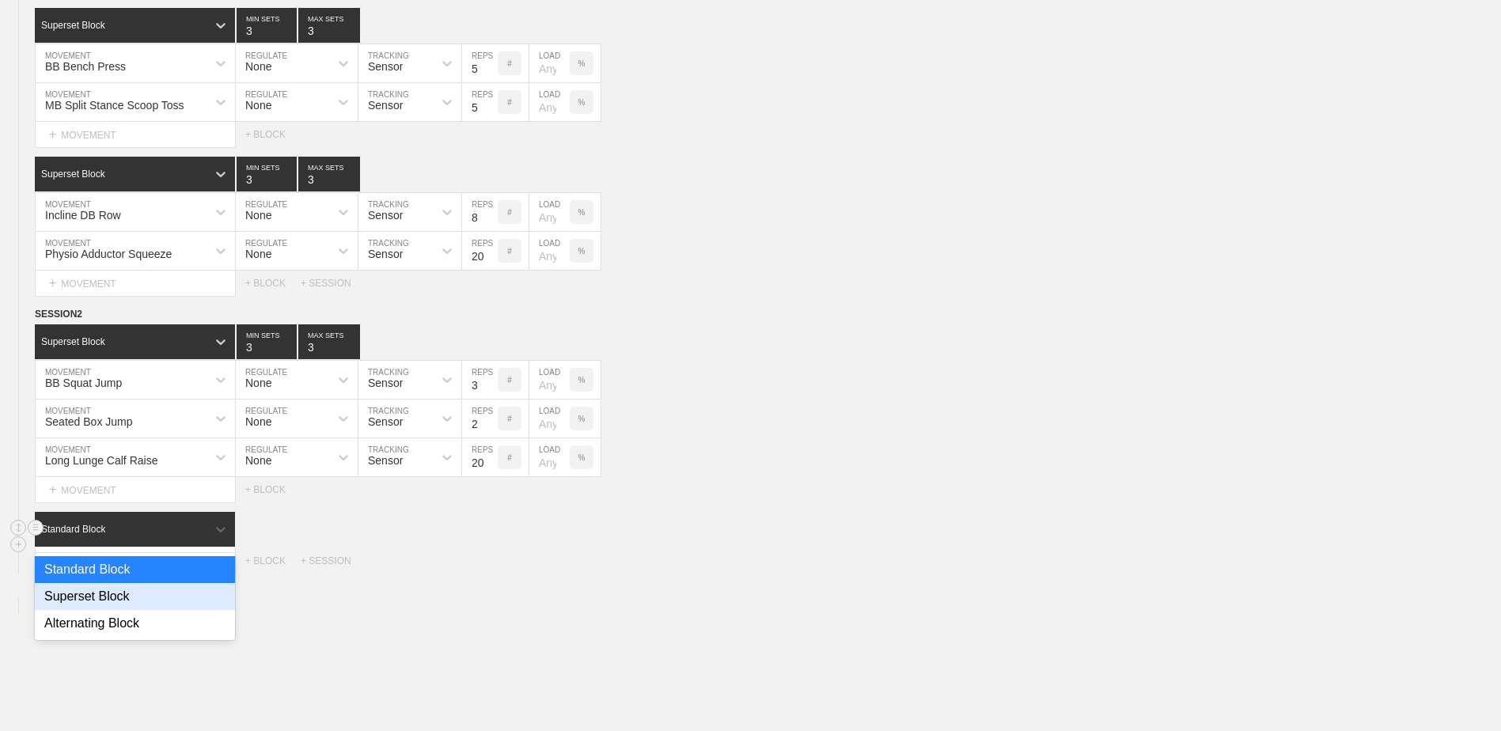
click at [153, 604] on div "Superset Block" at bounding box center [135, 596] width 200 height 27
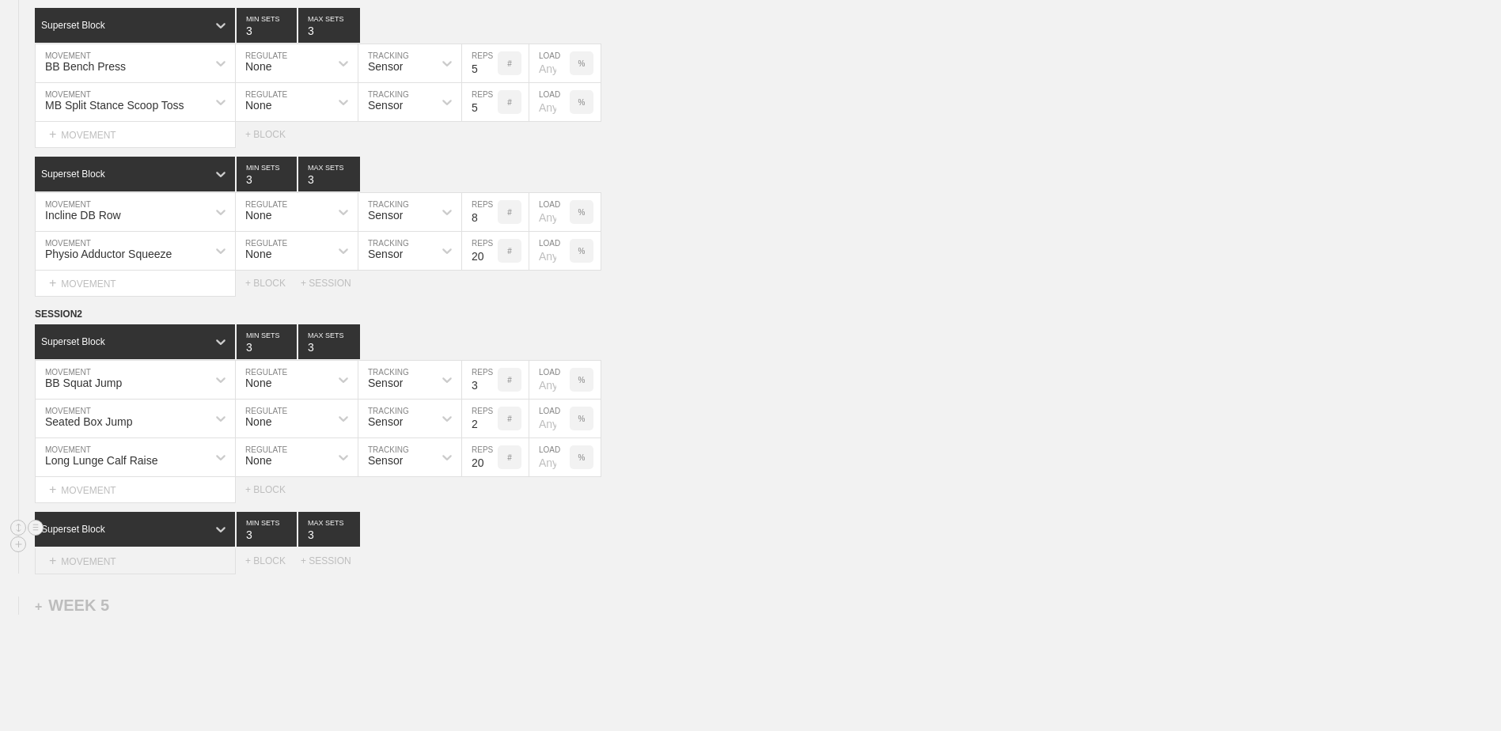
click at [135, 574] on div "+ MOVEMENT" at bounding box center [135, 561] width 201 height 26
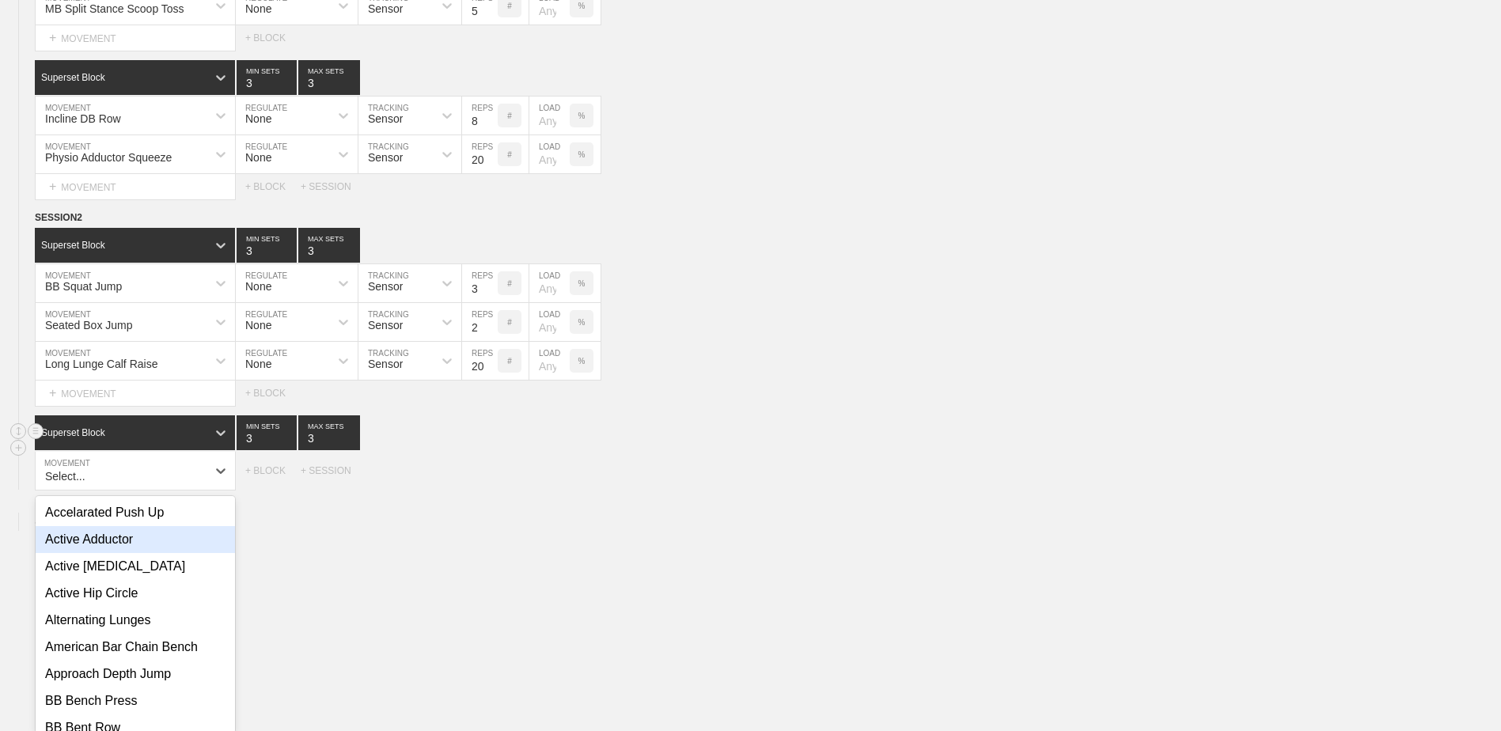
scroll to position [3118, 0]
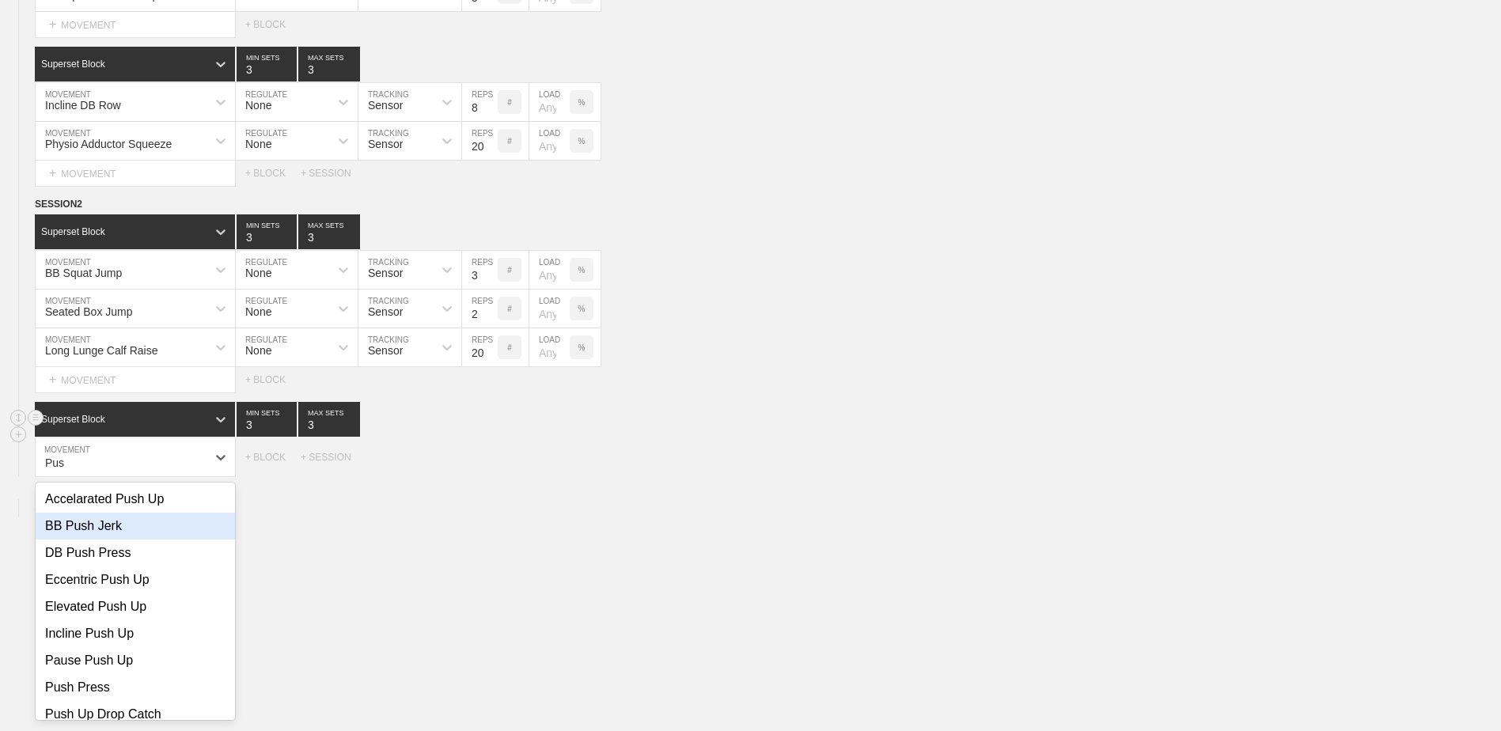
click at [129, 537] on div "BB Push Jerk" at bounding box center [135, 526] width 199 height 27
type input "Pus"
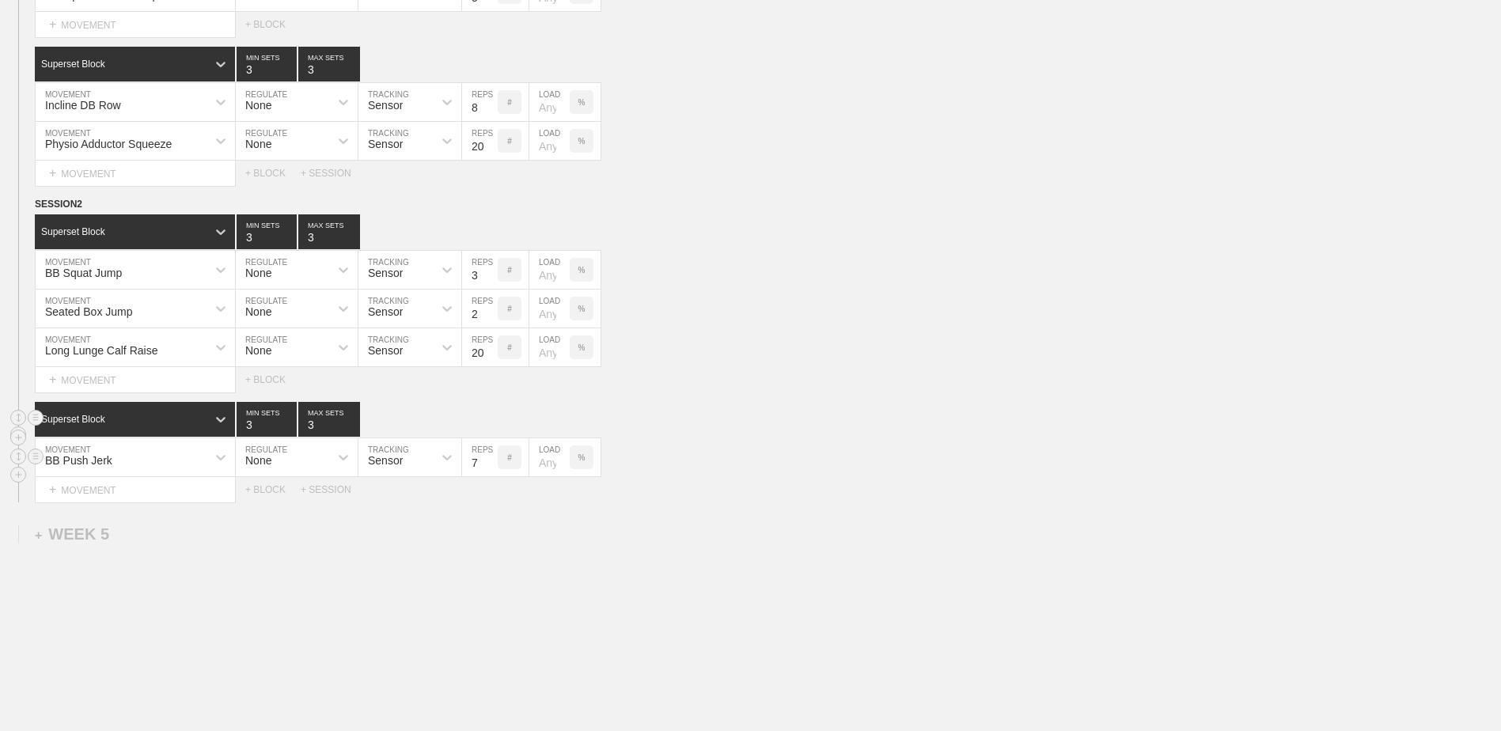
click at [490, 469] on input "7" at bounding box center [480, 457] width 36 height 38
click at [490, 469] on input "6" at bounding box center [480, 457] width 36 height 38
click at [490, 469] on input "5" at bounding box center [480, 457] width 36 height 38
click at [490, 469] on input "4" at bounding box center [480, 457] width 36 height 38
type input "3"
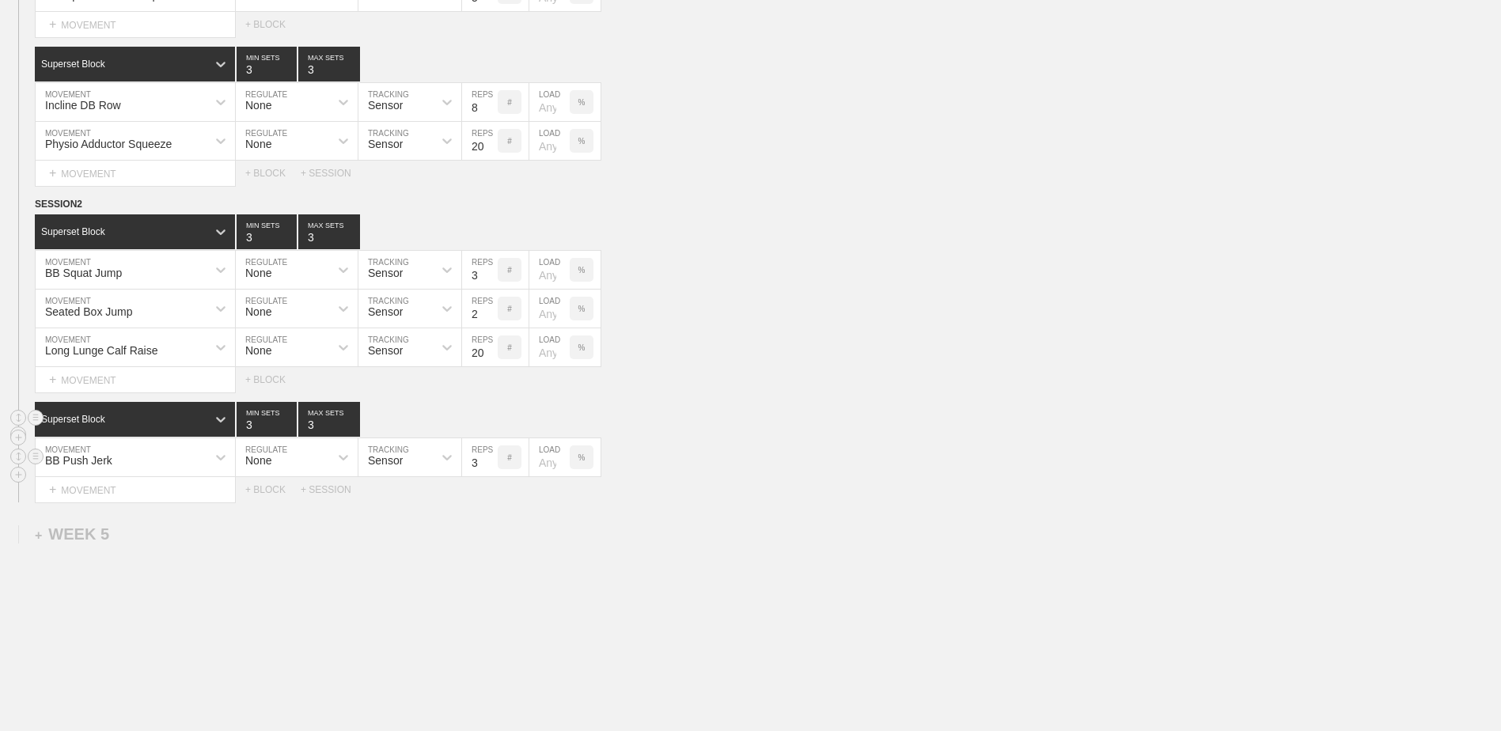
click at [490, 469] on input "3" at bounding box center [480, 457] width 36 height 38
click at [193, 494] on div "+ MOVEMENT" at bounding box center [135, 490] width 201 height 26
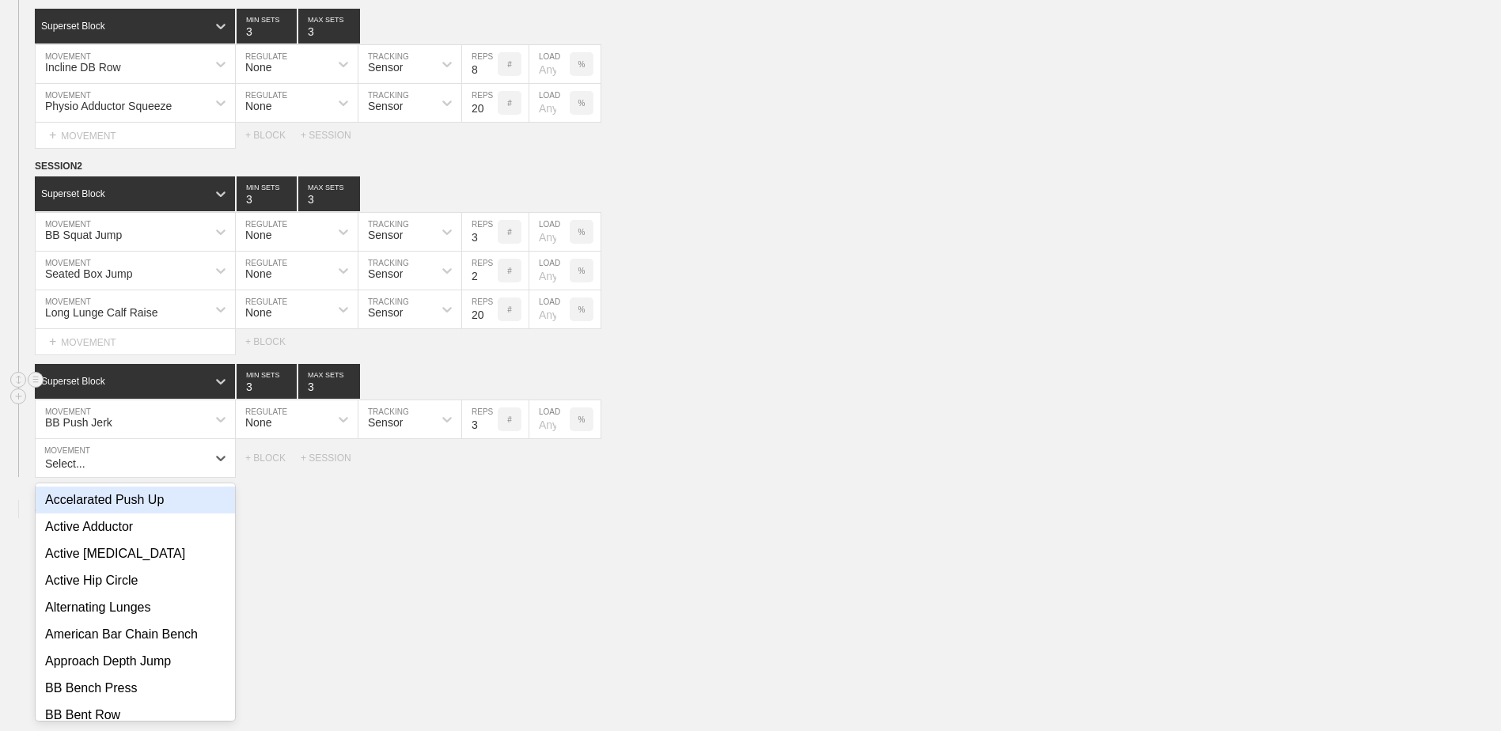
scroll to position [3157, 0]
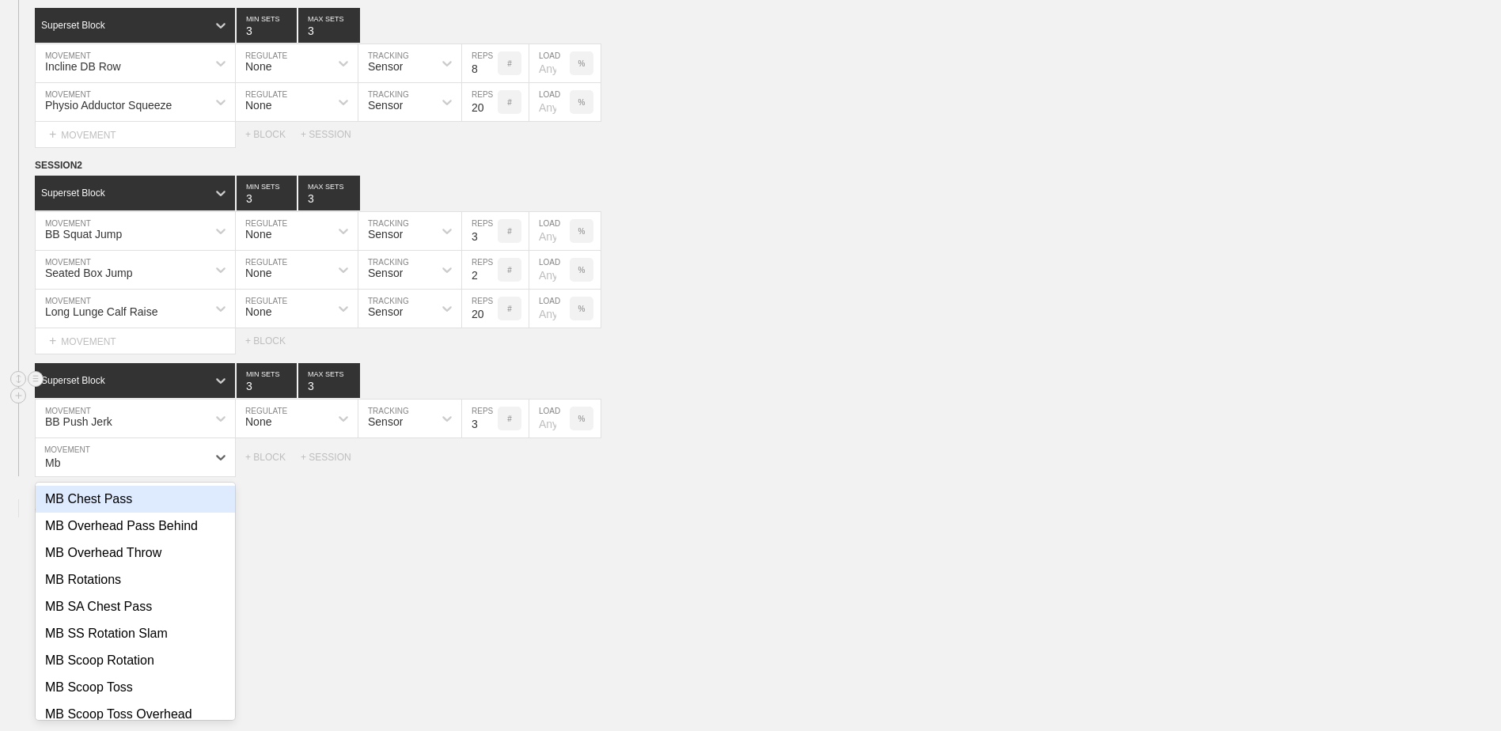
click at [193, 494] on div "MB Chest Pass" at bounding box center [135, 499] width 199 height 27
type input "Mb"
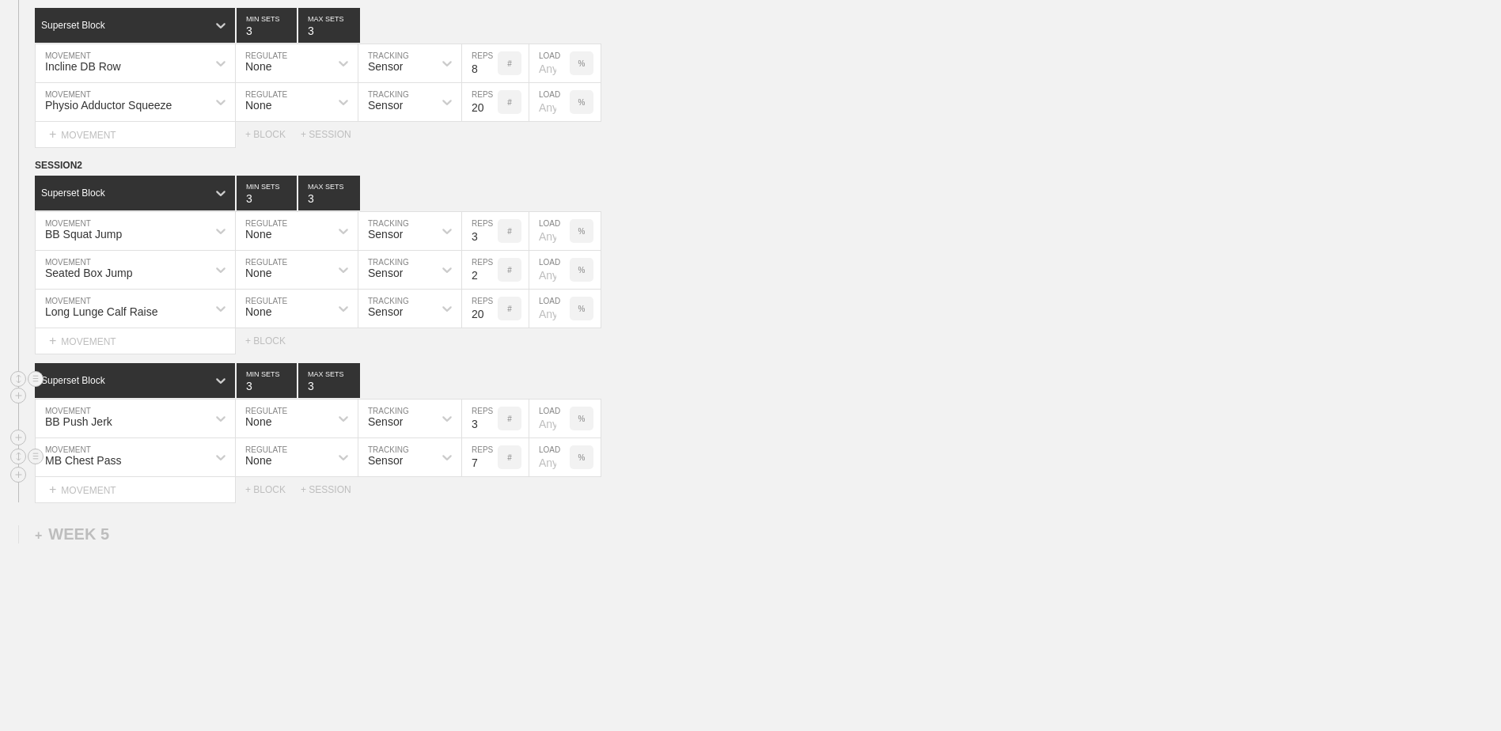
click at [492, 469] on input "7" at bounding box center [480, 457] width 36 height 38
click at [492, 469] on input "6" at bounding box center [480, 457] width 36 height 38
click at [492, 469] on input "5" at bounding box center [480, 457] width 36 height 38
click at [492, 469] on input "4" at bounding box center [480, 457] width 36 height 38
type input "3"
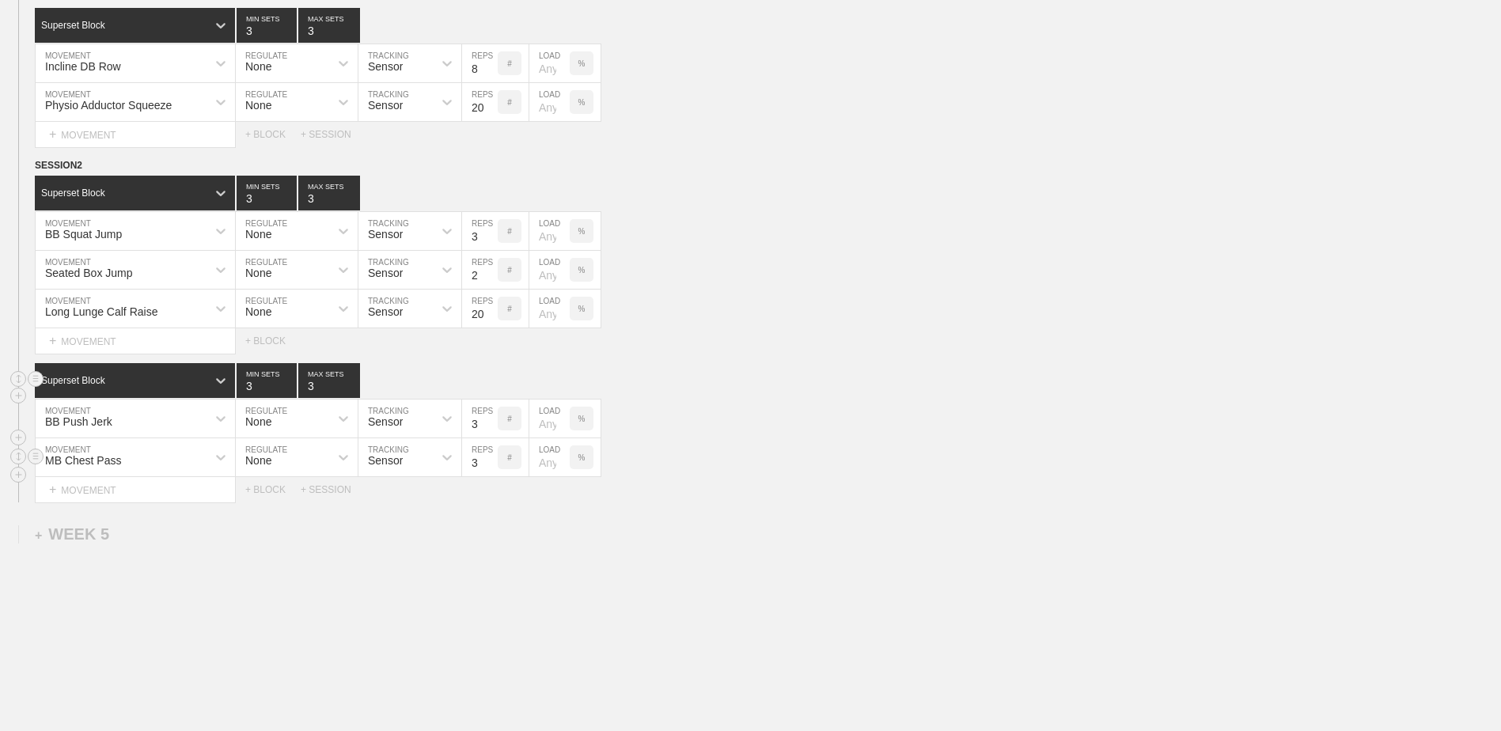
click at [492, 469] on input "3" at bounding box center [480, 457] width 36 height 38
click at [165, 498] on div "+ MOVEMENT" at bounding box center [135, 490] width 201 height 26
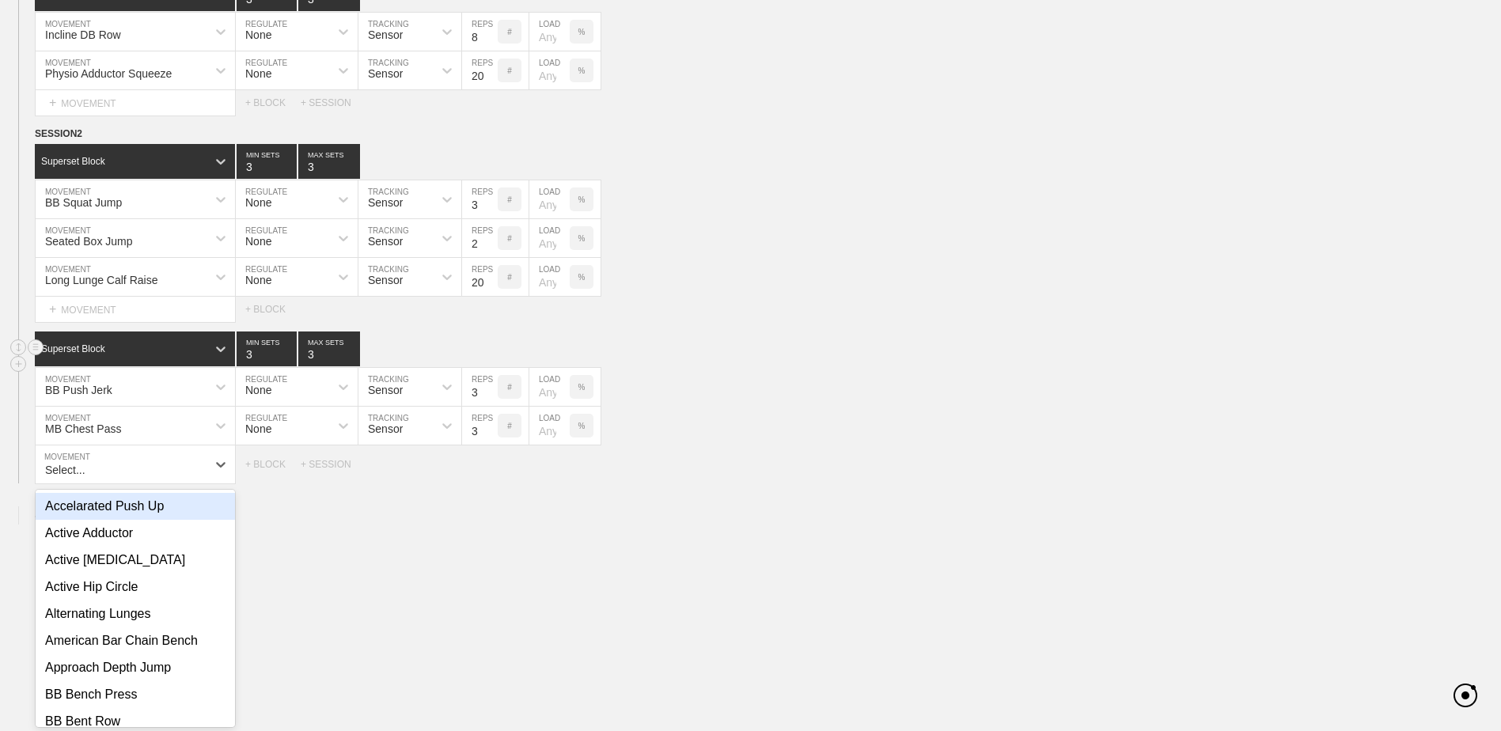
scroll to position [3196, 0]
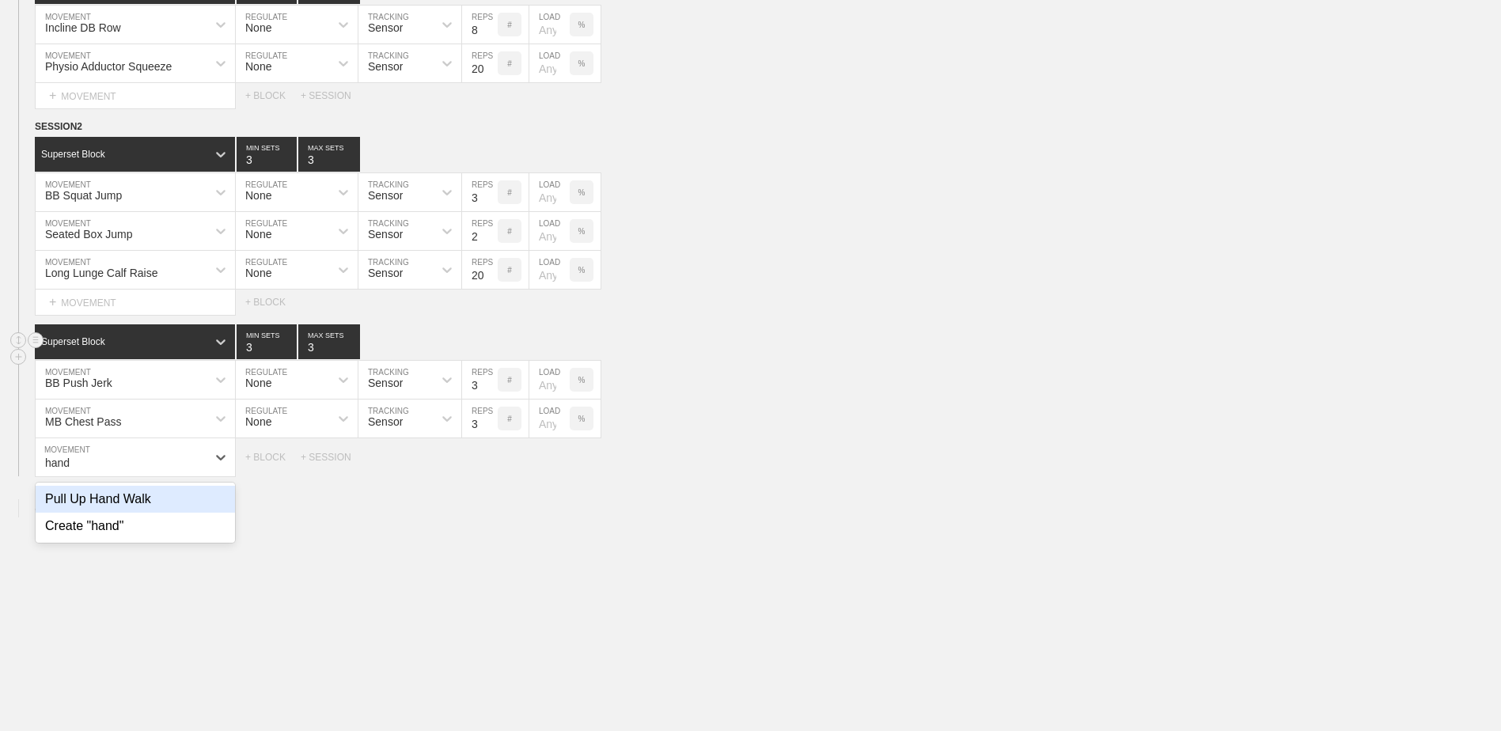
click at [165, 499] on div "Pull Up Hand Walk" at bounding box center [135, 499] width 199 height 27
type input "hand"
click at [486, 469] on input "7" at bounding box center [480, 457] width 36 height 38
click at [491, 469] on input "6" at bounding box center [480, 457] width 36 height 38
click at [491, 469] on input "5" at bounding box center [480, 457] width 36 height 38
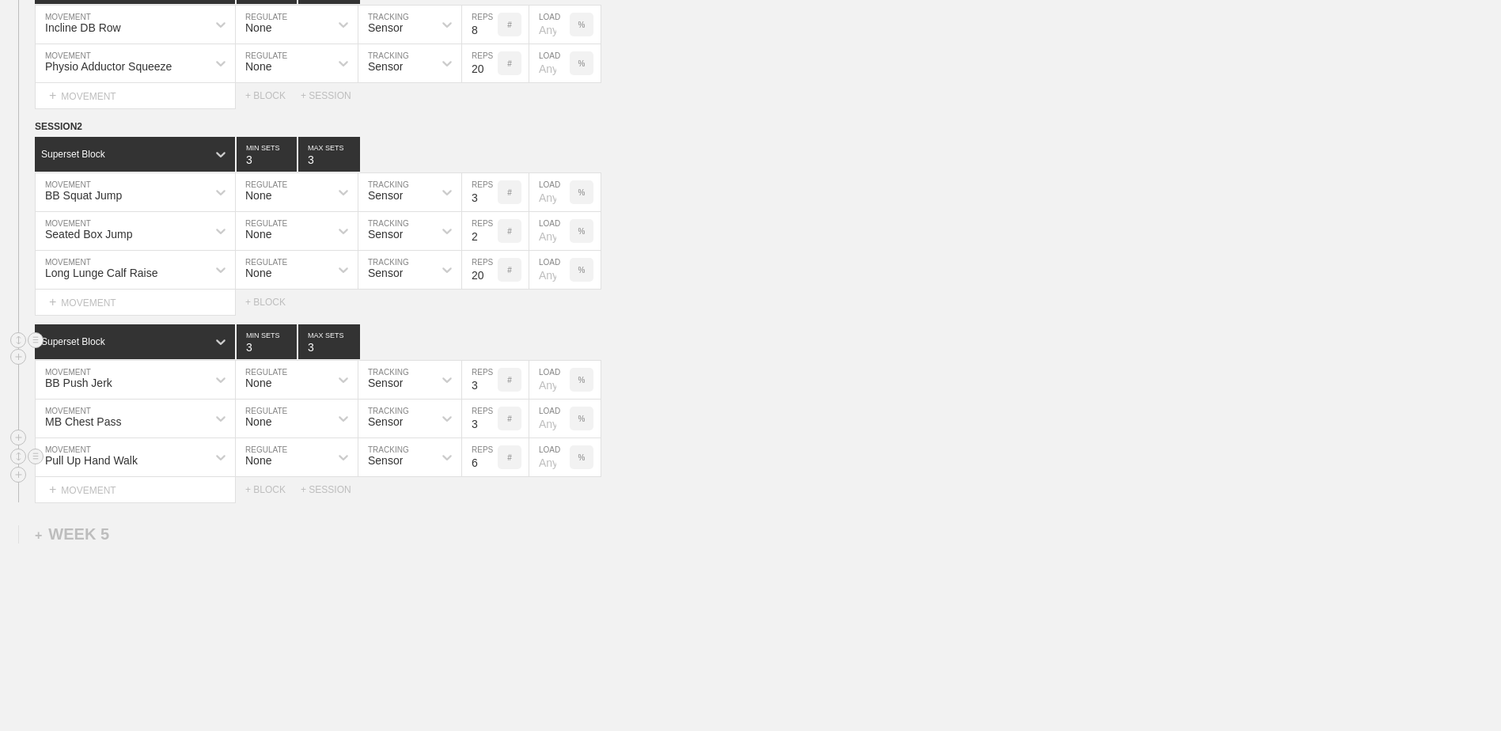
type input "6"
click at [489, 461] on input "6" at bounding box center [480, 457] width 36 height 38
click at [938, 434] on div "MB Chest Pass MOVEMENT None REGULATE Sensor TRACKING 3 REPS # LOAD %" at bounding box center [750, 419] width 1501 height 39
click at [802, 343] on div "Superset Block 3 MIN SETS 3 MAX SETS" at bounding box center [768, 341] width 1466 height 35
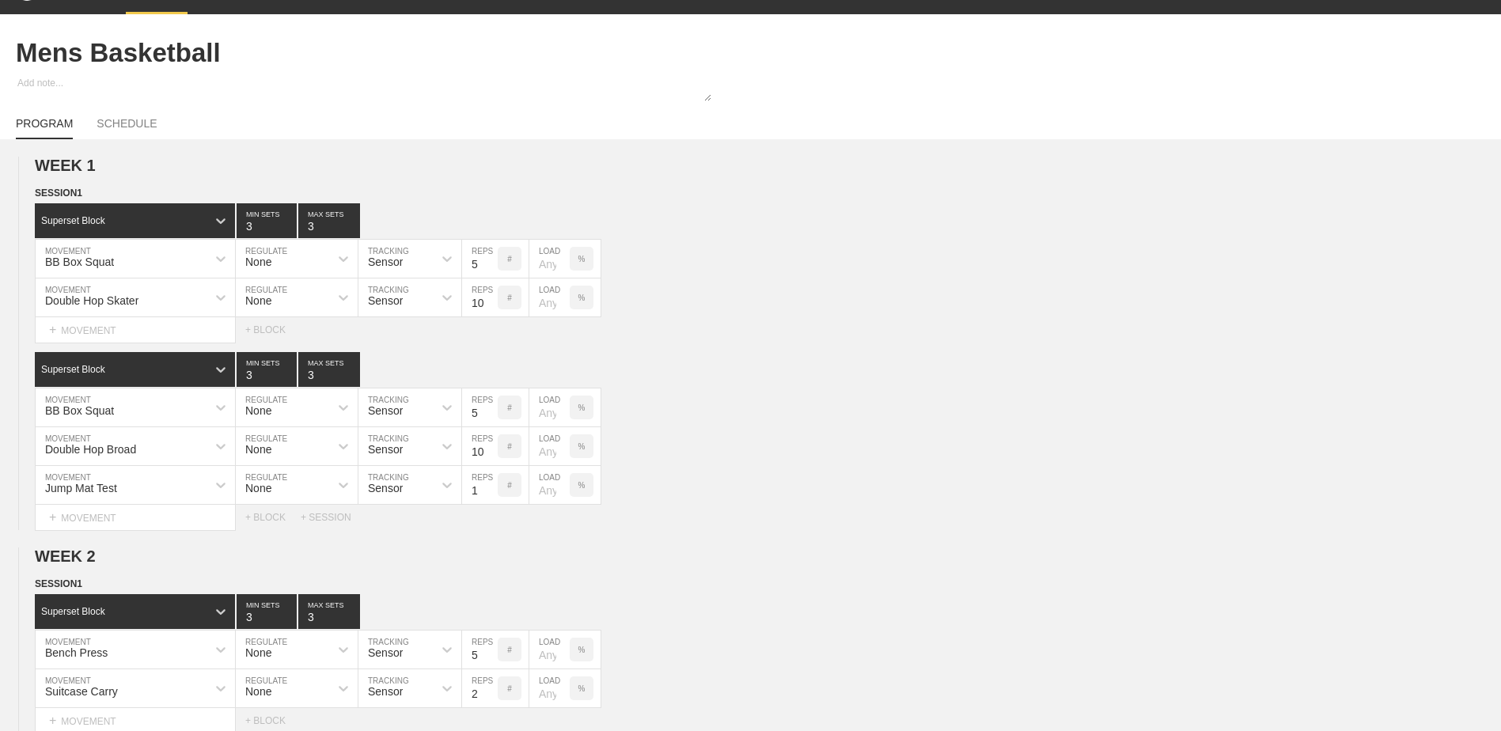
scroll to position [0, 0]
